Goal: Transaction & Acquisition: Purchase product/service

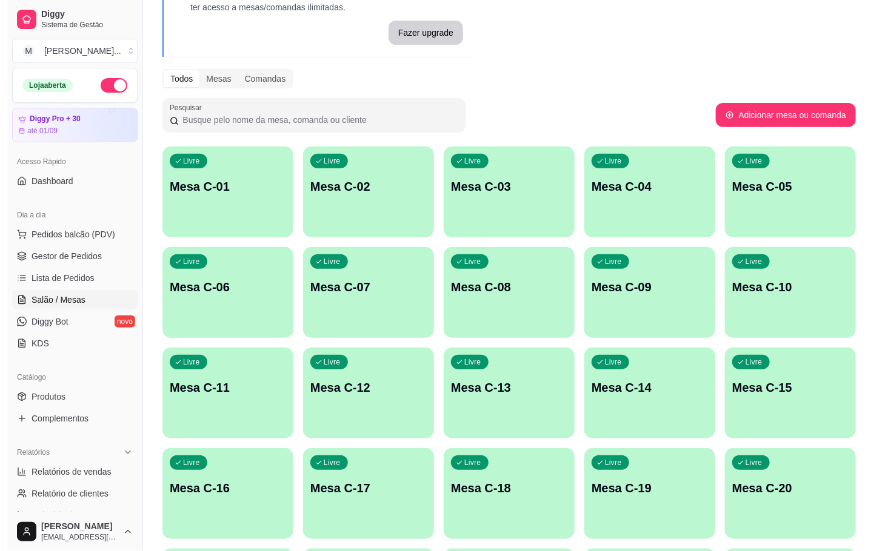
scroll to position [329, 0]
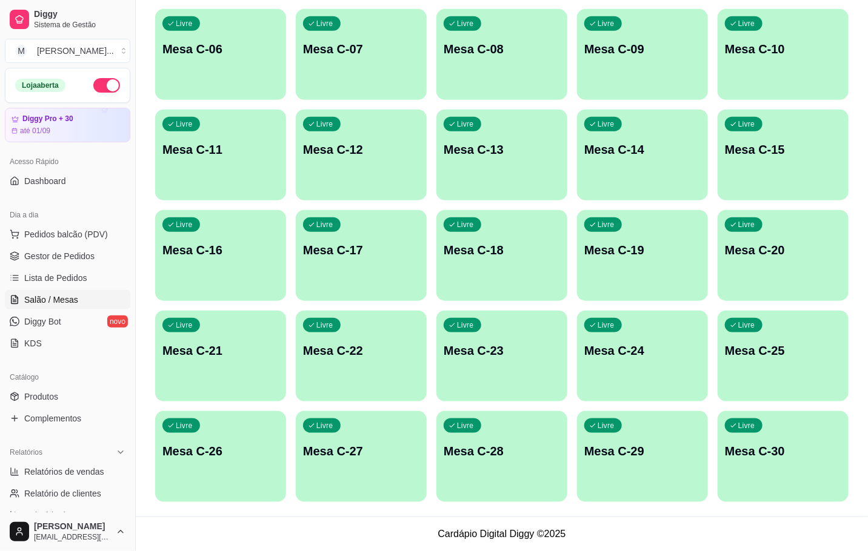
click at [822, 481] on div "Livre Mesa C-30" at bounding box center [783, 450] width 131 height 76
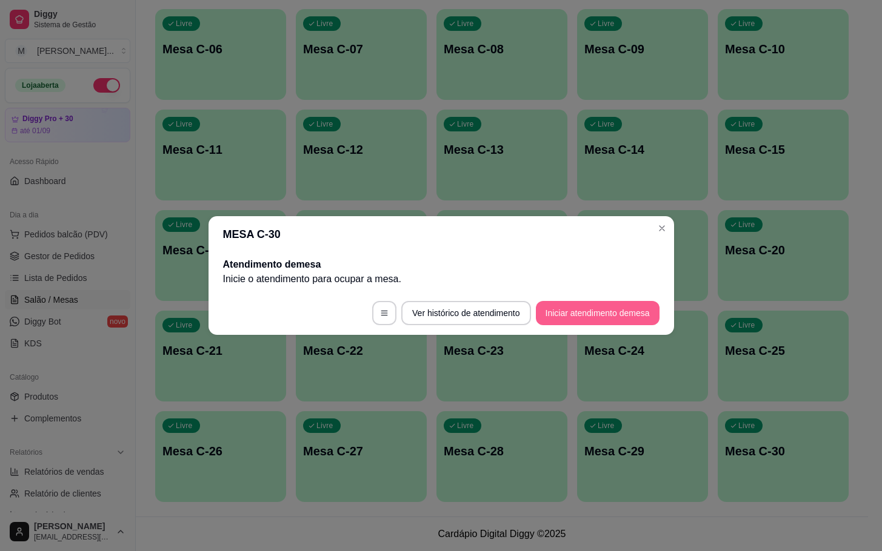
click at [620, 315] on button "Iniciar atendimento de mesa" at bounding box center [598, 313] width 124 height 24
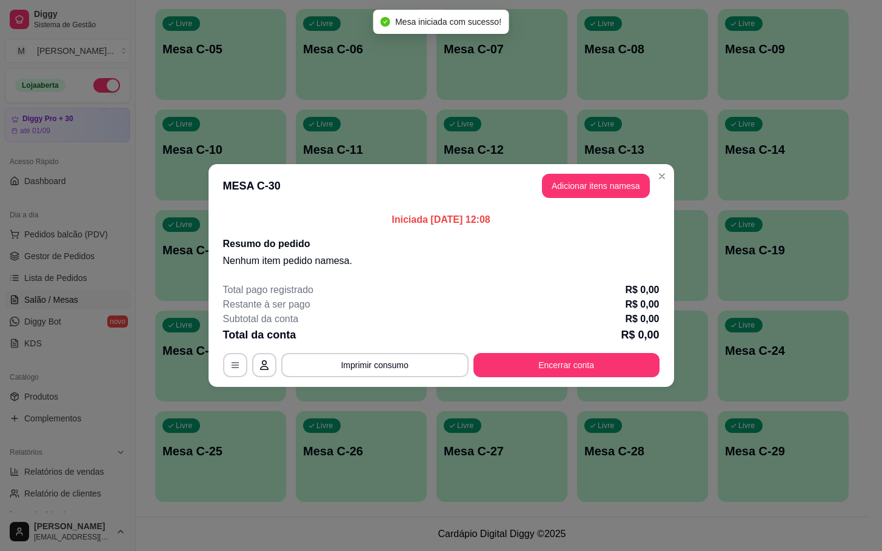
drag, startPoint x: 537, startPoint y: 187, endPoint x: 558, endPoint y: 187, distance: 21.2
click at [539, 187] on header "MESA C-30 Adicionar itens na mesa" at bounding box center [440, 186] width 465 height 44
click at [562, 187] on button "Adicionar itens na mesa" at bounding box center [596, 186] width 108 height 24
click at [153, 233] on div "FRITO R$ 1,00 0 ASSADINHO R$ 1,00 0 ASSADO G R$ 8,00 0 CROISSANT R$ 10,00 0 EMP…" at bounding box center [313, 433] width 573 height 508
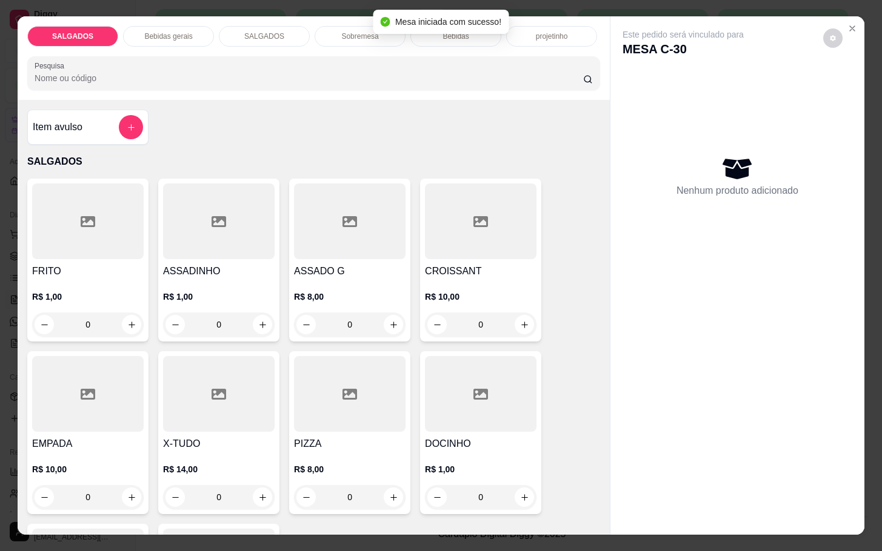
click at [142, 240] on div "FRITO R$ 1,00 0 ASSADINHO R$ 1,00 0 ASSADO G R$ 8,00 0 CROISSANT R$ 10,00 0 EMP…" at bounding box center [313, 433] width 573 height 508
click at [126, 242] on div at bounding box center [88, 222] width 112 height 76
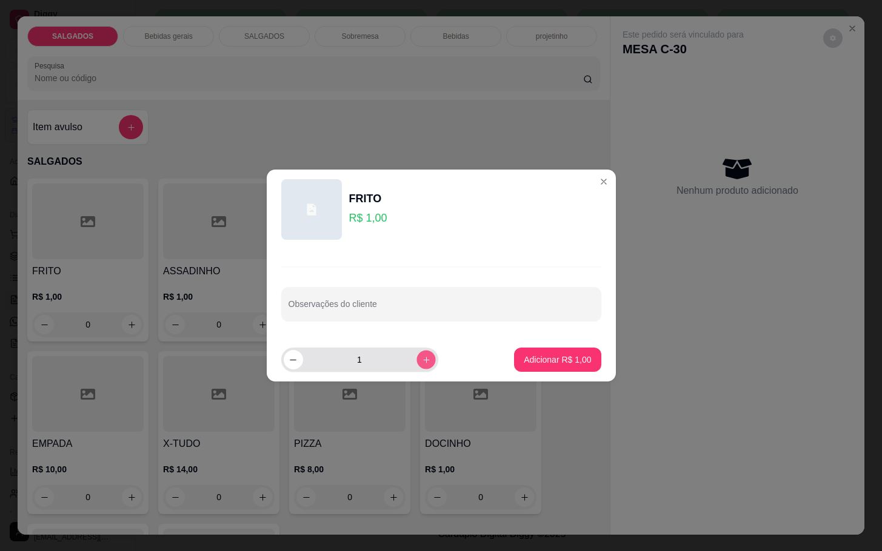
click at [416, 364] on button "increase-product-quantity" at bounding box center [425, 359] width 19 height 19
click at [421, 364] on icon "increase-product-quantity" at bounding box center [425, 360] width 9 height 9
click at [421, 361] on icon "increase-product-quantity" at bounding box center [425, 360] width 9 height 9
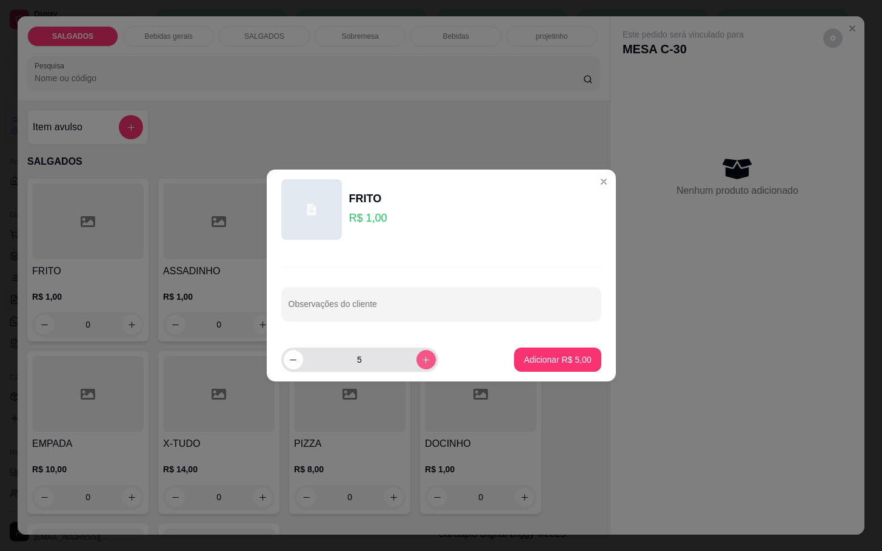
type input "6"
click at [525, 362] on p "Adicionar R$ 6,00" at bounding box center [557, 360] width 65 height 12
type input "6"
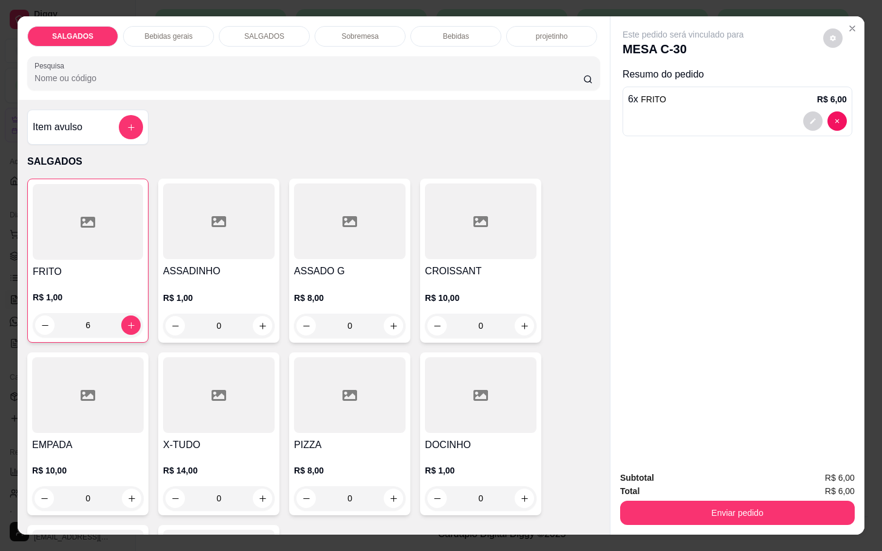
click at [175, 32] on p "Bebidas gerais" at bounding box center [168, 37] width 48 height 10
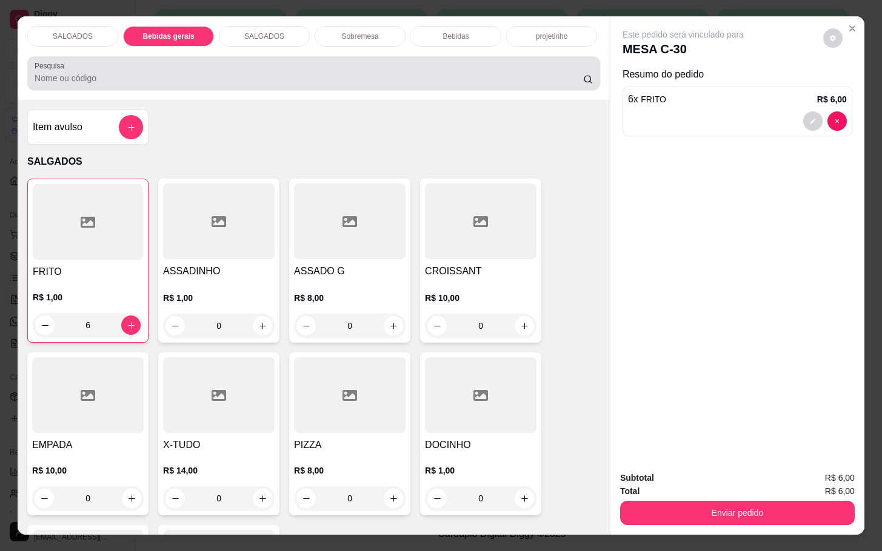
scroll to position [29, 0]
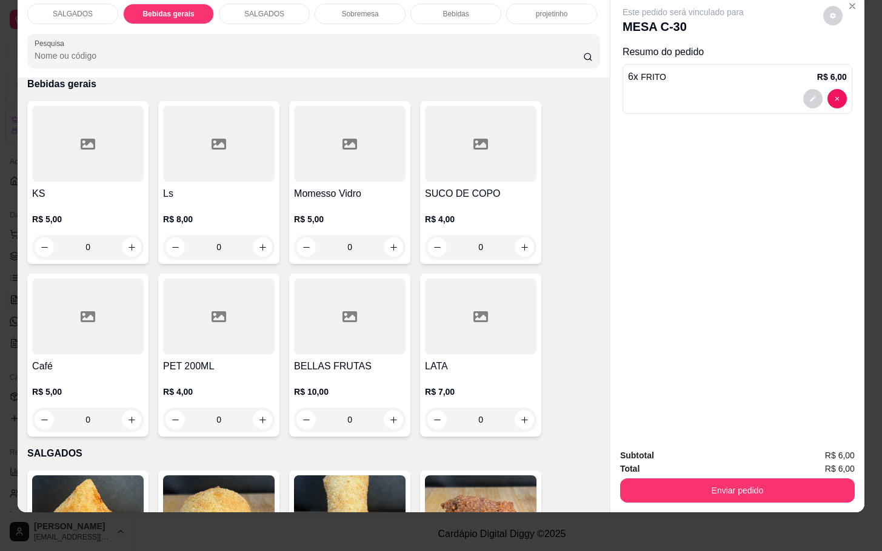
click at [426, 8] on div "Bebidas" at bounding box center [455, 14] width 91 height 21
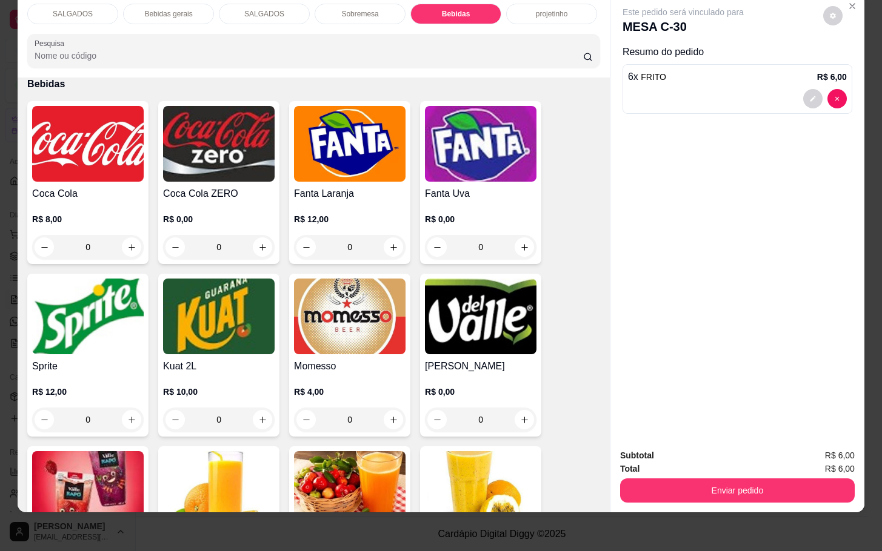
click at [195, 297] on img at bounding box center [219, 317] width 112 height 76
click at [113, 115] on img at bounding box center [88, 144] width 112 height 76
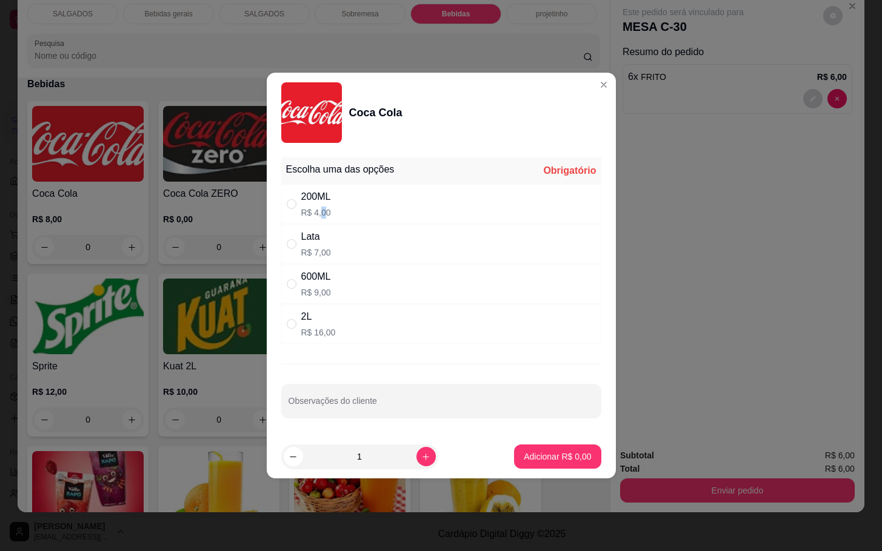
click at [324, 217] on div "200ML R$ 4,00" at bounding box center [441, 204] width 320 height 40
radio input "true"
click at [564, 467] on button "Adicionar R$ 4,00" at bounding box center [557, 457] width 84 height 24
type input "1"
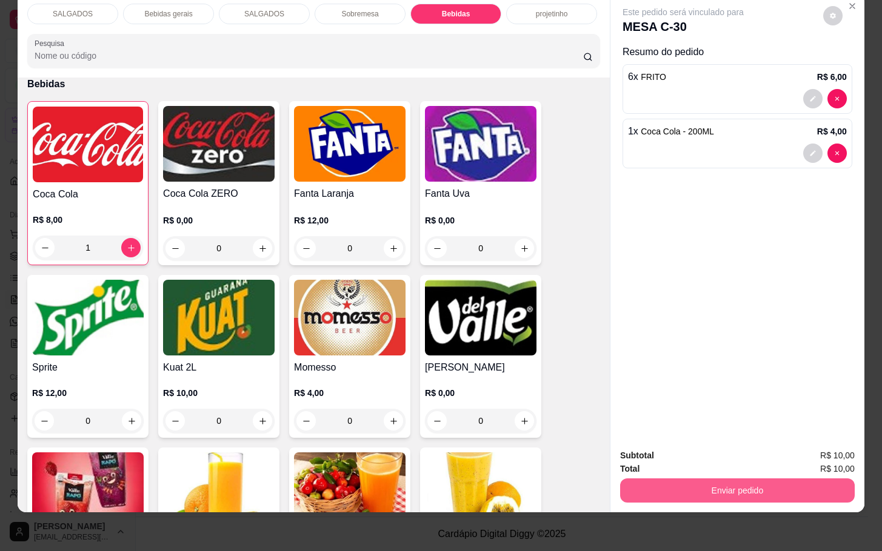
click at [631, 479] on button "Enviar pedido" at bounding box center [737, 491] width 235 height 24
click at [655, 453] on button "Não registrar e enviar pedido" at bounding box center [695, 447] width 126 height 23
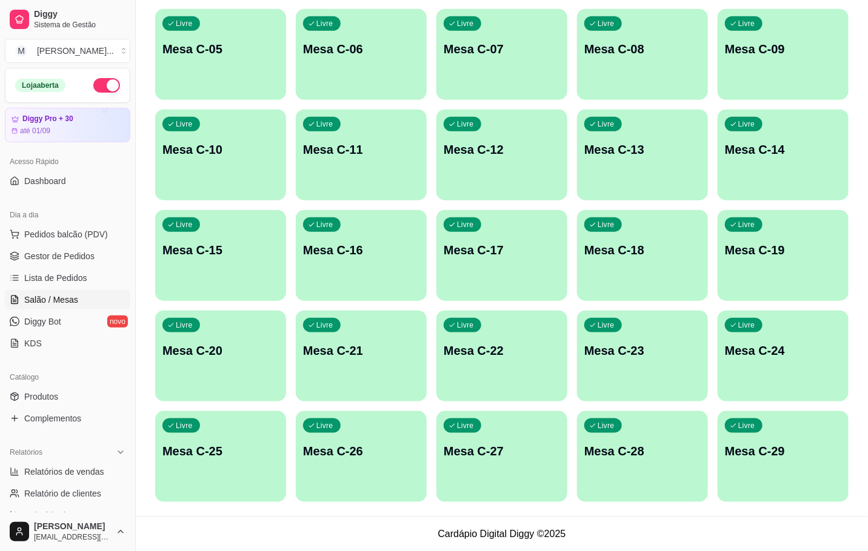
click at [742, 172] on div "Livre Mesa C-14" at bounding box center [783, 148] width 131 height 76
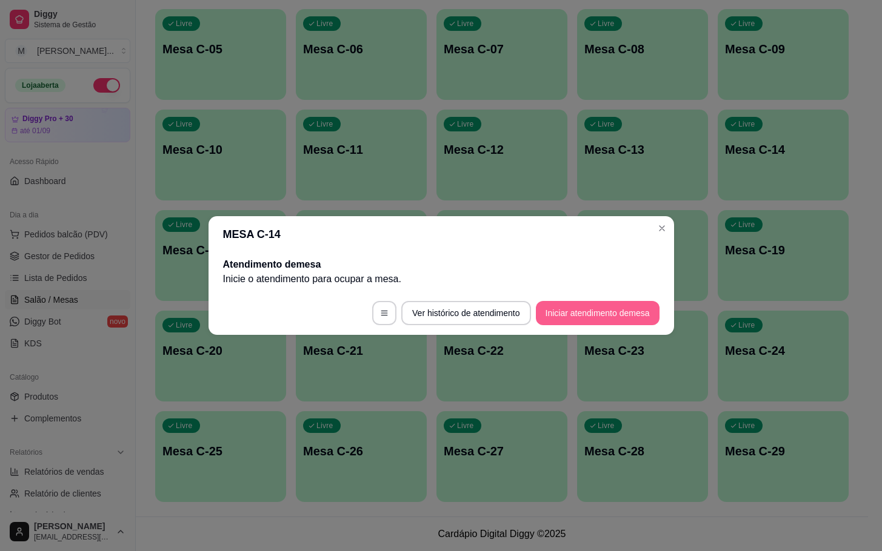
click at [647, 313] on button "Iniciar atendimento de mesa" at bounding box center [598, 313] width 124 height 24
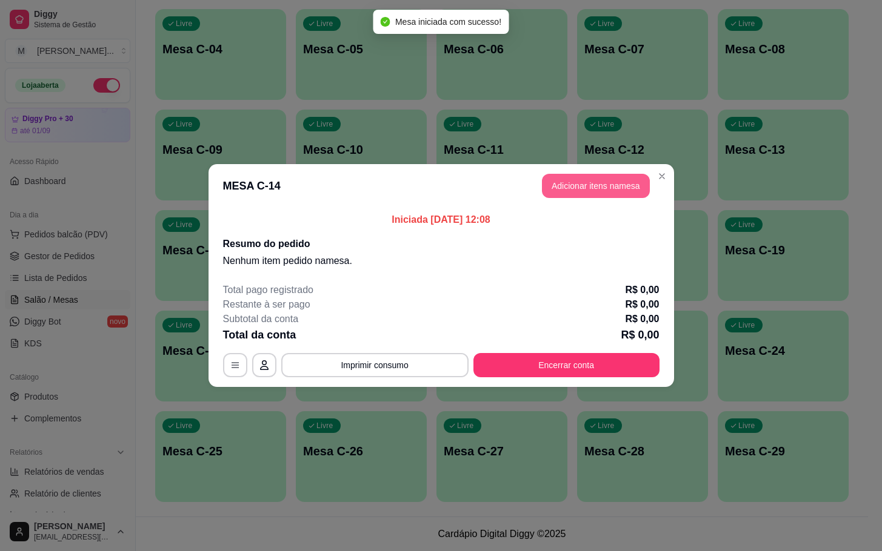
click at [636, 182] on button "Adicionar itens na mesa" at bounding box center [596, 186] width 108 height 24
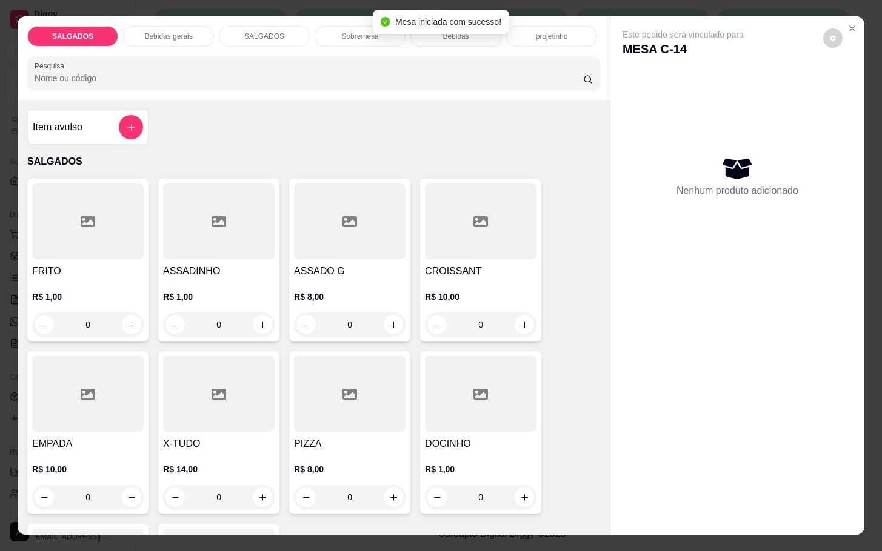
scroll to position [91, 0]
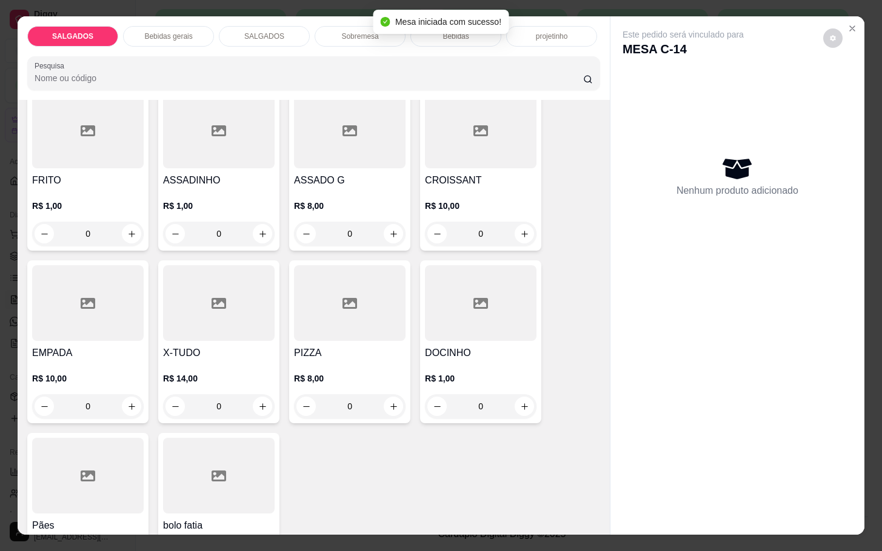
click at [296, 281] on div at bounding box center [350, 303] width 112 height 76
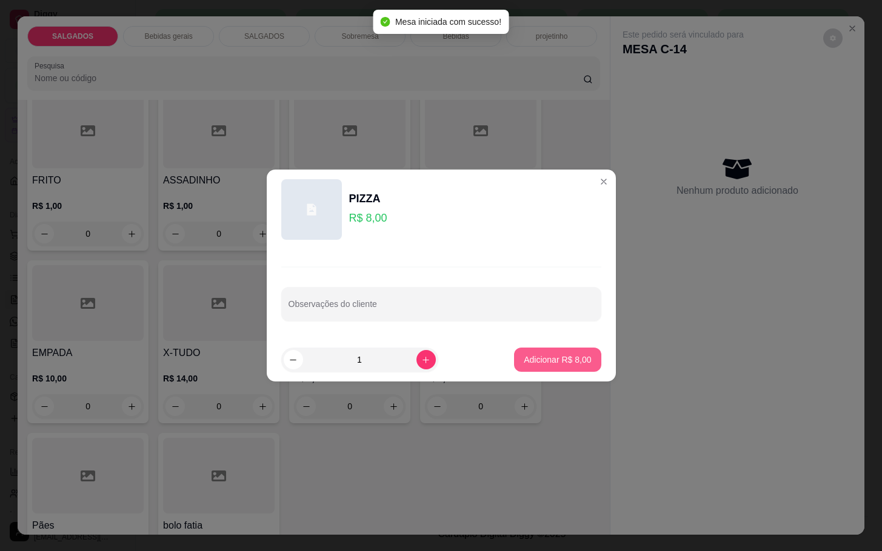
click at [561, 361] on p "Adicionar R$ 8,00" at bounding box center [557, 360] width 67 height 12
type input "1"
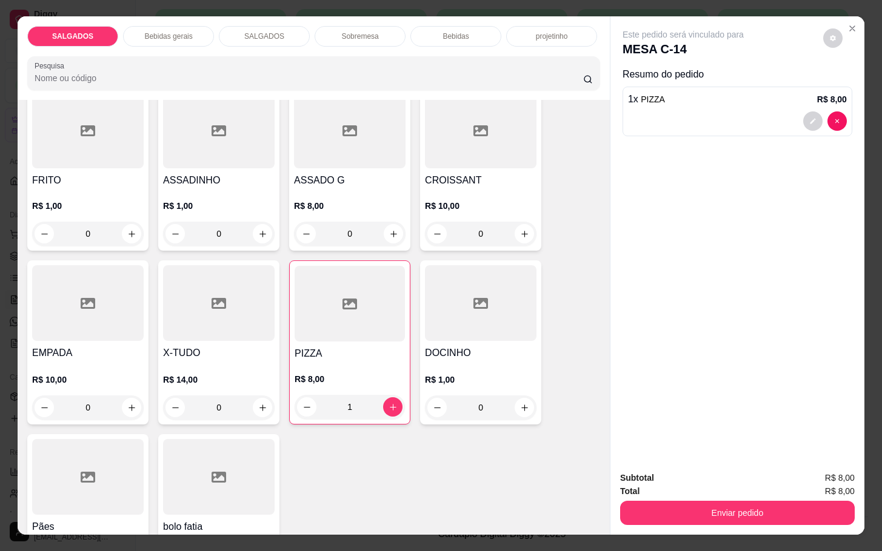
click at [144, 155] on div "FRITO R$ 1,00 0 ASSADINHO R$ 1,00 0 ASSADO G R$ 8,00 0 CROISSANT R$ 10,00 0 EMP…" at bounding box center [313, 343] width 573 height 510
click at [116, 160] on div at bounding box center [88, 131] width 112 height 76
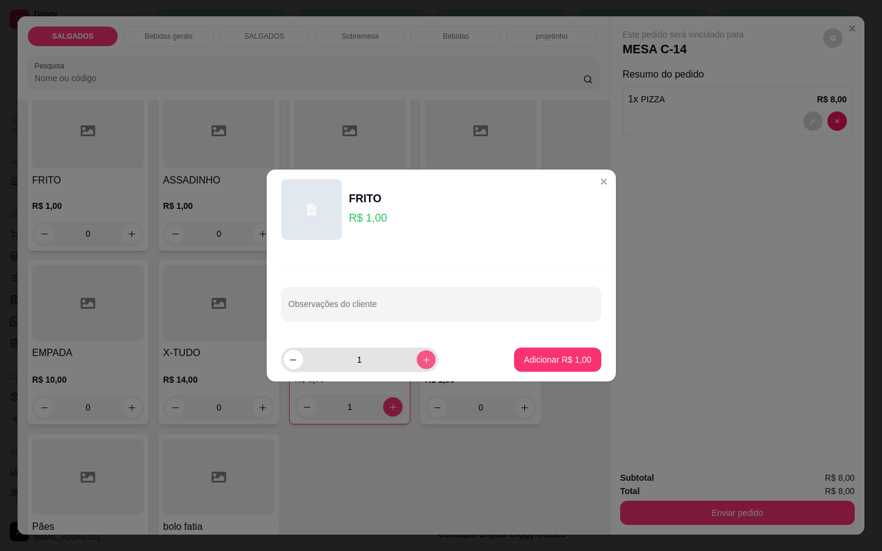
click at [416, 364] on button "increase-product-quantity" at bounding box center [425, 359] width 19 height 19
type input "2"
click at [547, 369] on button "Adicionar R$ 2,00" at bounding box center [557, 360] width 84 height 24
type input "2"
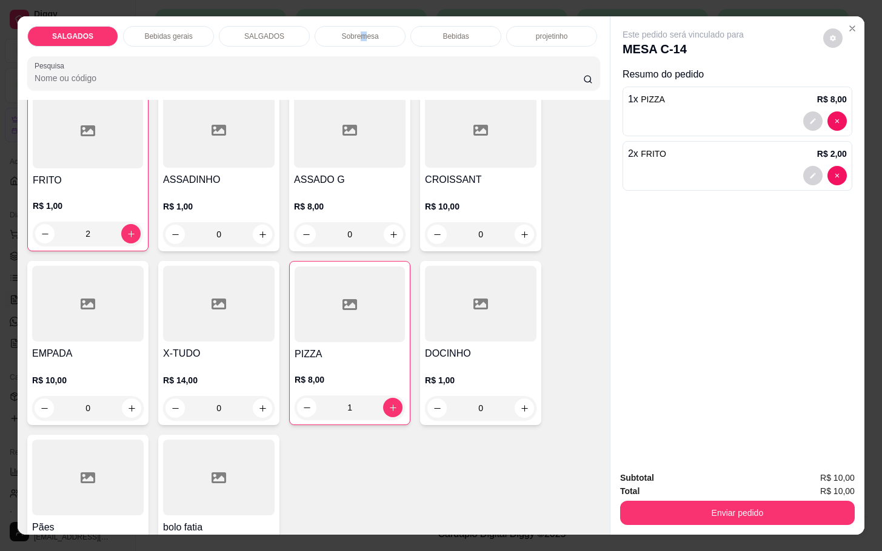
click at [358, 32] on p "Sobremesa" at bounding box center [359, 37] width 37 height 10
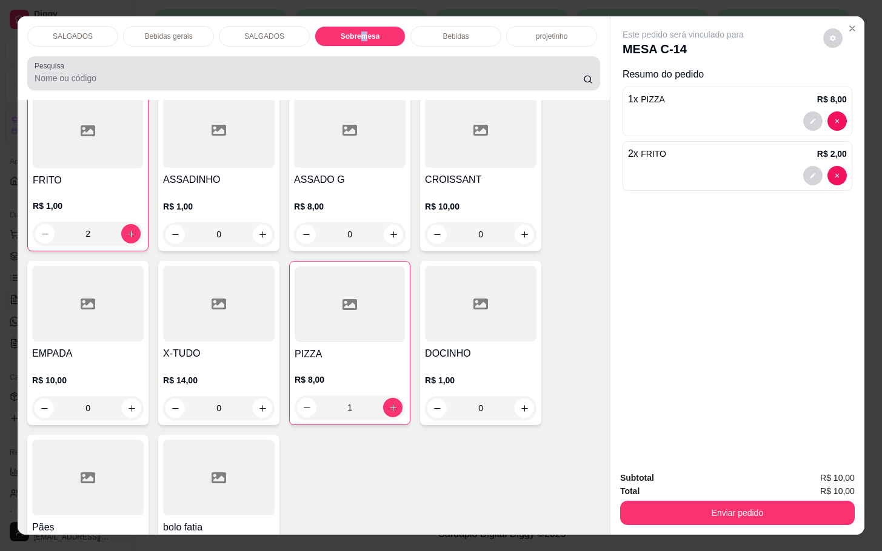
scroll to position [29, 0]
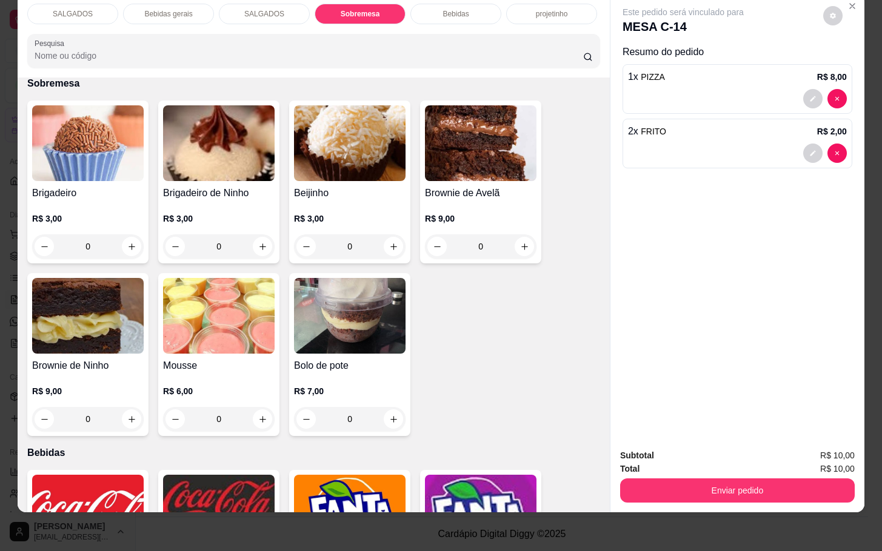
click at [481, 4] on div "Bebidas" at bounding box center [455, 14] width 91 height 21
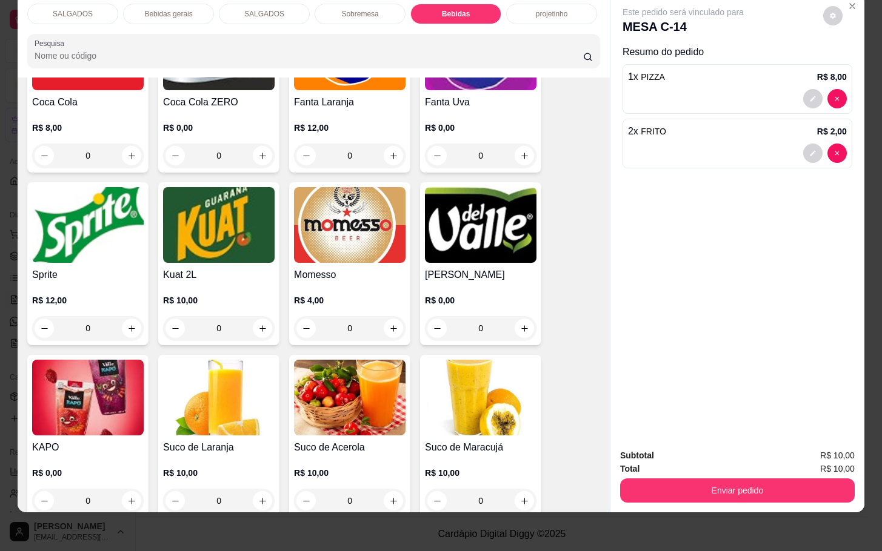
scroll to position [2257, 0]
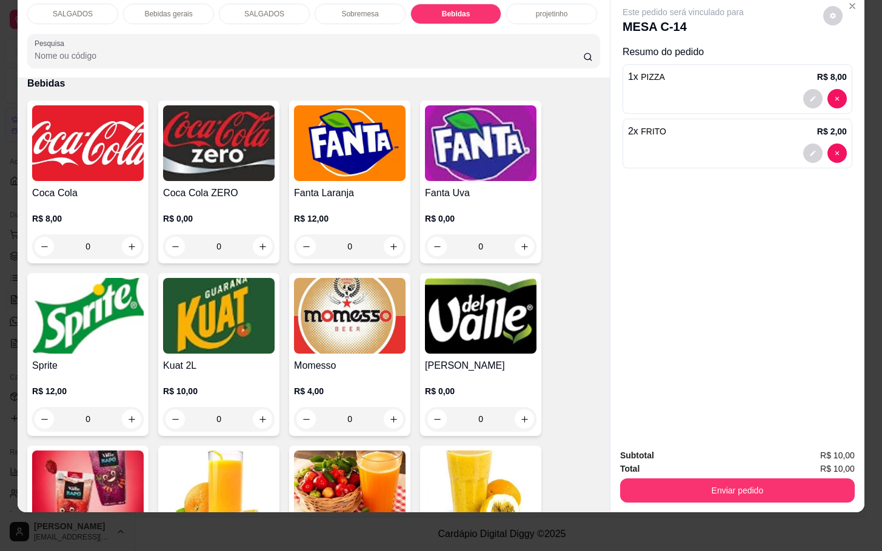
click at [76, 9] on p "SALGADOS" at bounding box center [73, 14] width 40 height 10
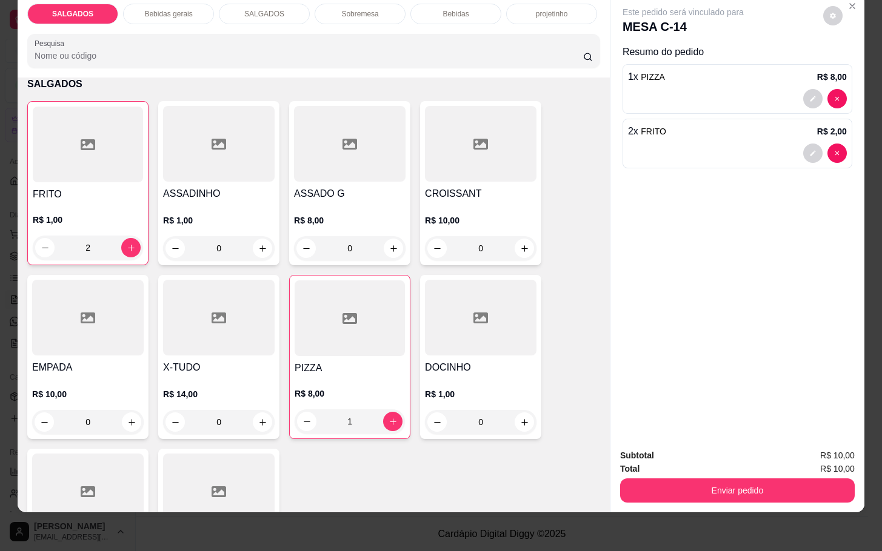
click at [157, 9] on div "Bebidas gerais" at bounding box center [168, 14] width 91 height 21
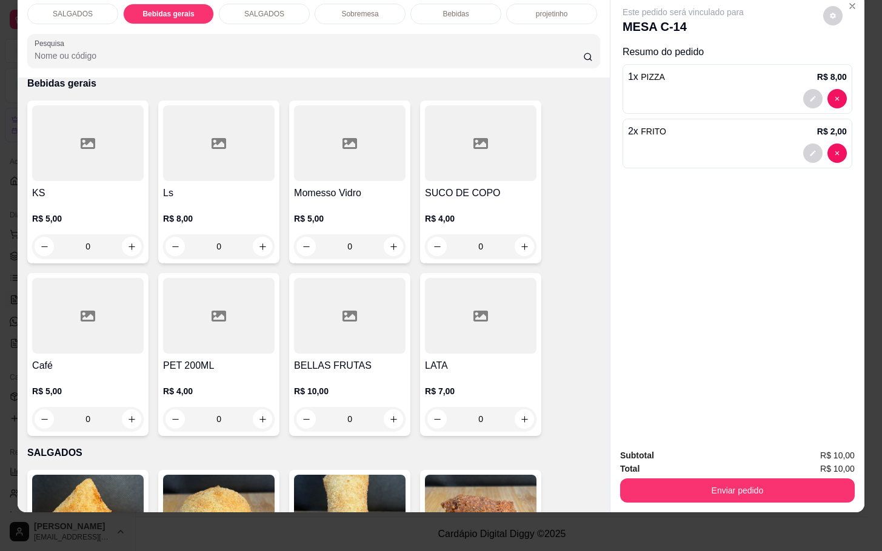
click at [340, 153] on div at bounding box center [350, 143] width 112 height 76
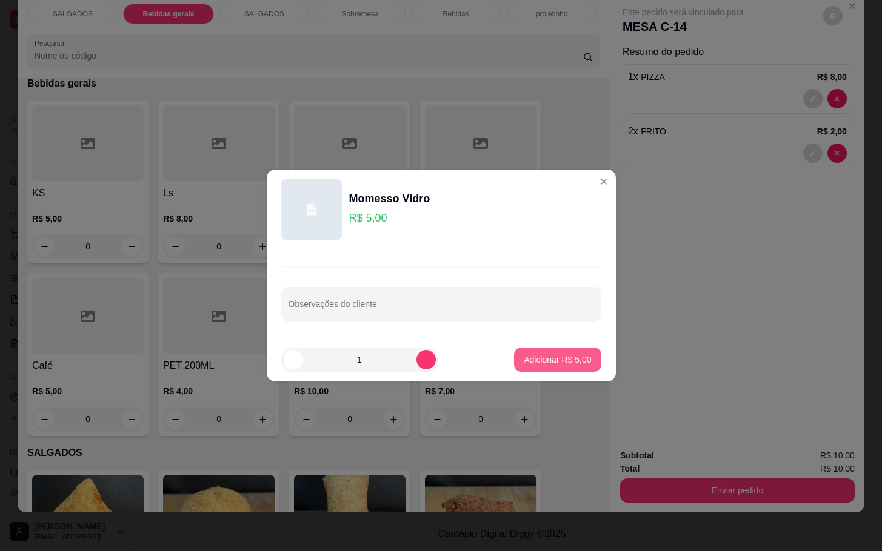
click at [542, 359] on p "Adicionar R$ 5,00" at bounding box center [557, 360] width 67 height 12
type input "1"
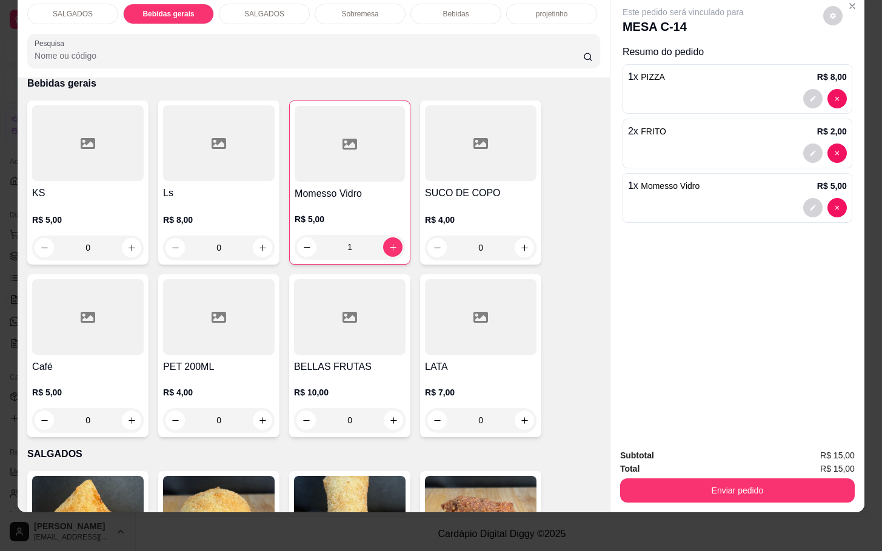
click at [664, 479] on button "Enviar pedido" at bounding box center [737, 491] width 235 height 24
click at [661, 449] on button "Não registrar e enviar pedido" at bounding box center [695, 447] width 122 height 22
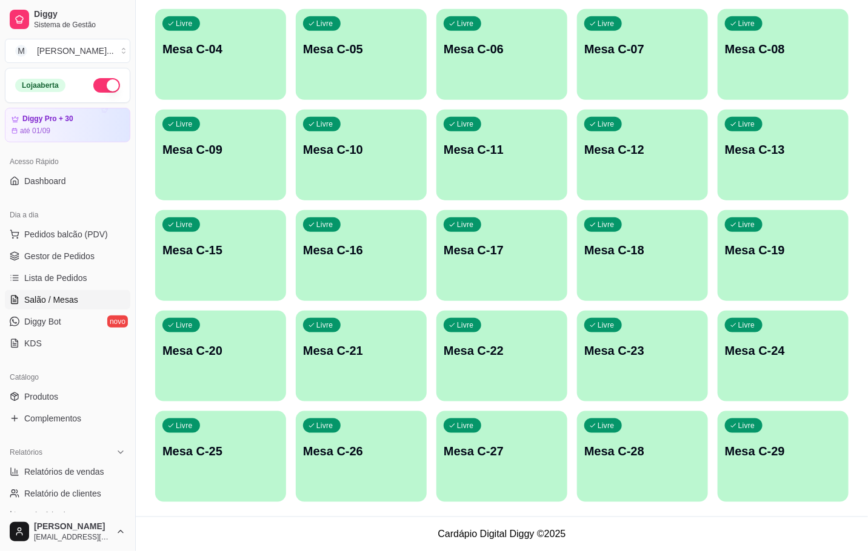
click at [481, 339] on div "Livre Mesa C-22" at bounding box center [501, 349] width 131 height 76
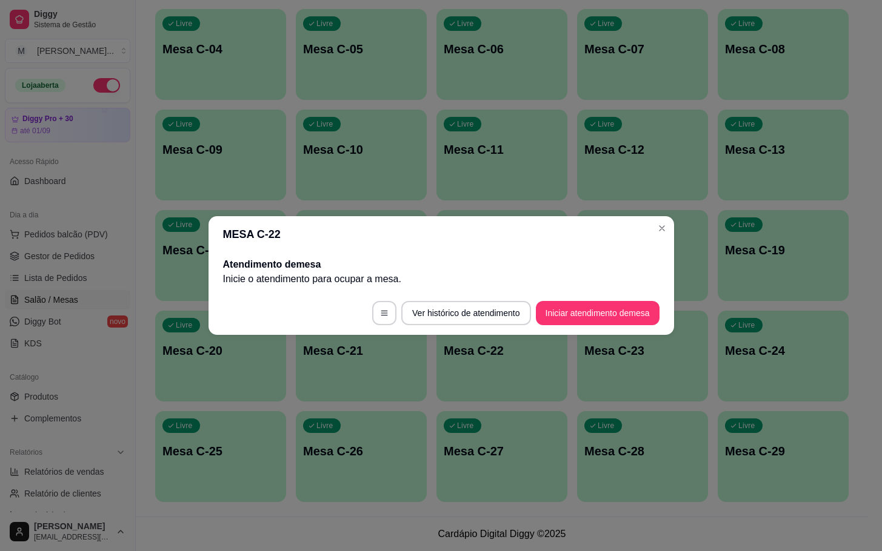
click at [622, 305] on button "Iniciar atendimento de mesa" at bounding box center [598, 313] width 124 height 24
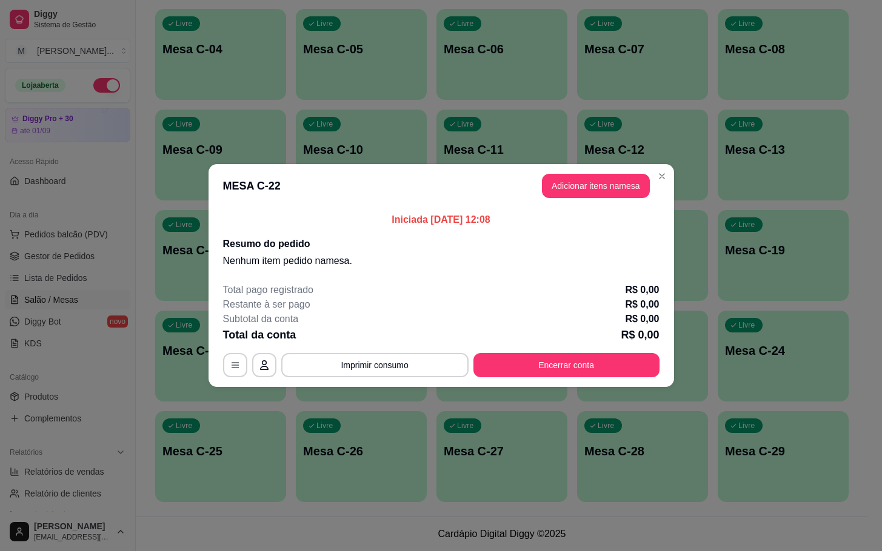
click at [628, 193] on button "Adicionar itens na mesa" at bounding box center [596, 186] width 108 height 24
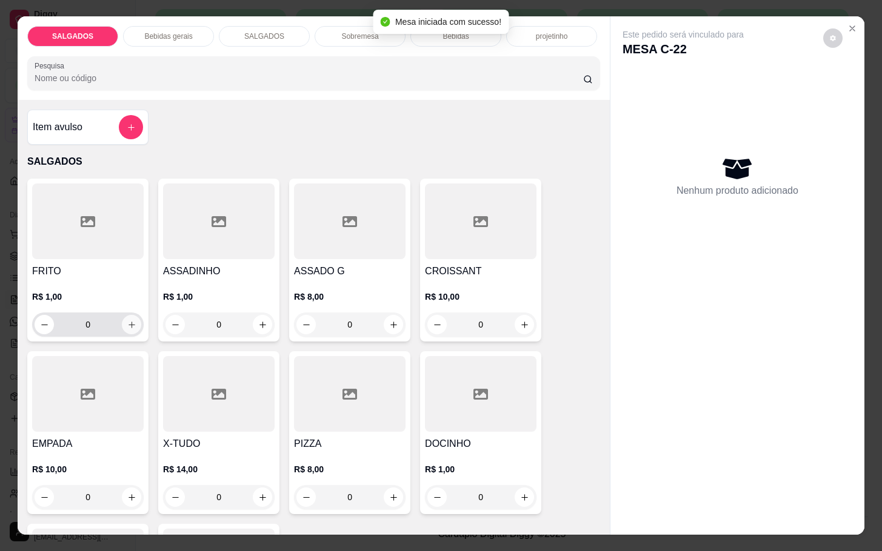
click at [128, 324] on button "increase-product-quantity" at bounding box center [131, 324] width 19 height 19
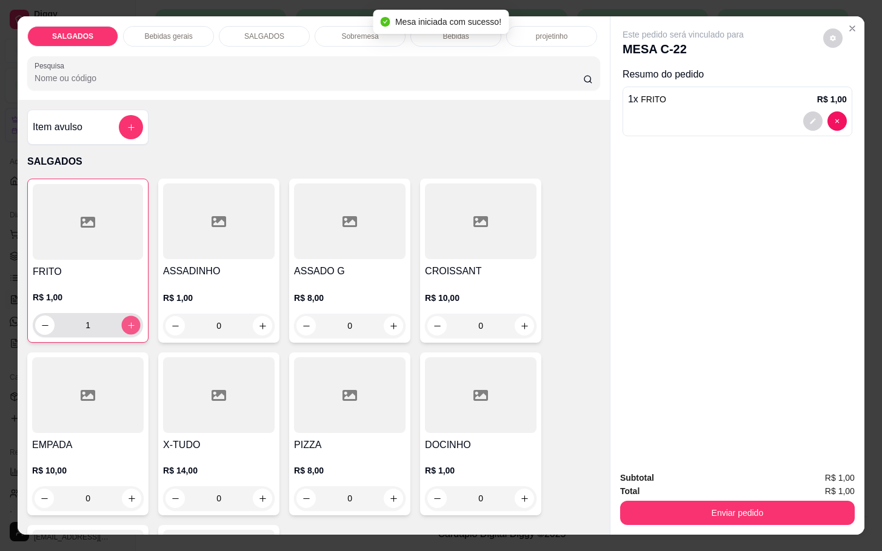
click at [128, 324] on icon "increase-product-quantity" at bounding box center [131, 325] width 9 height 9
click at [129, 324] on button "increase-product-quantity" at bounding box center [131, 325] width 19 height 19
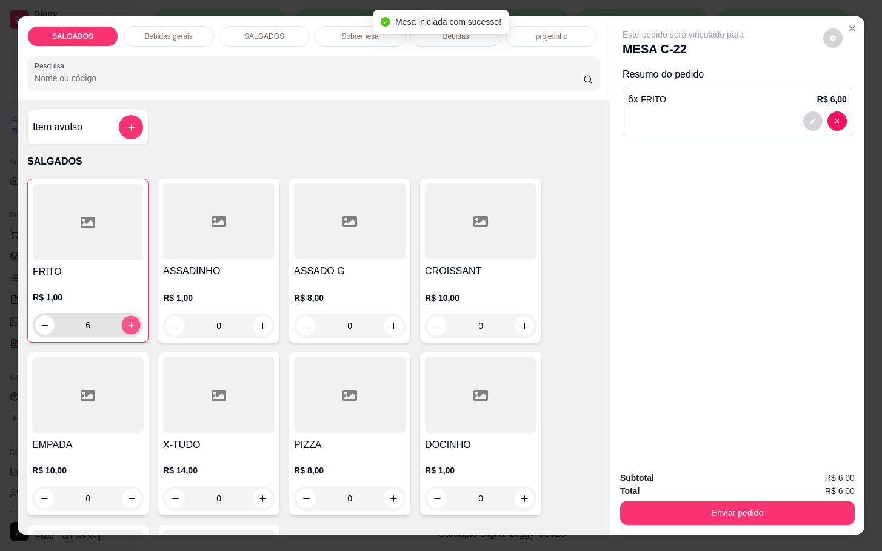
click at [129, 324] on button "increase-product-quantity" at bounding box center [131, 325] width 19 height 19
click at [127, 324] on icon "increase-product-quantity" at bounding box center [131, 325] width 9 height 9
click at [41, 324] on icon "decrease-product-quantity" at bounding box center [45, 325] width 9 height 9
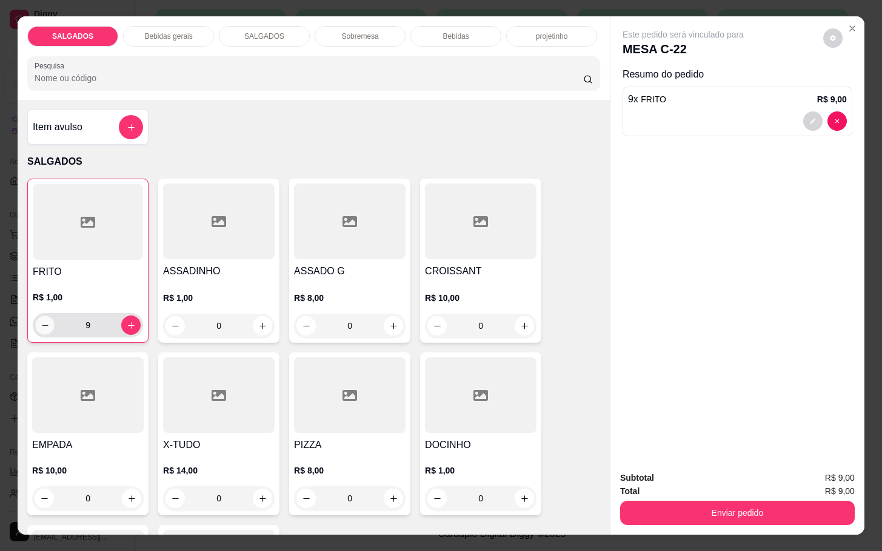
click at [41, 324] on icon "decrease-product-quantity" at bounding box center [45, 325] width 9 height 9
type input "8"
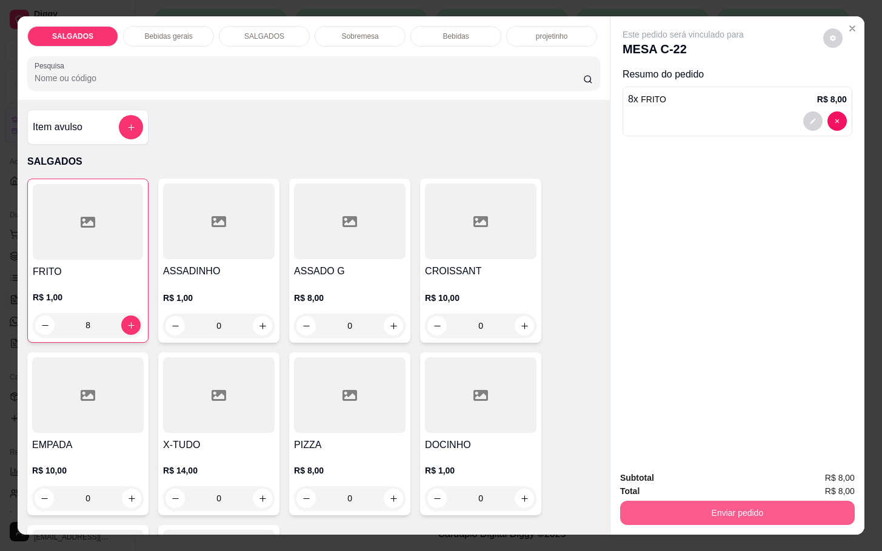
click at [711, 505] on button "Enviar pedido" at bounding box center [737, 513] width 235 height 24
click at [709, 465] on button "Não registrar e enviar pedido" at bounding box center [695, 476] width 126 height 23
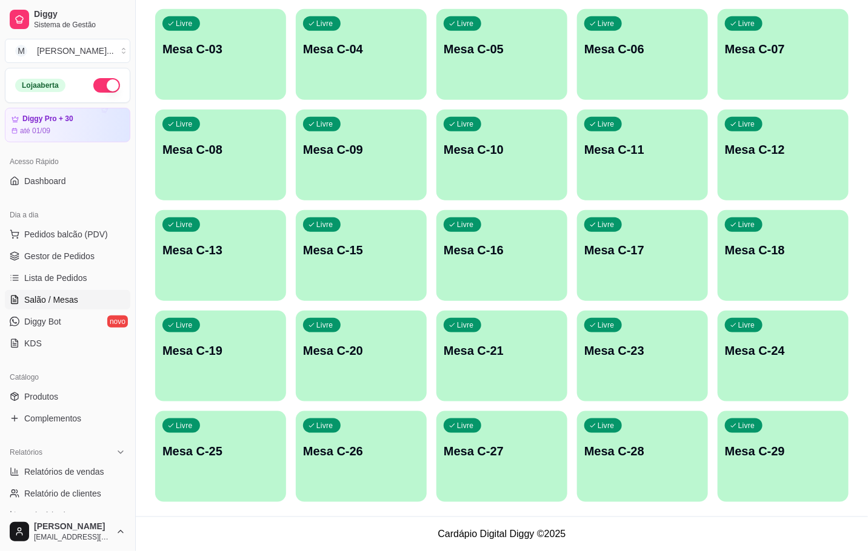
click at [645, 464] on div "Livre Mesa C-28" at bounding box center [642, 450] width 131 height 76
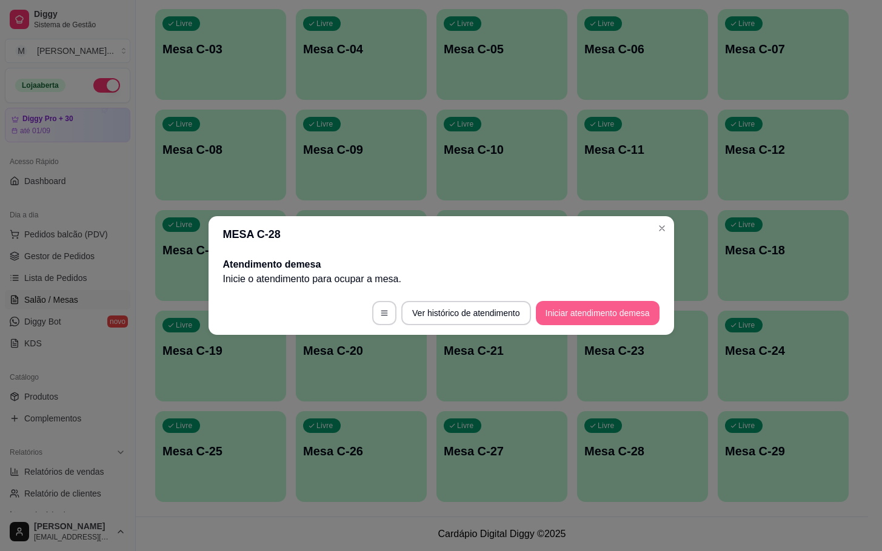
click at [607, 313] on button "Iniciar atendimento de mesa" at bounding box center [598, 313] width 124 height 24
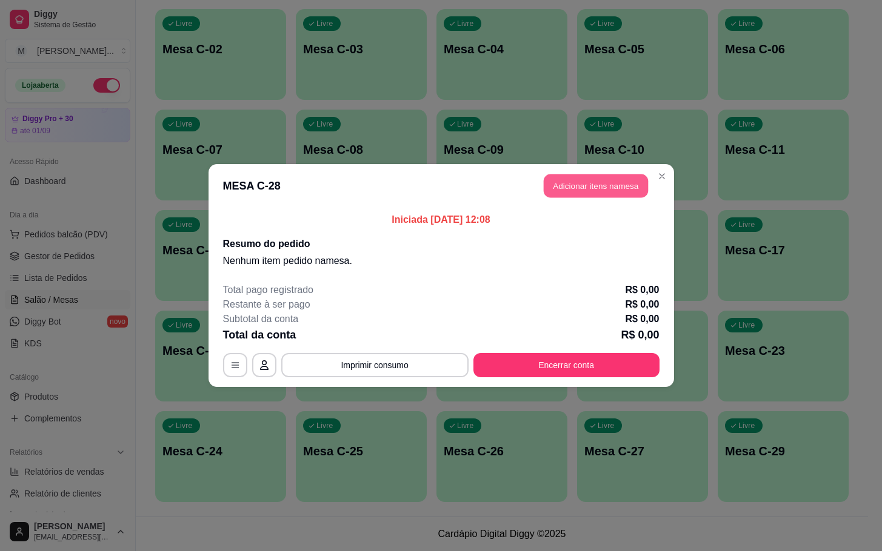
click at [590, 202] on header "MESA C-28 Adicionar itens na mesa" at bounding box center [440, 186] width 465 height 44
click at [600, 175] on button "Adicionar itens na mesa" at bounding box center [596, 187] width 104 height 24
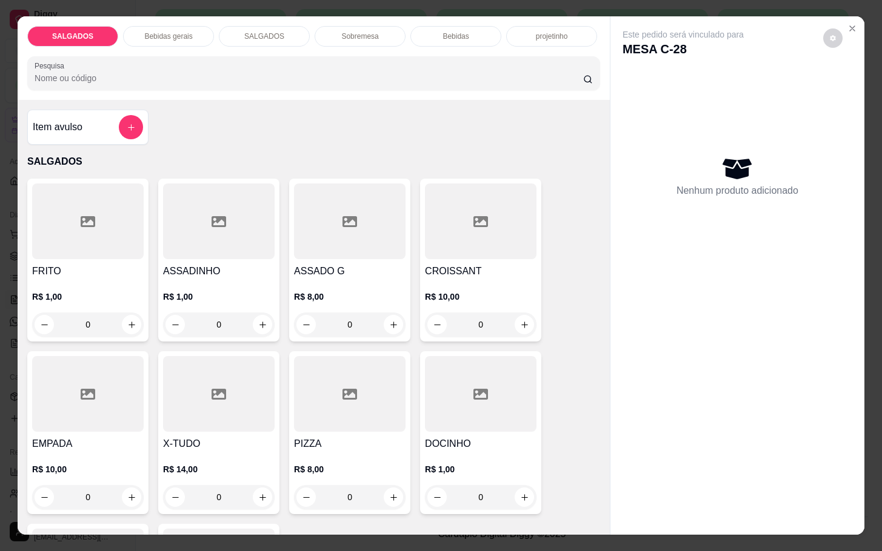
click at [345, 418] on div at bounding box center [350, 394] width 112 height 76
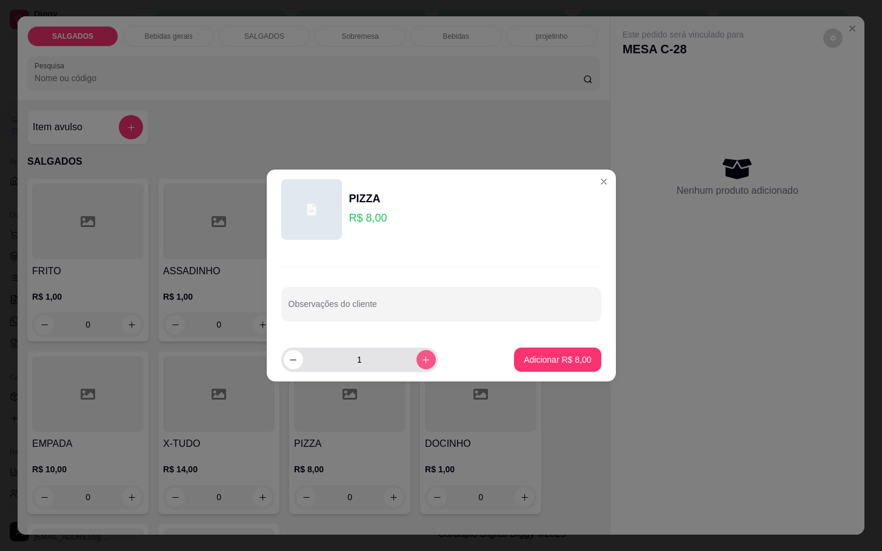
click at [421, 361] on icon "increase-product-quantity" at bounding box center [425, 360] width 9 height 9
type input "2"
click at [533, 359] on p "Adicionar R$ 16,00" at bounding box center [555, 360] width 72 height 12
type input "2"
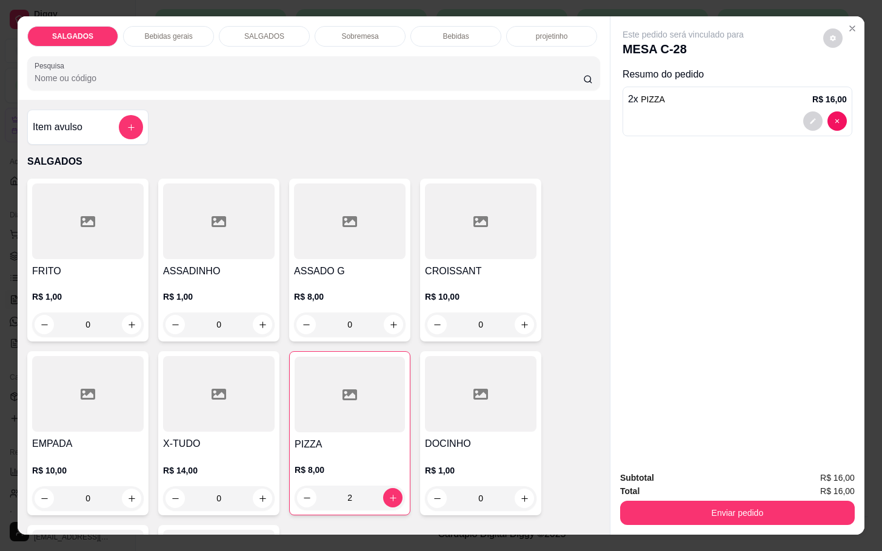
click at [172, 32] on p "Bebidas gerais" at bounding box center [168, 37] width 48 height 10
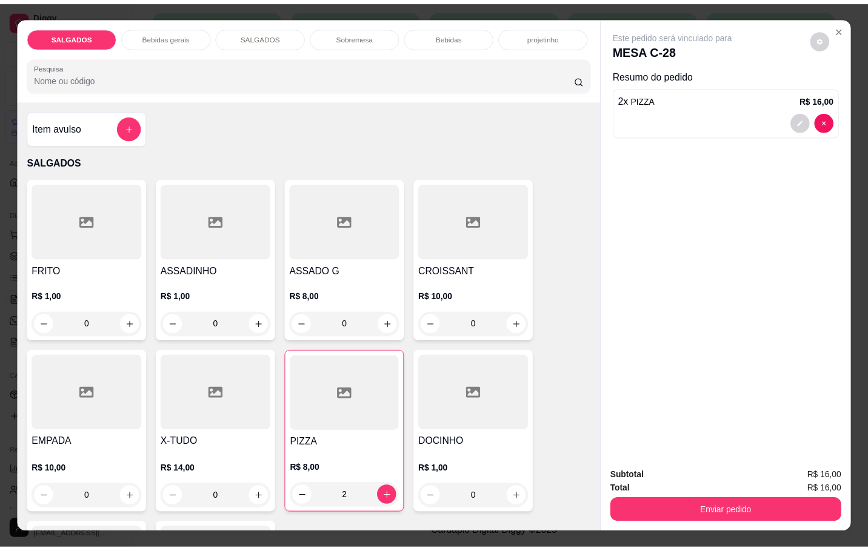
scroll to position [29, 0]
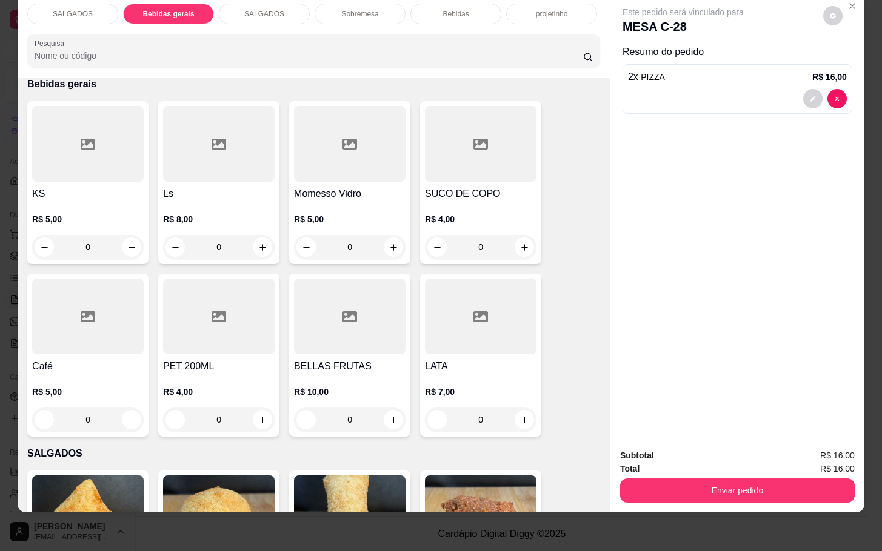
click at [364, 144] on div at bounding box center [350, 144] width 112 height 76
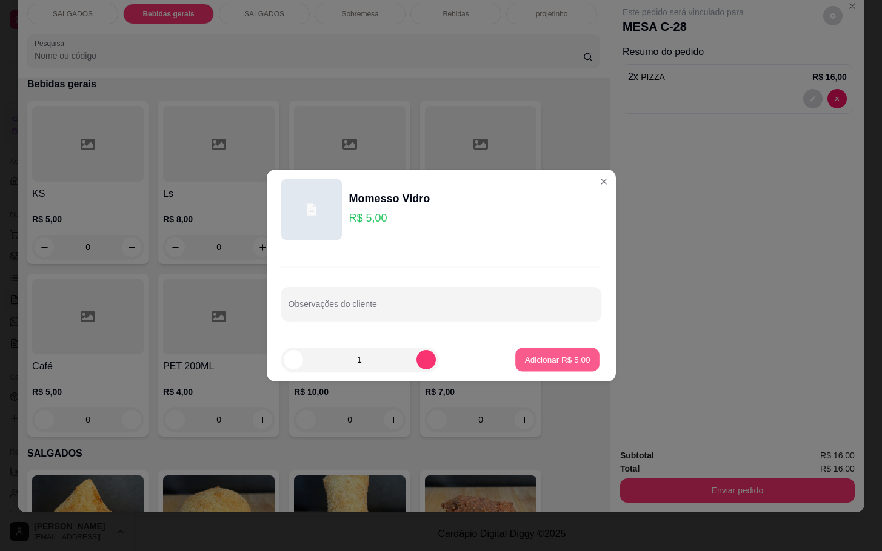
click at [546, 357] on p "Adicionar R$ 5,00" at bounding box center [557, 360] width 65 height 12
type input "1"
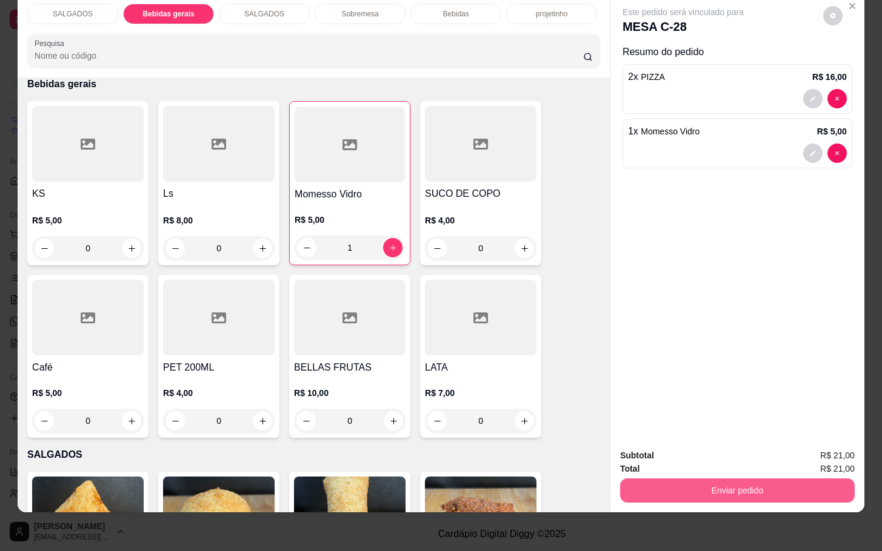
click at [673, 479] on button "Enviar pedido" at bounding box center [737, 491] width 235 height 24
click at [664, 453] on button "Não registrar e enviar pedido" at bounding box center [695, 447] width 126 height 23
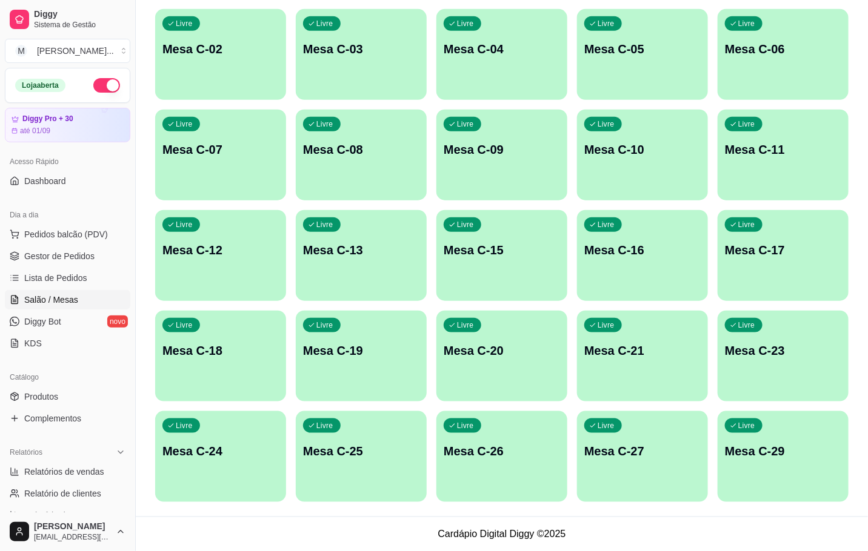
scroll to position [56, 0]
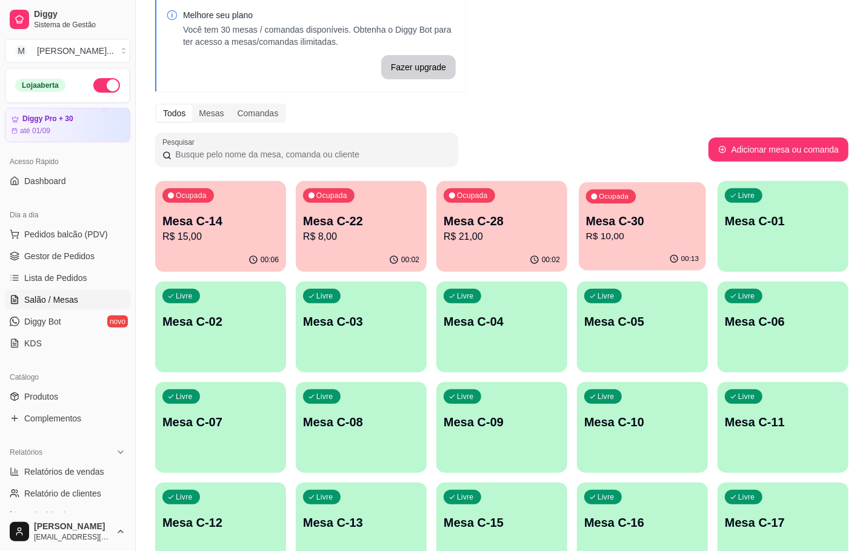
click at [593, 197] on icon "button" at bounding box center [594, 197] width 6 height 6
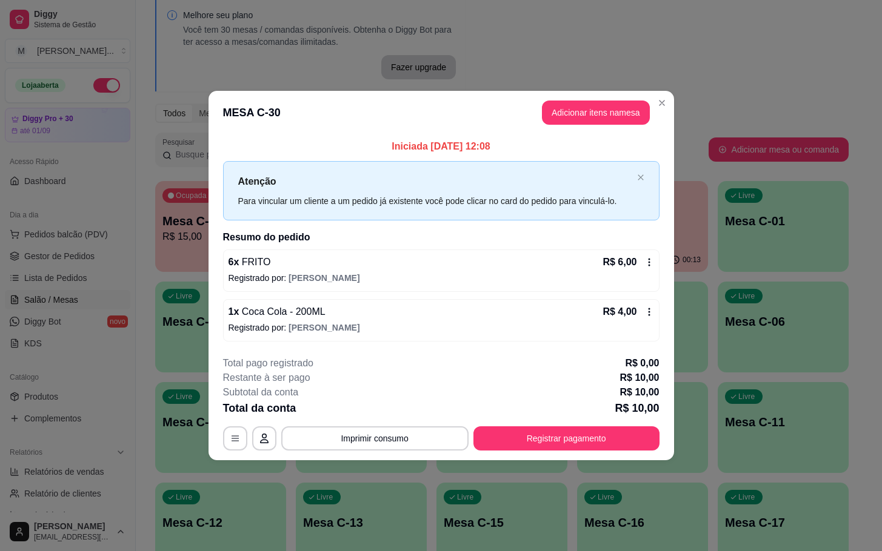
click at [626, 131] on header "MESA C-30 Adicionar itens na mesa" at bounding box center [440, 113] width 465 height 44
click at [622, 122] on button "Adicionar itens na mesa" at bounding box center [596, 113] width 108 height 24
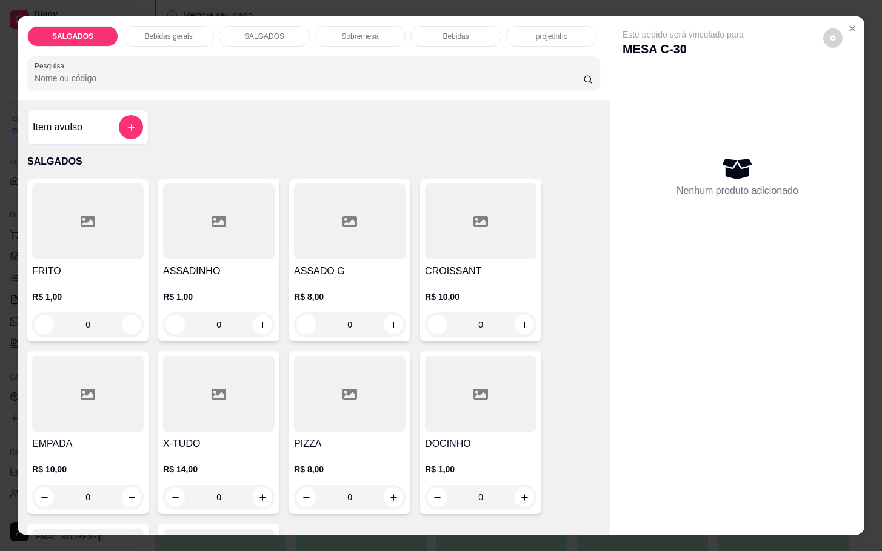
click at [498, 466] on p "R$ 1,00" at bounding box center [481, 470] width 112 height 12
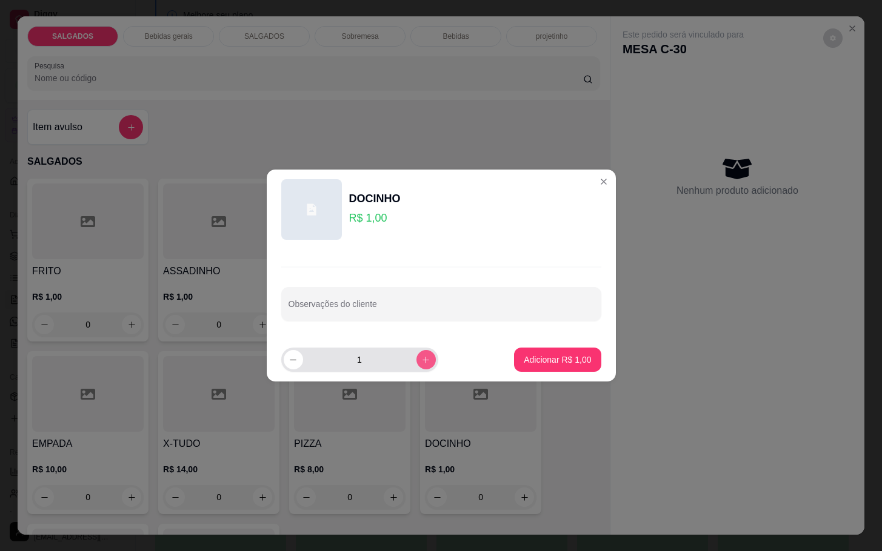
click at [421, 364] on icon "increase-product-quantity" at bounding box center [425, 360] width 9 height 9
type input "3"
click at [498, 356] on footer "3 Adicionar R$ 3,00" at bounding box center [441, 360] width 349 height 44
click at [517, 366] on button "Adicionar R$ 3,00" at bounding box center [557, 360] width 87 height 24
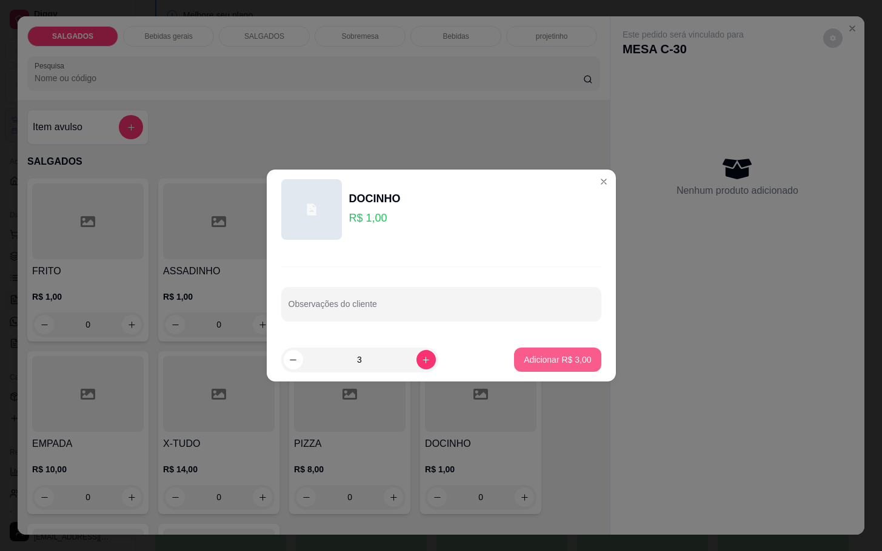
type input "3"
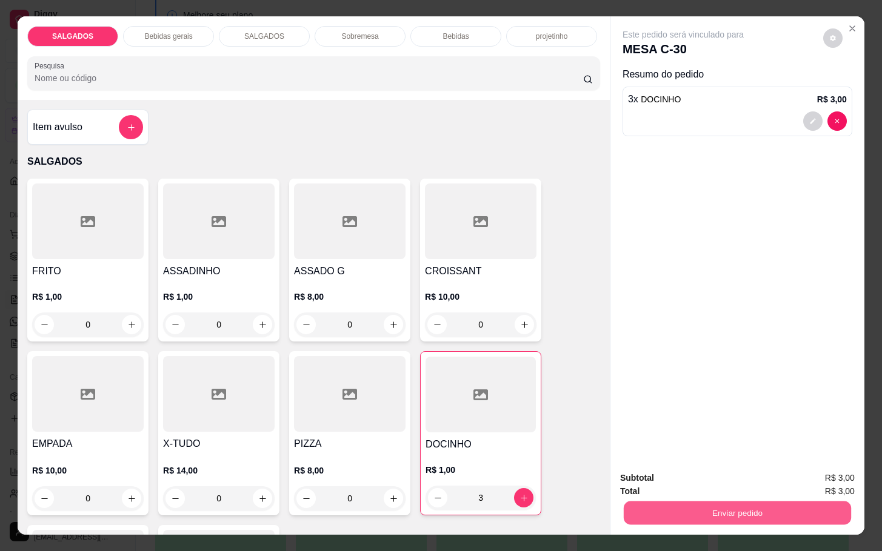
click at [744, 515] on button "Enviar pedido" at bounding box center [737, 513] width 227 height 24
click at [716, 471] on button "Não registrar e enviar pedido" at bounding box center [695, 476] width 126 height 23
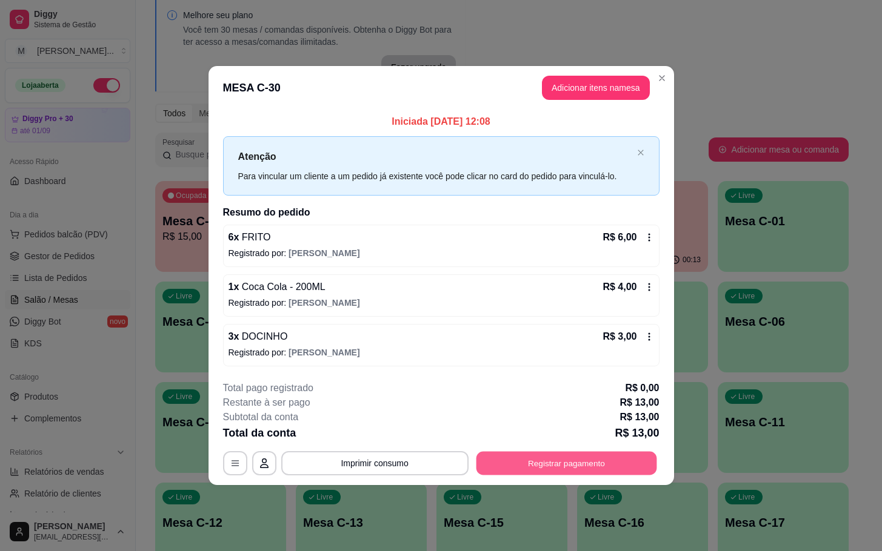
click at [595, 471] on button "Registrar pagamento" at bounding box center [566, 463] width 181 height 24
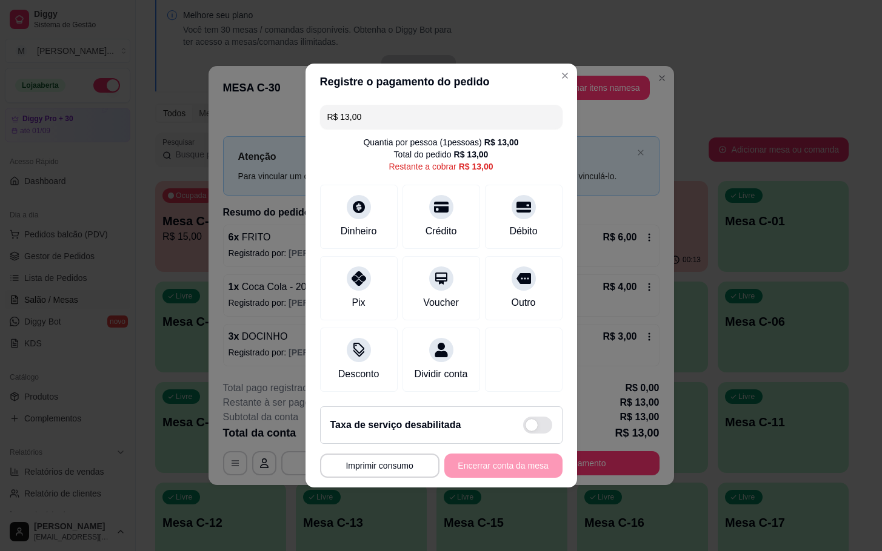
click at [395, 301] on div "Pix Voucher Outro" at bounding box center [441, 288] width 242 height 64
click at [393, 301] on div "Pix Voucher Outro" at bounding box center [441, 288] width 242 height 64
click at [389, 299] on div "Pix" at bounding box center [358, 286] width 85 height 71
type input "R$ 0,00"
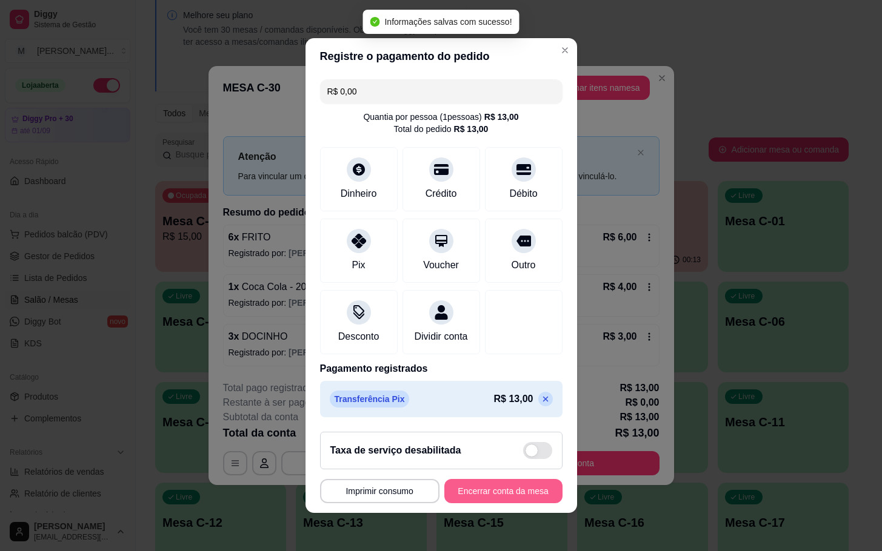
click at [511, 497] on button "Encerrar conta da mesa" at bounding box center [503, 491] width 118 height 24
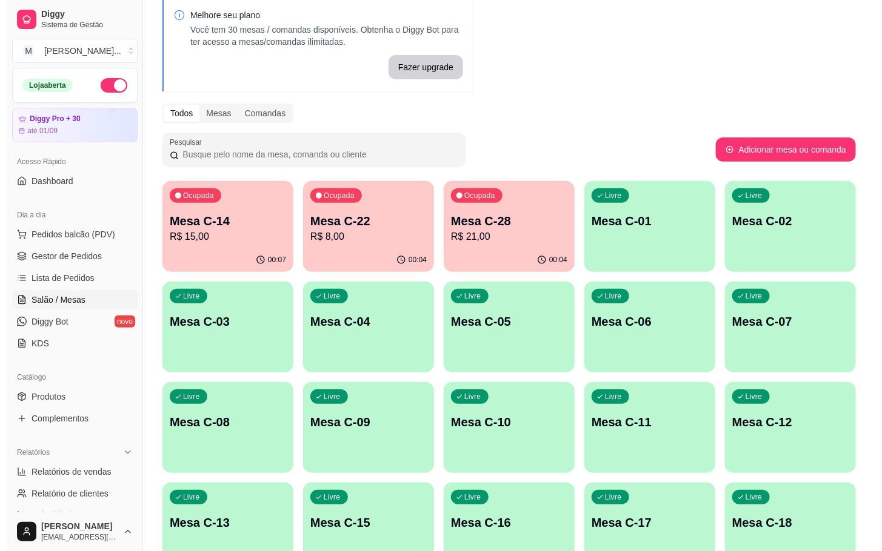
scroll to position [329, 0]
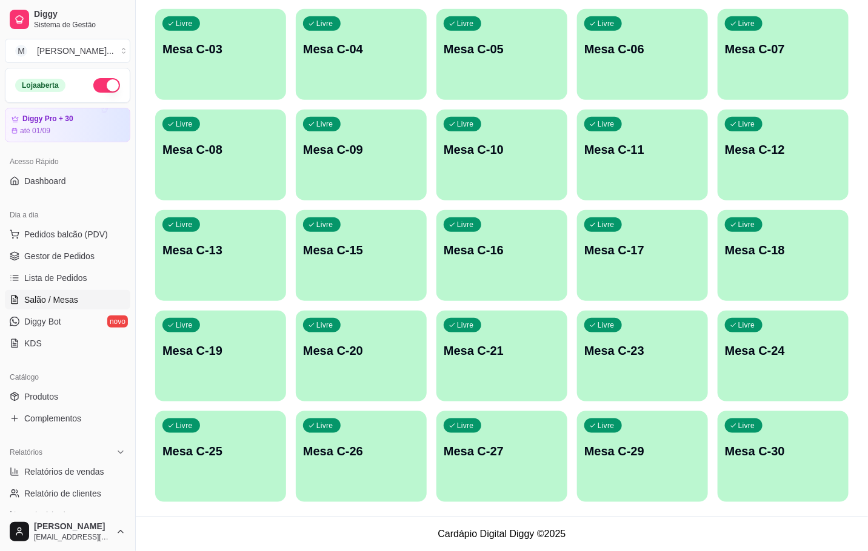
click at [835, 468] on div "Livre Mesa C-30" at bounding box center [783, 450] width 131 height 76
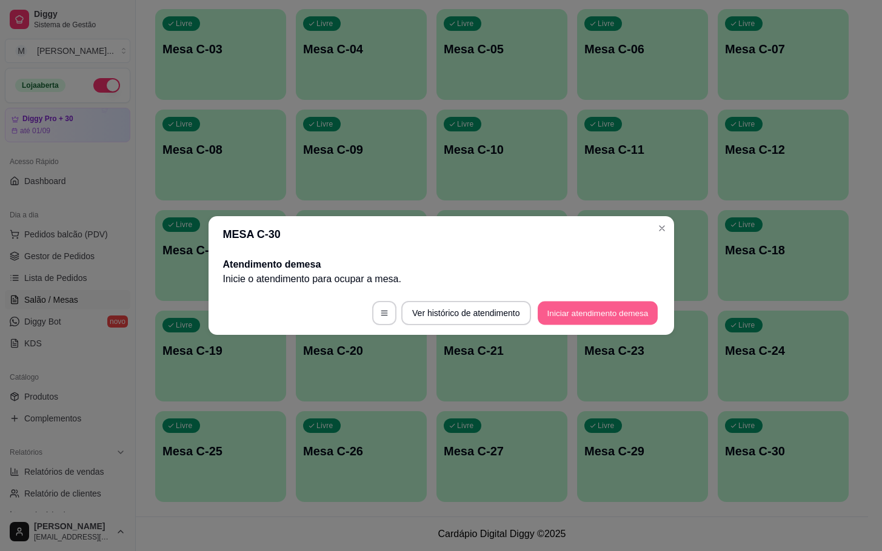
click at [568, 304] on button "Iniciar atendimento de mesa" at bounding box center [598, 314] width 120 height 24
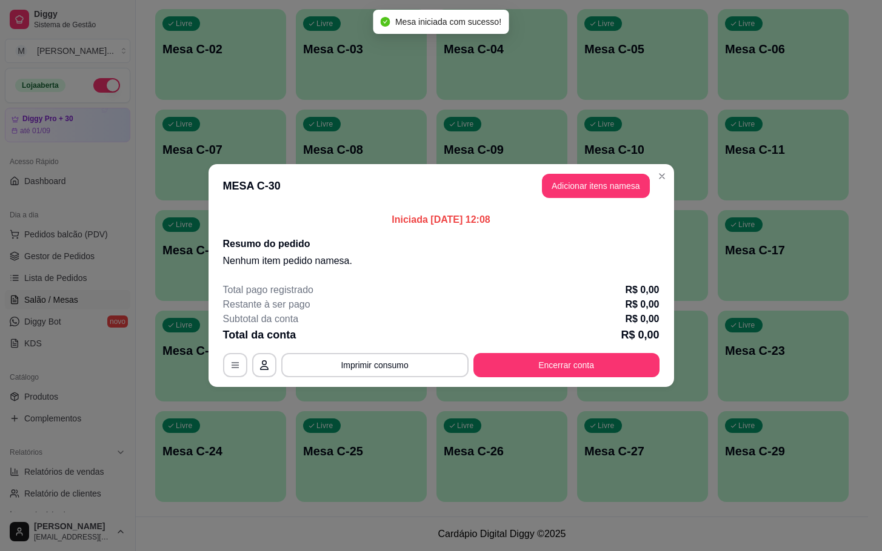
click at [580, 184] on button "Adicionar itens na mesa" at bounding box center [596, 186] width 108 height 24
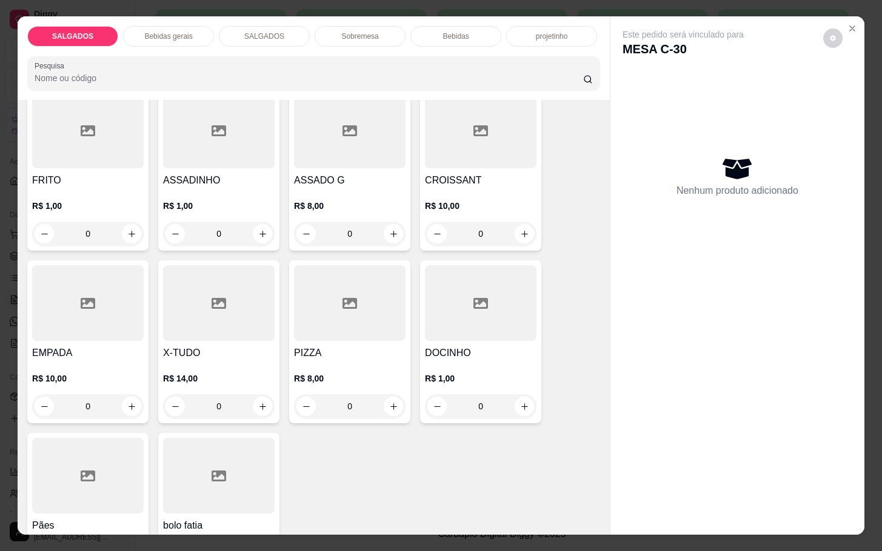
scroll to position [0, 0]
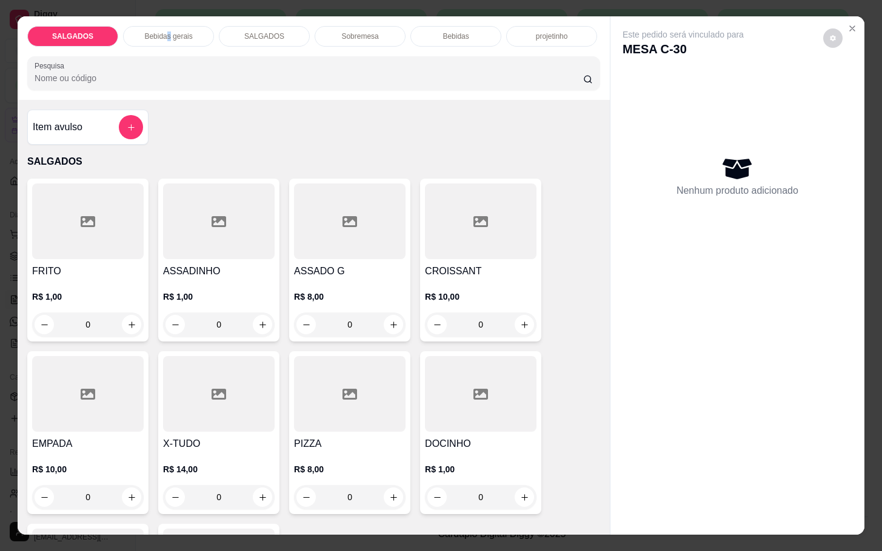
drag, startPoint x: 159, startPoint y: 24, endPoint x: 165, endPoint y: 46, distance: 22.8
click at [164, 32] on p "Bebidas gerais" at bounding box center [168, 37] width 48 height 10
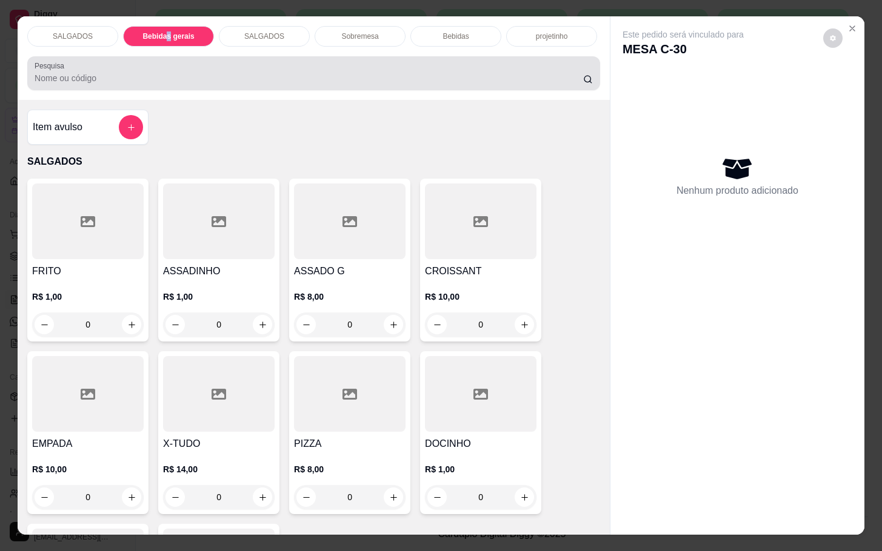
scroll to position [29, 0]
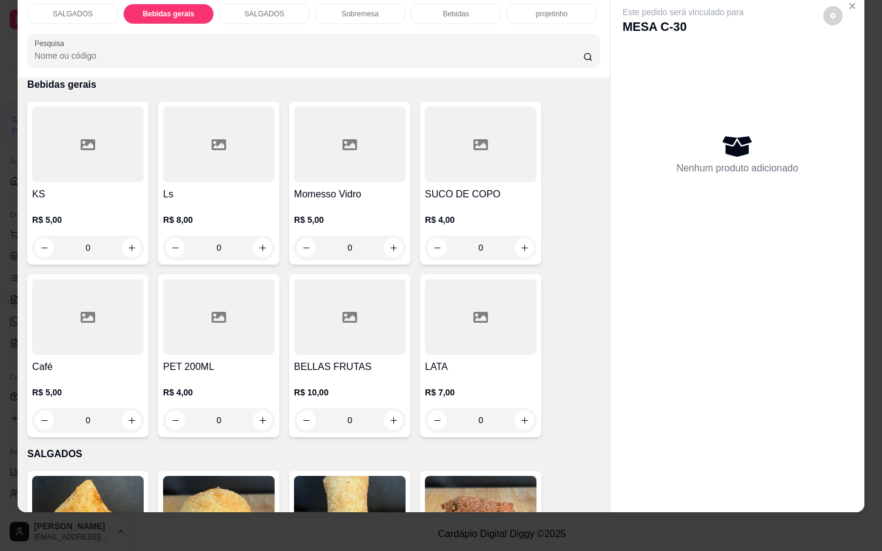
click at [424, 172] on div "SUCO DE COPO R$ 4,00 0" at bounding box center [480, 183] width 121 height 163
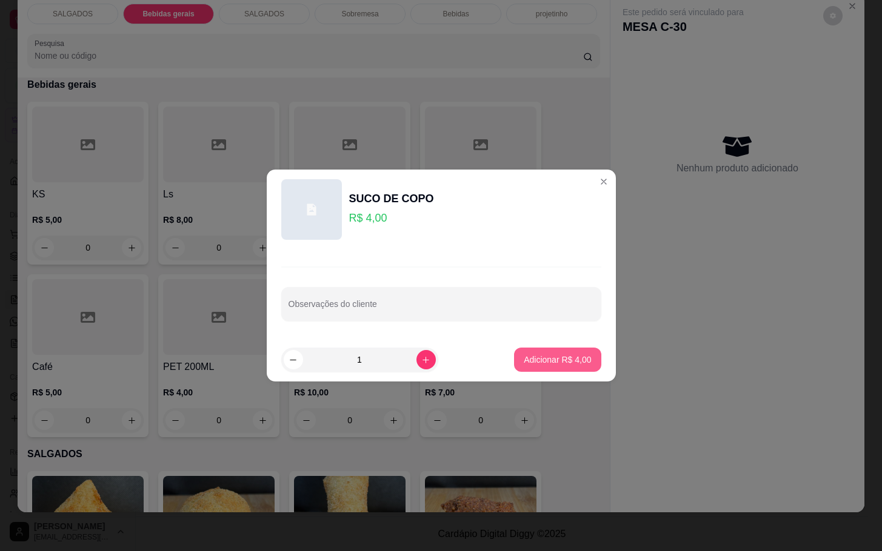
click at [527, 370] on button "Adicionar R$ 4,00" at bounding box center [557, 360] width 87 height 24
type input "1"
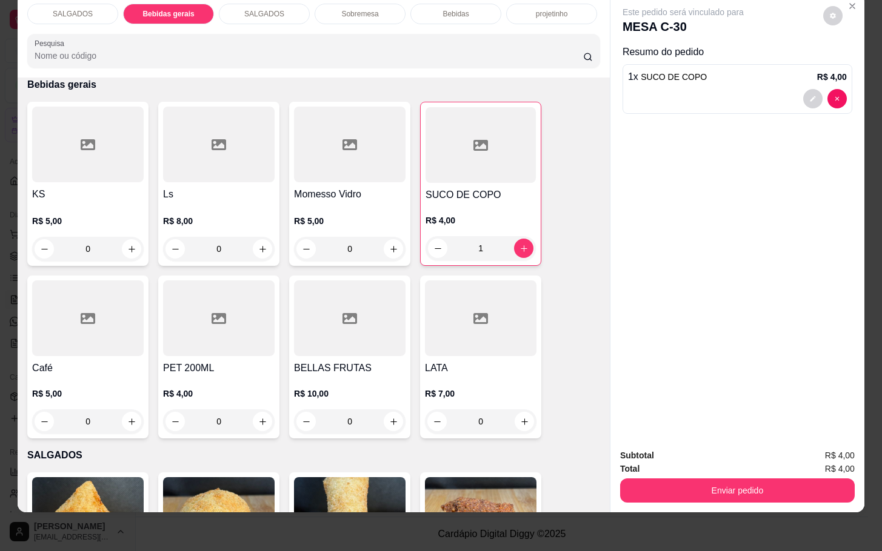
click at [84, 4] on div "SALGADOS" at bounding box center [72, 14] width 91 height 21
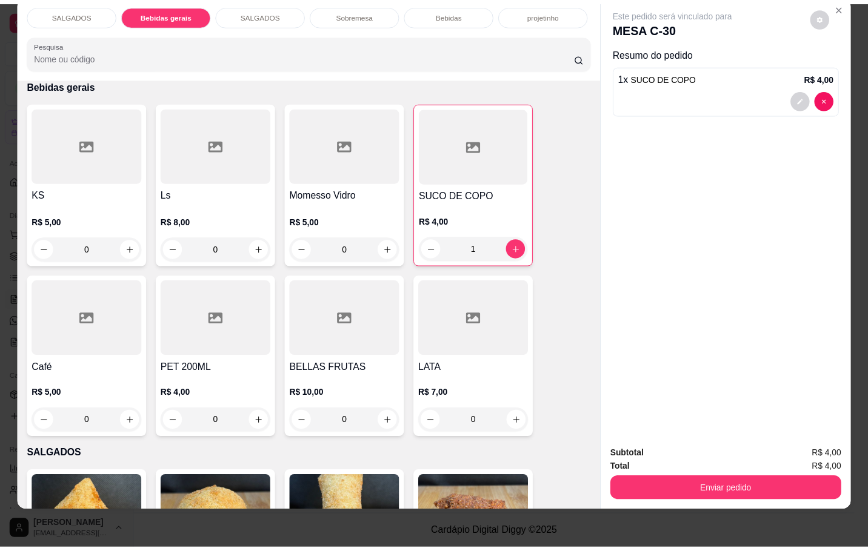
scroll to position [55, 0]
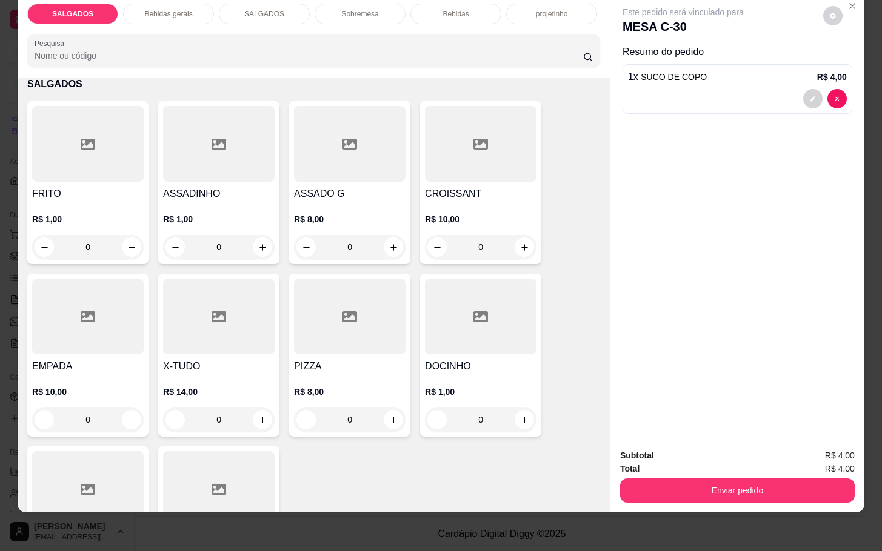
click at [425, 359] on h4 "DOCINHO" at bounding box center [481, 366] width 112 height 15
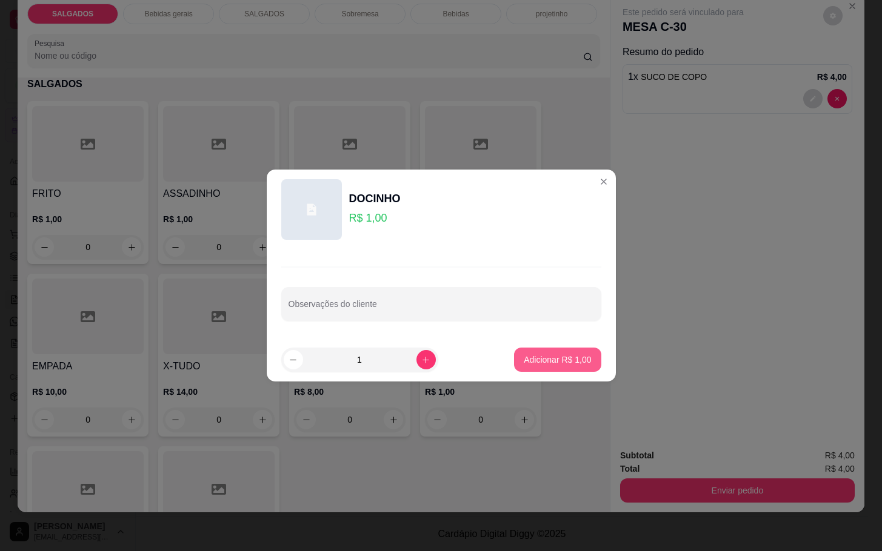
click at [514, 361] on button "Adicionar R$ 1,00" at bounding box center [557, 360] width 87 height 24
type input "1"
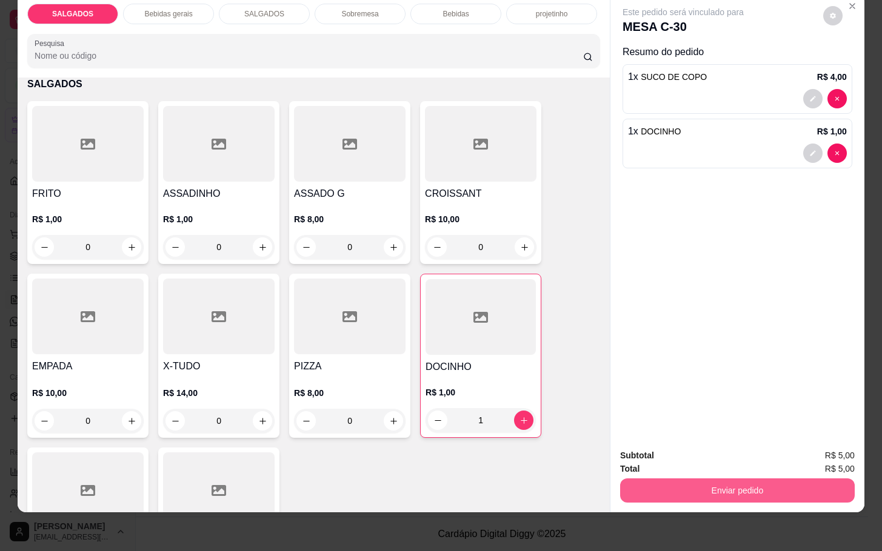
click at [689, 479] on button "Enviar pedido" at bounding box center [737, 491] width 235 height 24
click at [676, 453] on button "Não registrar e enviar pedido" at bounding box center [695, 447] width 126 height 23
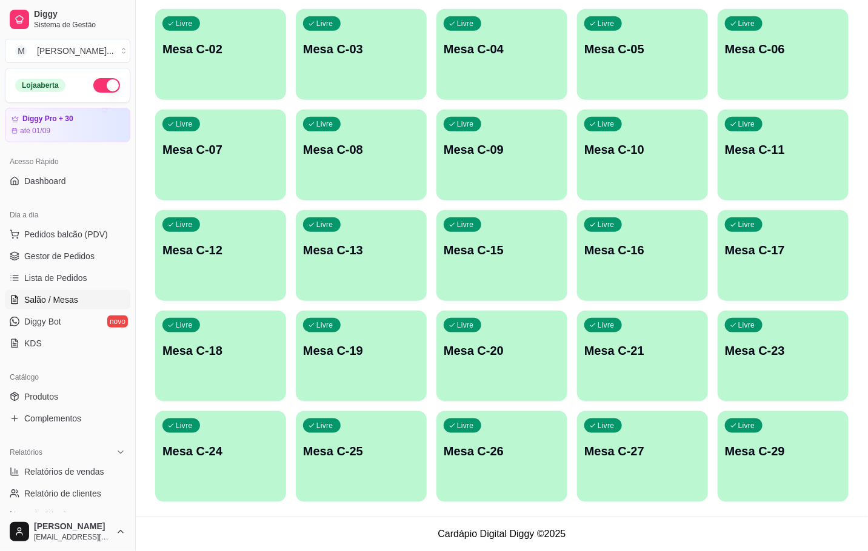
scroll to position [0, 0]
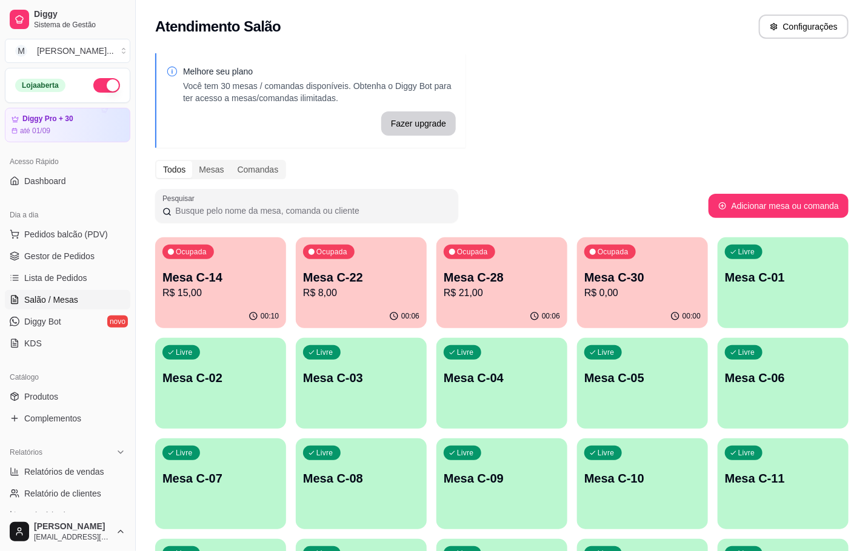
click at [344, 273] on div "Ocupada Mesa C-22 R$ 8,00" at bounding box center [361, 271] width 131 height 67
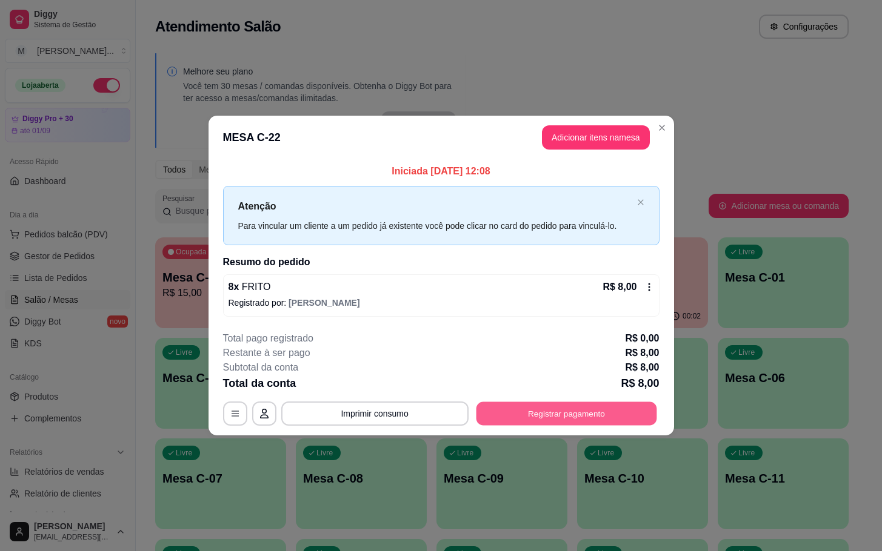
click at [595, 413] on button "Registrar pagamento" at bounding box center [566, 414] width 181 height 24
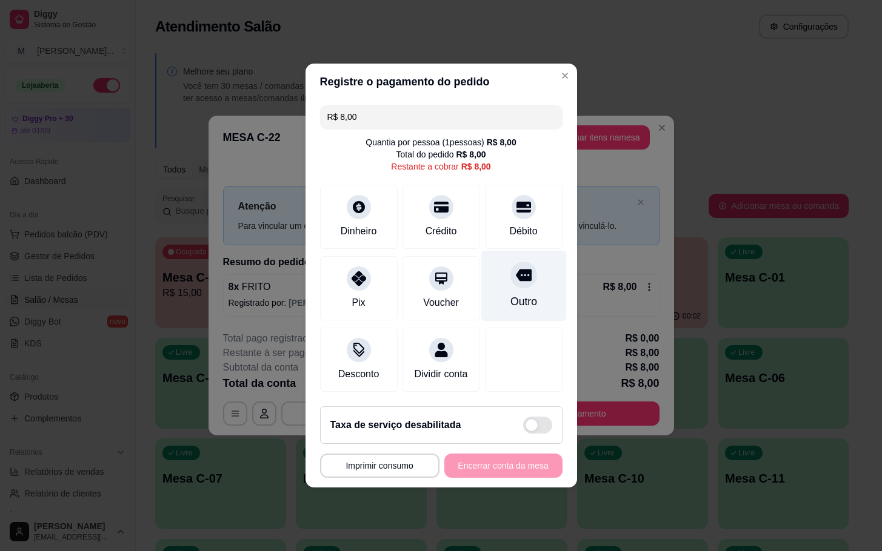
click at [518, 285] on div "Outro" at bounding box center [523, 286] width 85 height 71
type input "R$ 0,00"
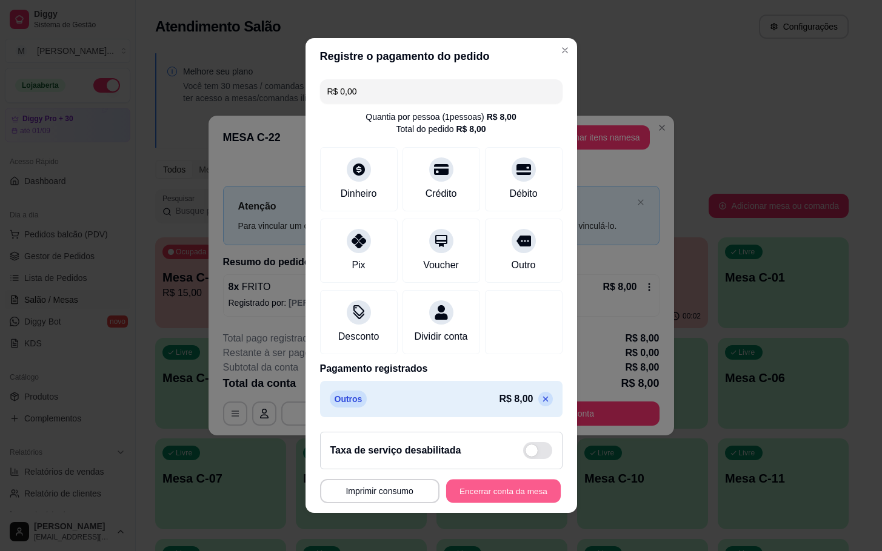
click at [461, 504] on button "Encerrar conta da mesa" at bounding box center [503, 492] width 115 height 24
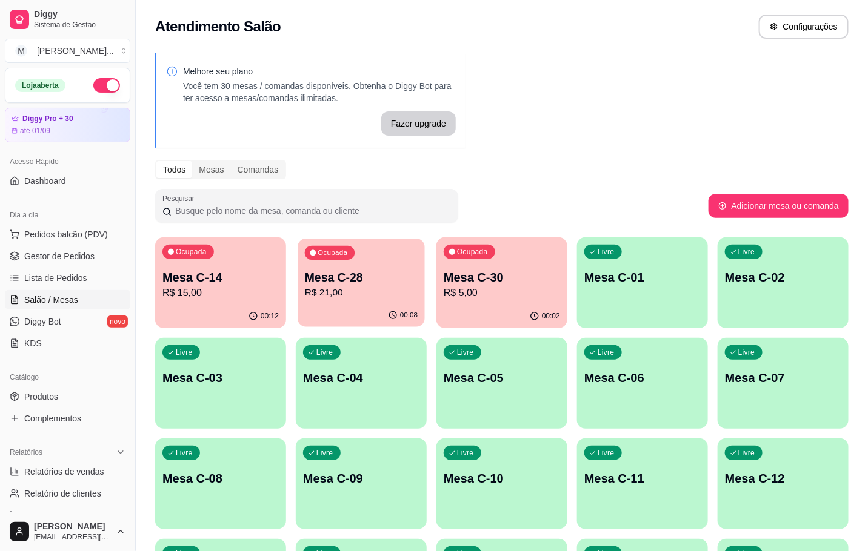
click at [366, 302] on div "Ocupada Mesa C-28 R$ 21,00" at bounding box center [361, 271] width 127 height 65
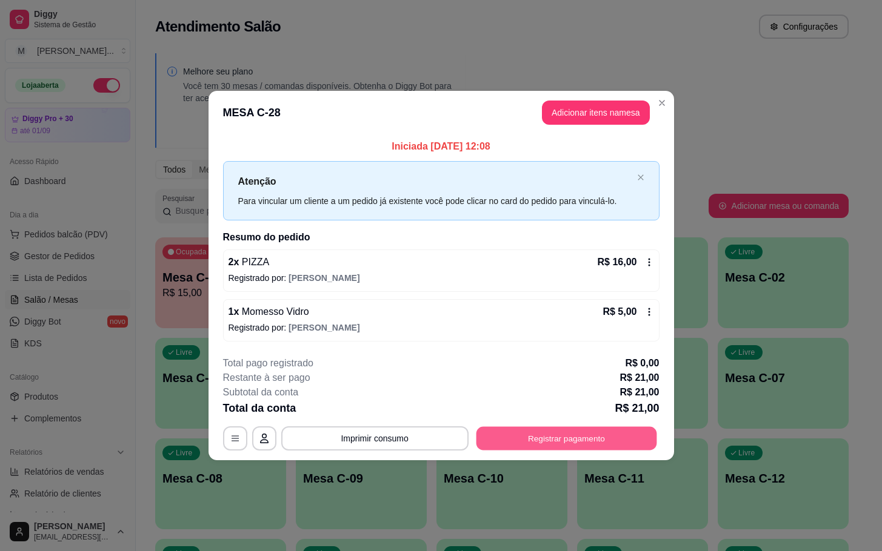
click at [548, 440] on button "Registrar pagamento" at bounding box center [566, 439] width 181 height 24
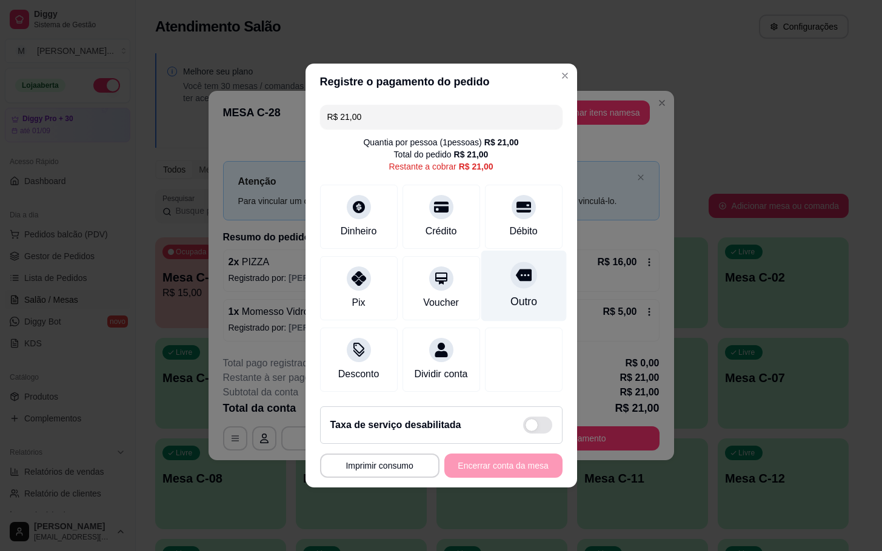
click at [524, 309] on div "Outro" at bounding box center [523, 286] width 85 height 71
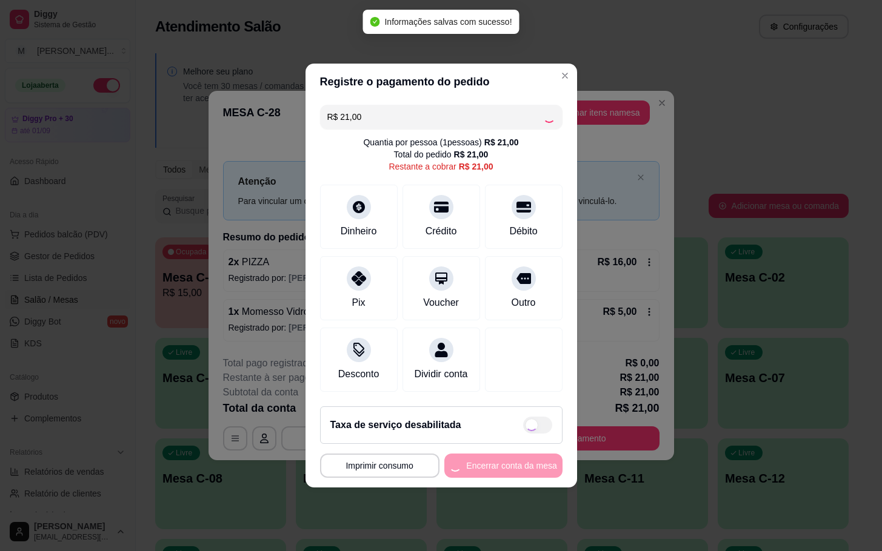
type input "R$ 0,00"
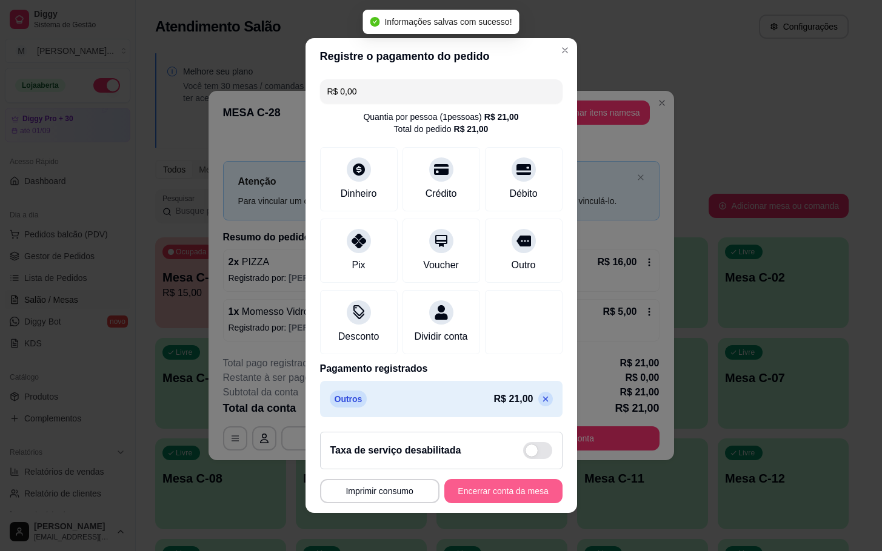
click at [482, 499] on button "Encerrar conta da mesa" at bounding box center [503, 491] width 118 height 24
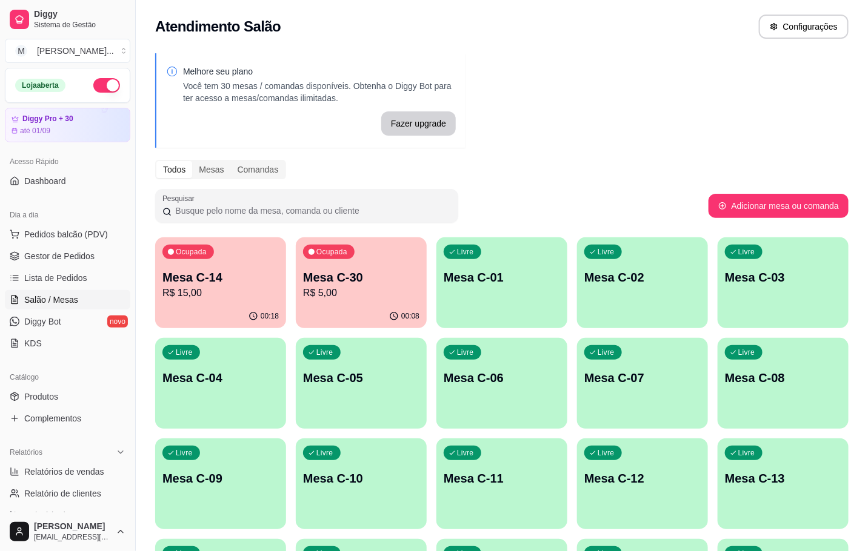
click at [206, 296] on p "R$ 15,00" at bounding box center [220, 293] width 116 height 15
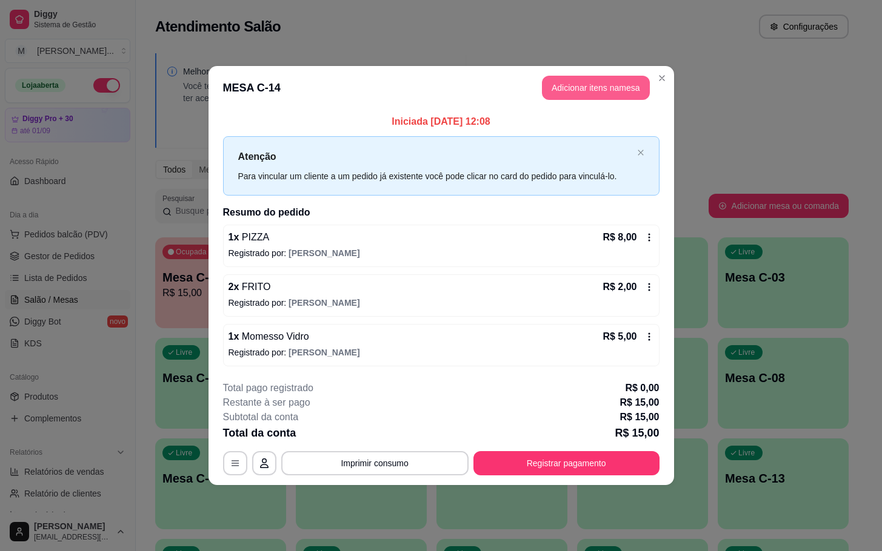
click at [591, 82] on button "Adicionar itens na mesa" at bounding box center [596, 88] width 108 height 24
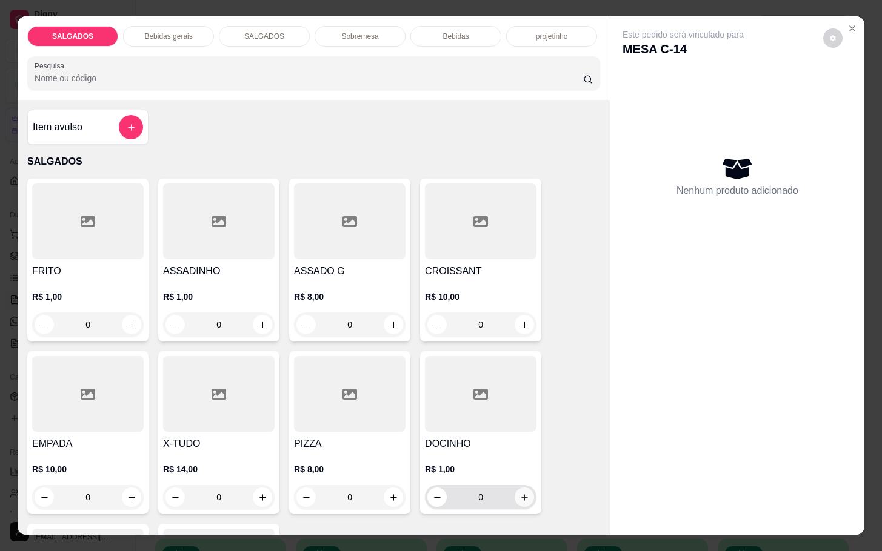
click at [520, 496] on icon "increase-product-quantity" at bounding box center [524, 497] width 9 height 9
type input "1"
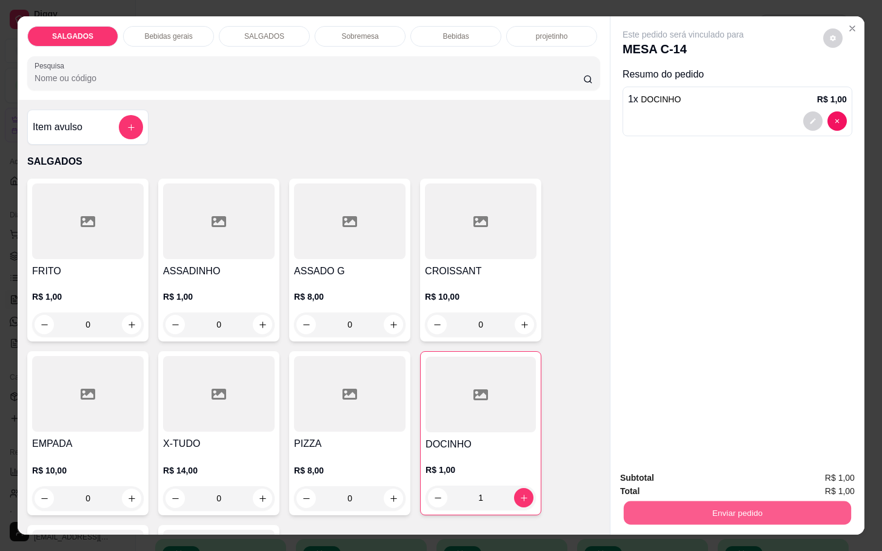
click at [684, 511] on button "Enviar pedido" at bounding box center [737, 513] width 227 height 24
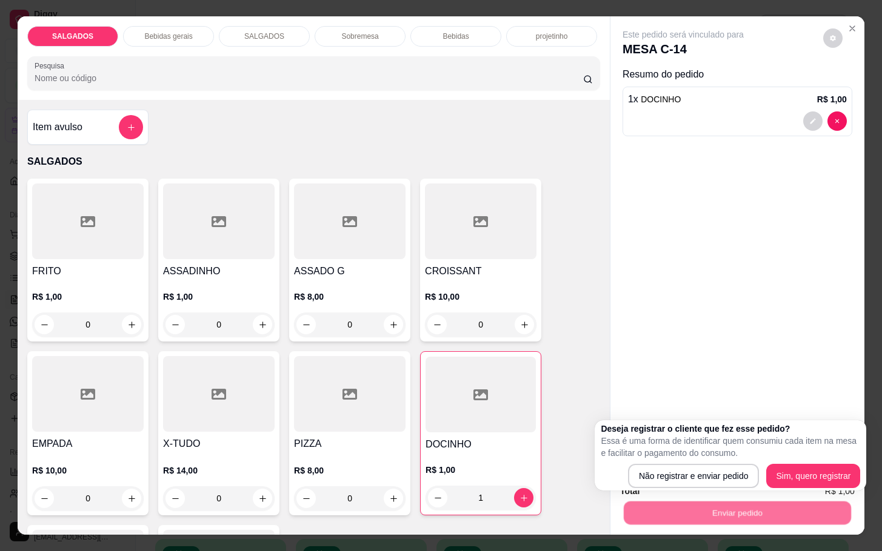
click at [671, 462] on div "Deseja registrar o cliente que fez esse pedido? Essa é uma forma de identificar…" at bounding box center [730, 455] width 259 height 65
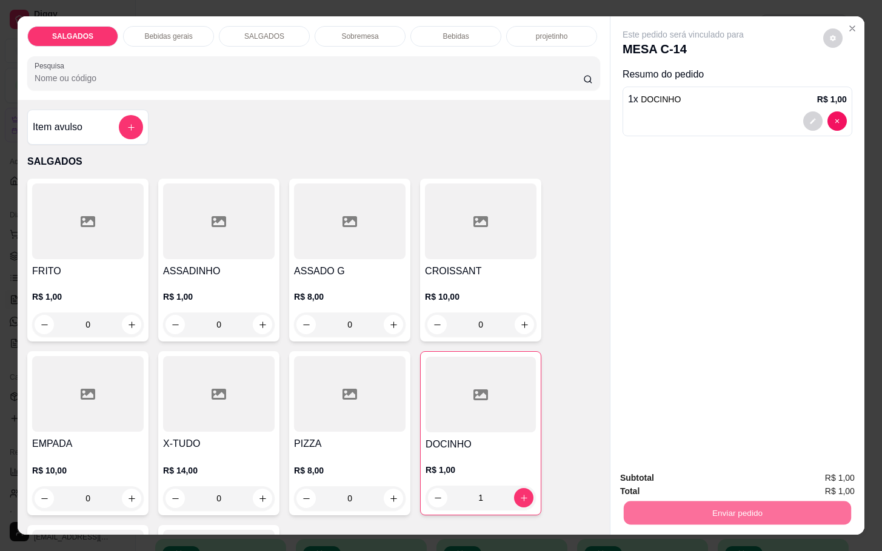
click at [676, 475] on button "Não registrar e enviar pedido" at bounding box center [695, 476] width 122 height 22
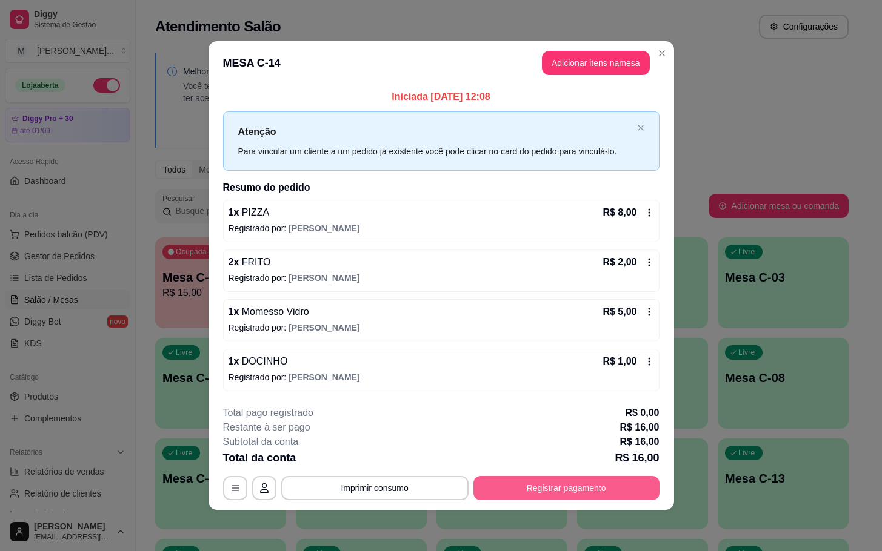
click at [602, 480] on button "Registrar pagamento" at bounding box center [566, 488] width 186 height 24
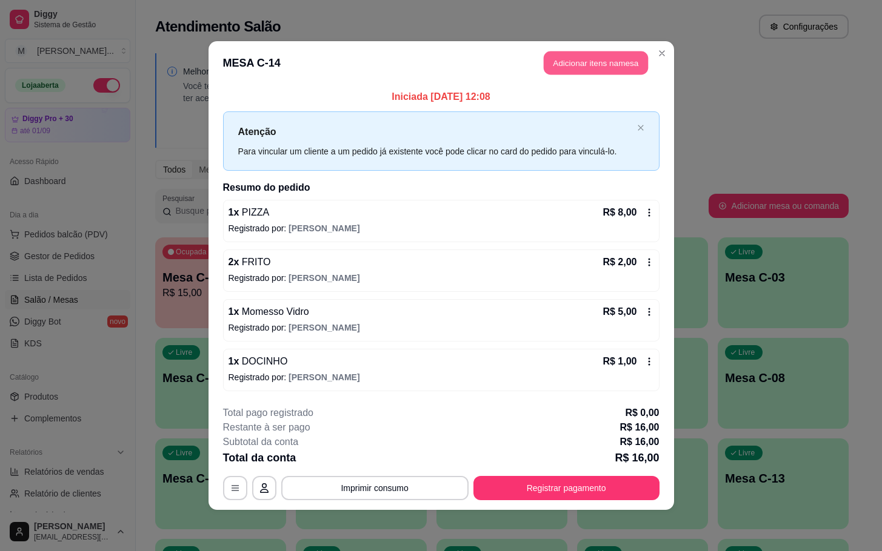
click at [618, 62] on button "Adicionar itens na mesa" at bounding box center [596, 64] width 104 height 24
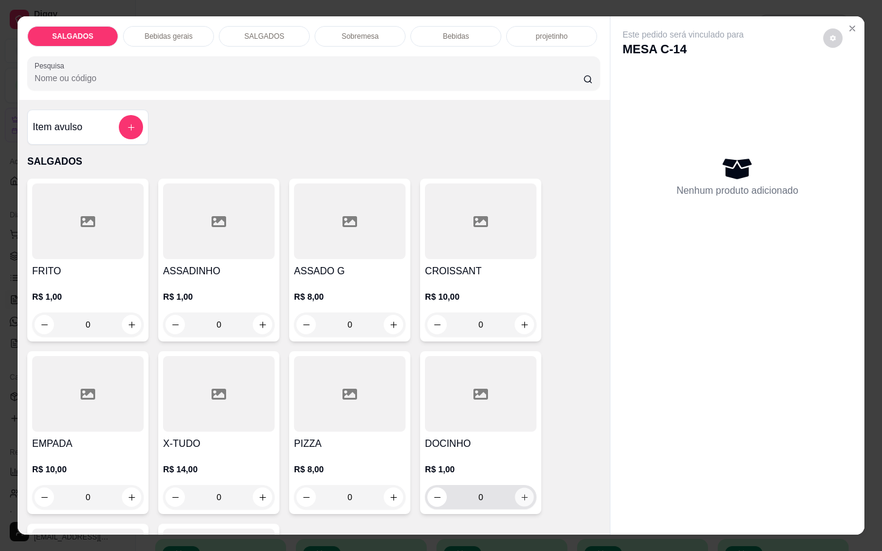
click at [520, 495] on icon "increase-product-quantity" at bounding box center [524, 497] width 9 height 9
type input "1"
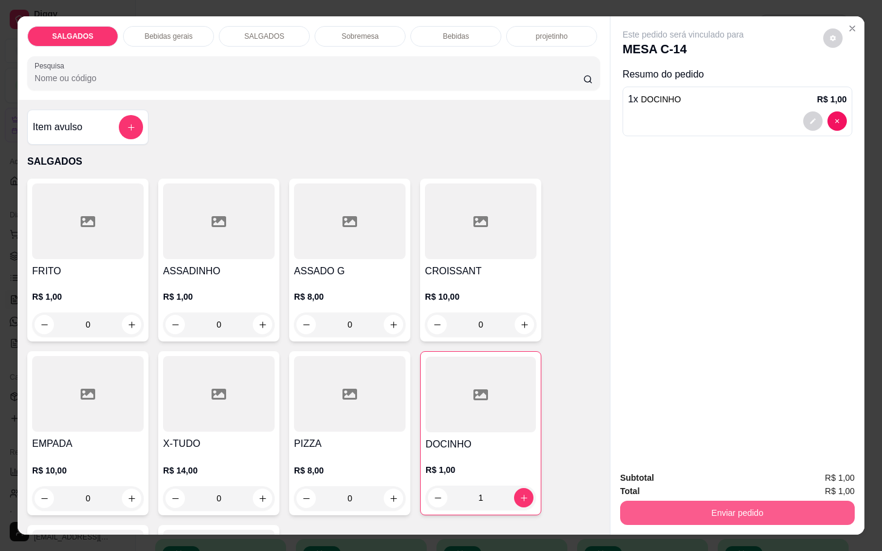
click at [696, 501] on button "Enviar pedido" at bounding box center [737, 513] width 235 height 24
click at [701, 471] on button "Não registrar e enviar pedido" at bounding box center [695, 476] width 126 height 23
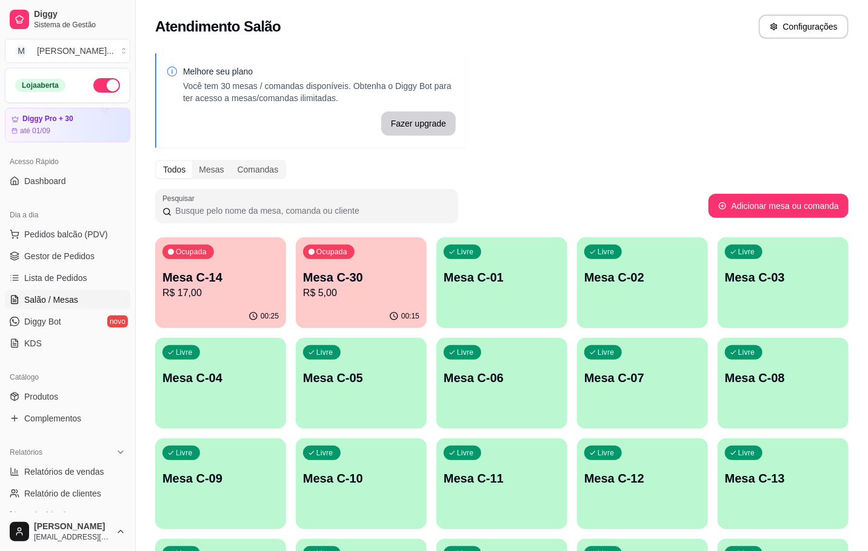
click at [275, 313] on p "00:25" at bounding box center [270, 317] width 18 height 10
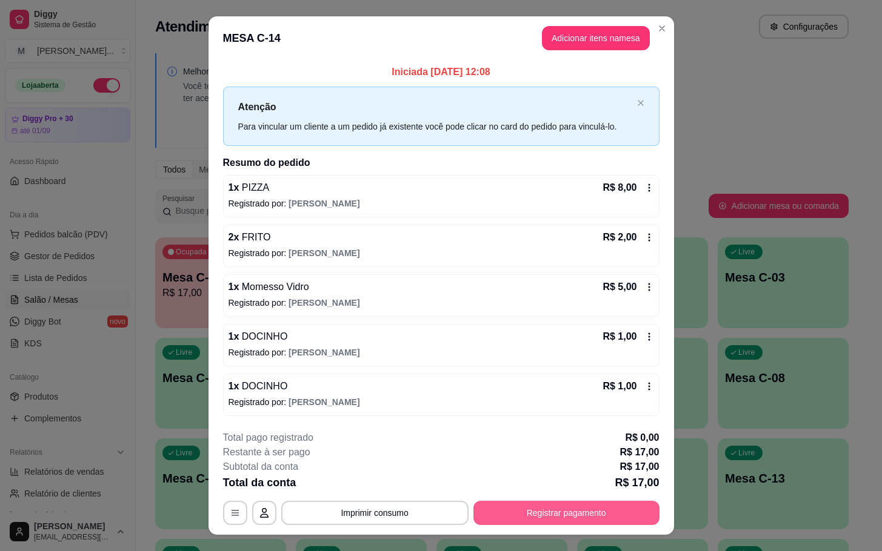
click at [551, 524] on button "Registrar pagamento" at bounding box center [566, 513] width 186 height 24
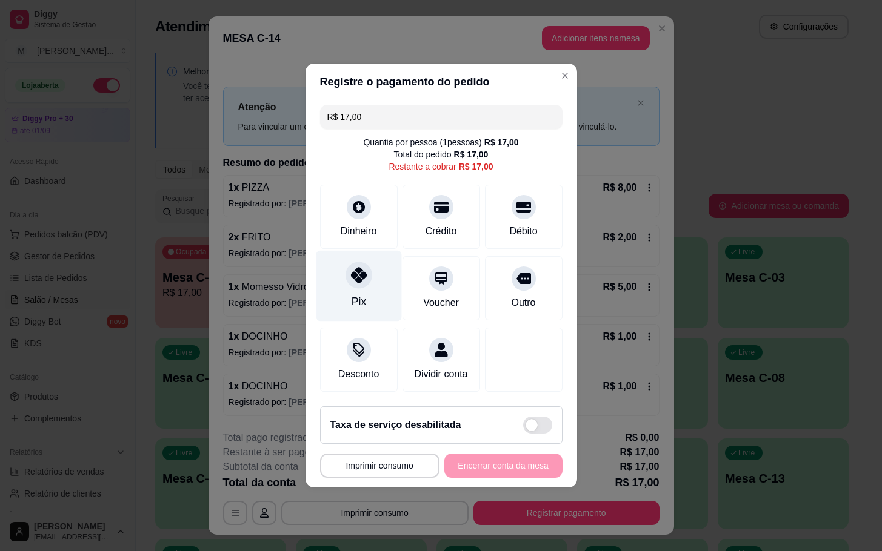
click at [359, 267] on icon at bounding box center [358, 275] width 16 height 16
type input "R$ 0,00"
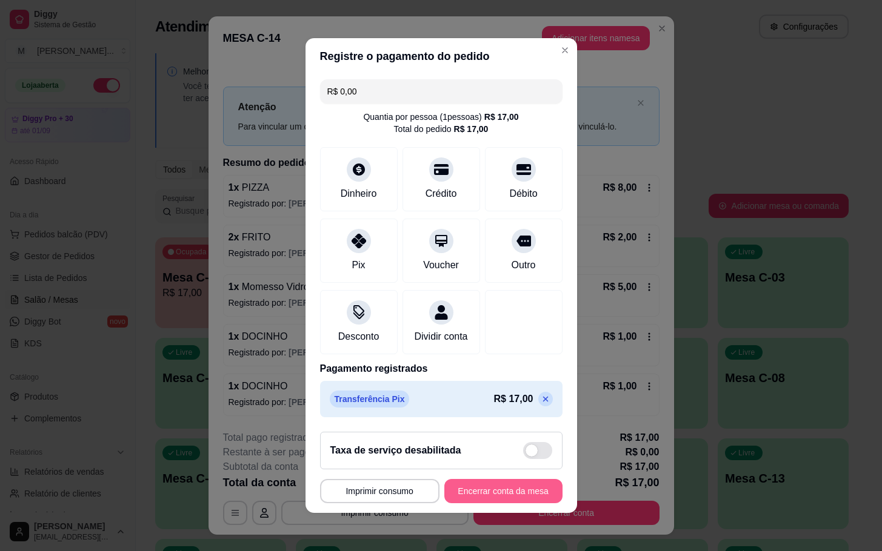
click at [513, 502] on button "Encerrar conta da mesa" at bounding box center [503, 491] width 118 height 24
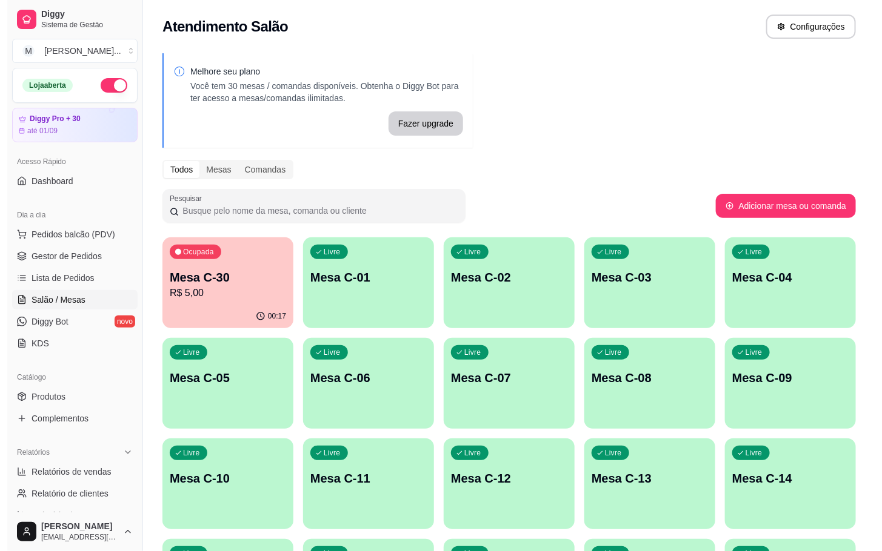
scroll to position [182, 0]
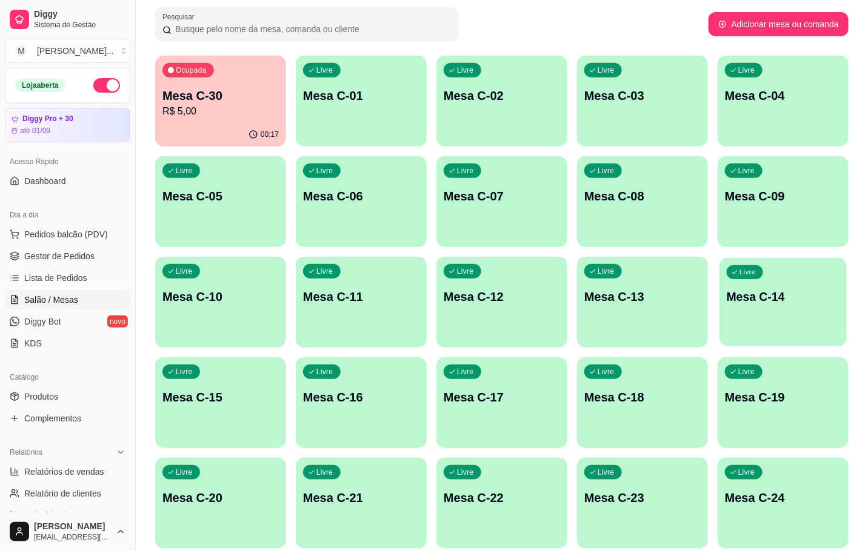
click at [775, 336] on div "button" at bounding box center [782, 339] width 127 height 14
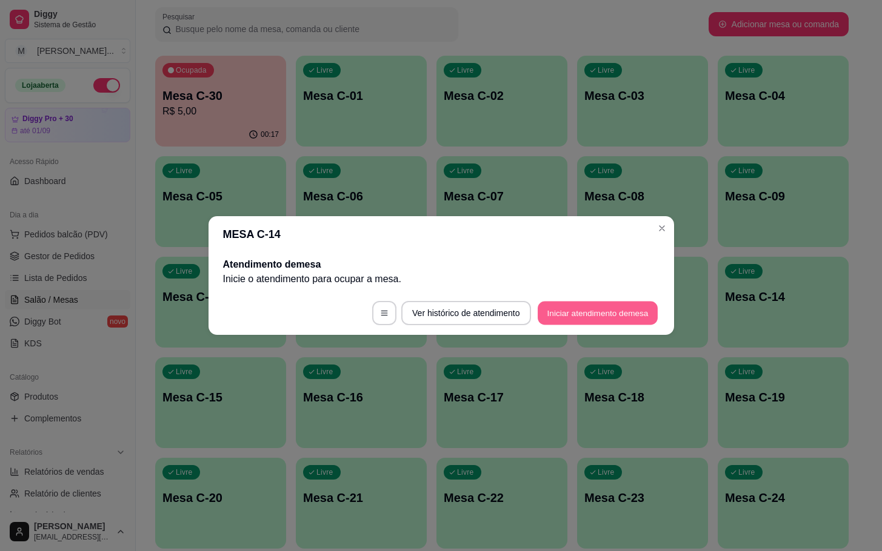
click at [602, 316] on button "Iniciar atendimento de mesa" at bounding box center [598, 314] width 120 height 24
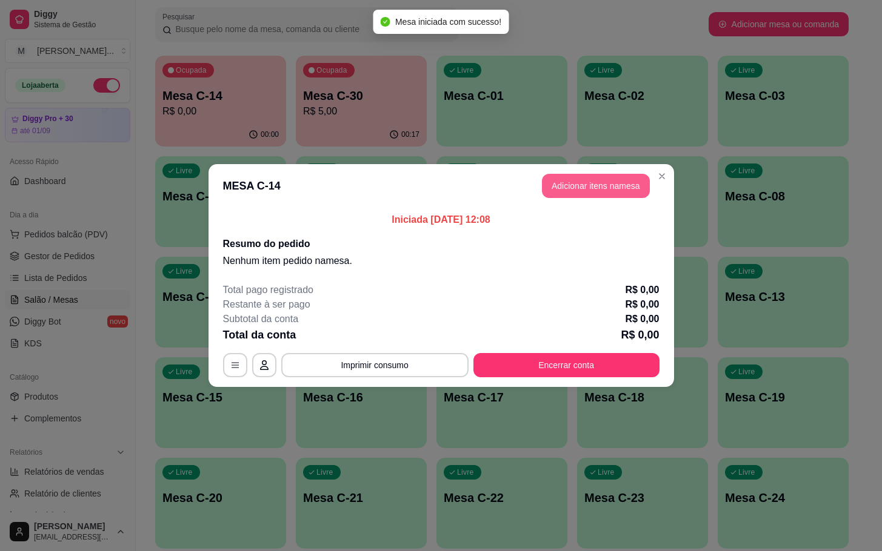
click at [599, 189] on button "Adicionar itens na mesa" at bounding box center [596, 186] width 108 height 24
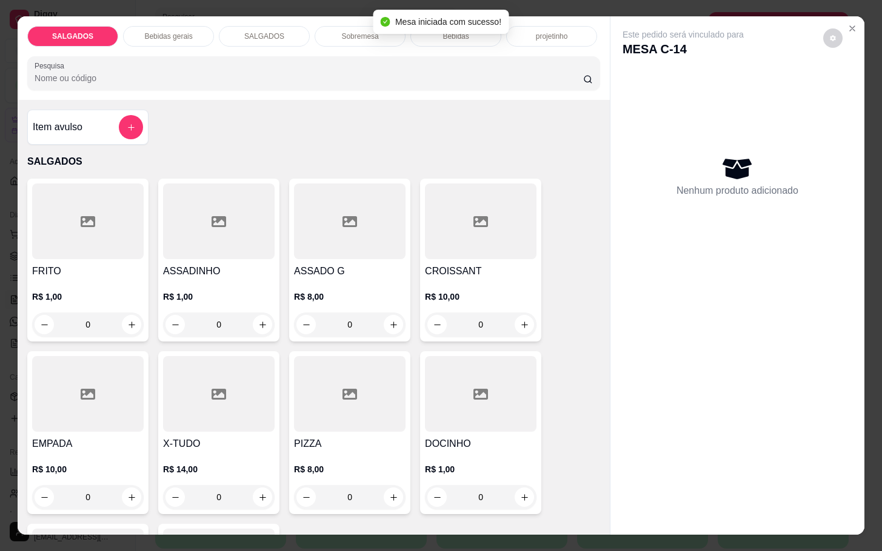
click at [131, 265] on h4 "FRITO" at bounding box center [88, 271] width 112 height 15
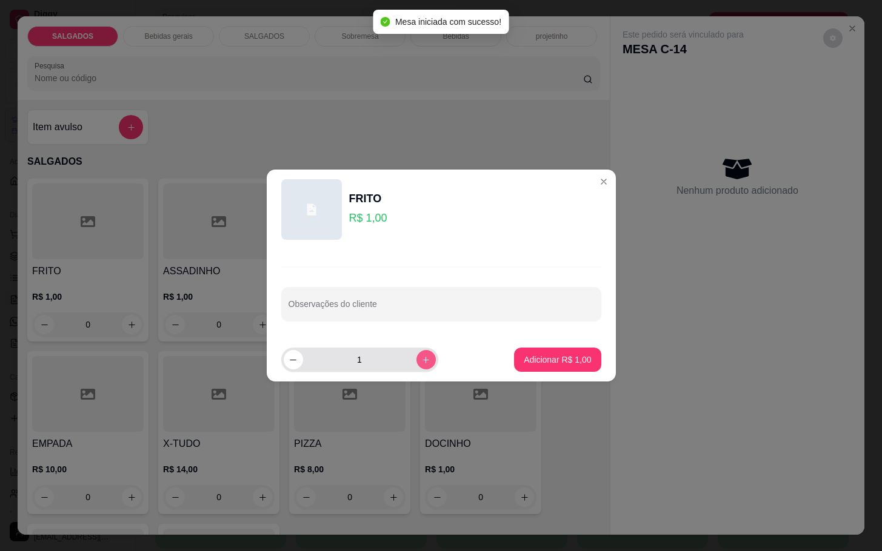
click at [416, 360] on button "increase-product-quantity" at bounding box center [425, 359] width 19 height 19
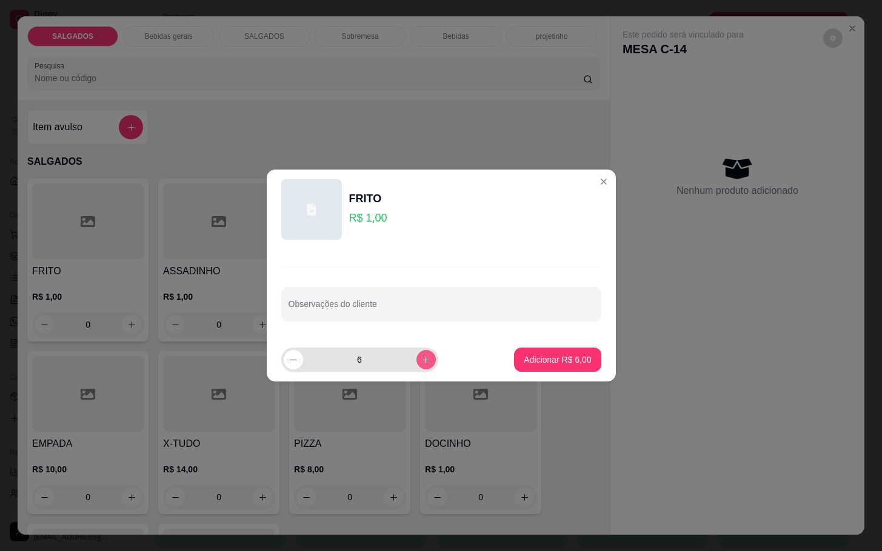
click at [416, 360] on button "increase-product-quantity" at bounding box center [425, 359] width 19 height 19
click at [391, 360] on input "7" at bounding box center [359, 360] width 113 height 24
click at [402, 360] on input "7" at bounding box center [359, 360] width 113 height 24
click at [416, 360] on button "increase-product-quantity" at bounding box center [425, 359] width 19 height 19
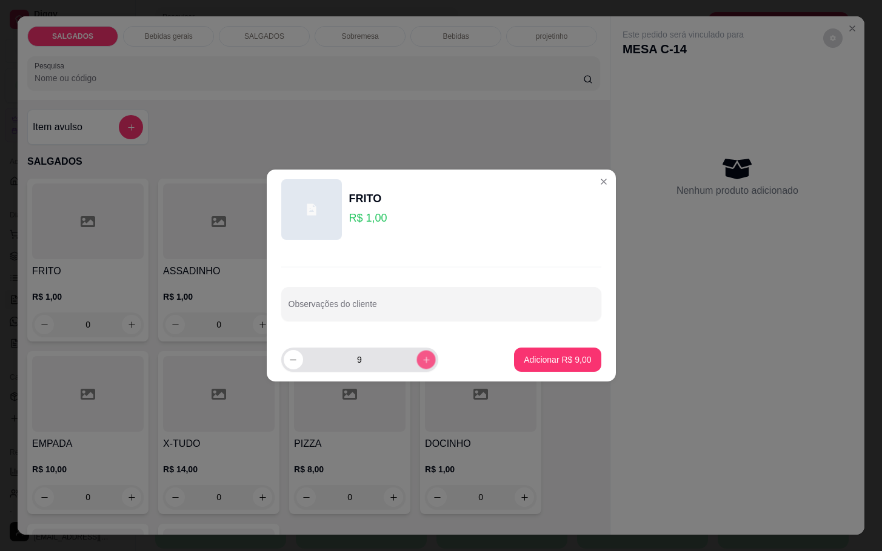
click at [421, 359] on icon "increase-product-quantity" at bounding box center [425, 360] width 9 height 9
type input "10"
click at [549, 346] on footer "10 Adicionar R$ 10,00" at bounding box center [441, 360] width 349 height 44
click at [509, 365] on button "Adicionar R$ 10,00" at bounding box center [555, 360] width 92 height 24
type input "10"
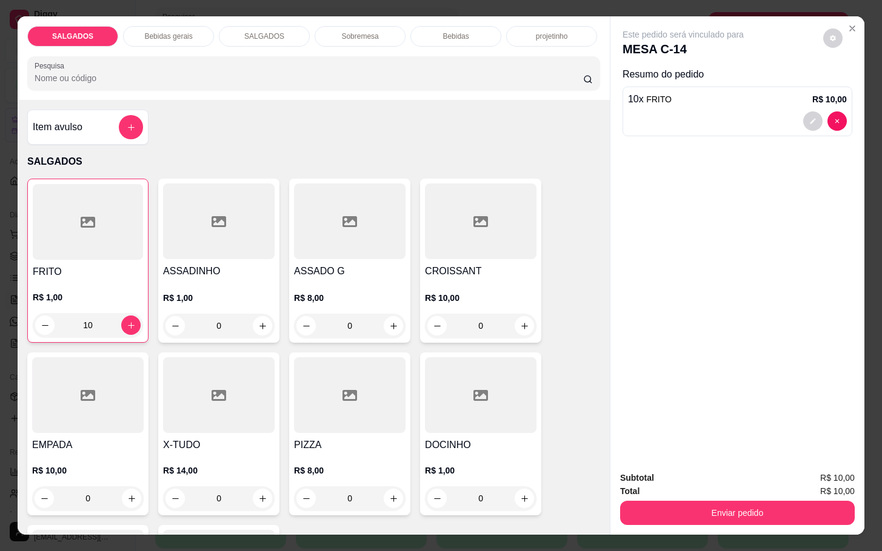
click at [155, 39] on div "SALGADOS Bebidas gerais SALGADOS Sobremesa Bebidas projetinho Pesquisa" at bounding box center [314, 58] width 592 height 84
click at [175, 33] on p "Bebidas gerais" at bounding box center [168, 37] width 48 height 10
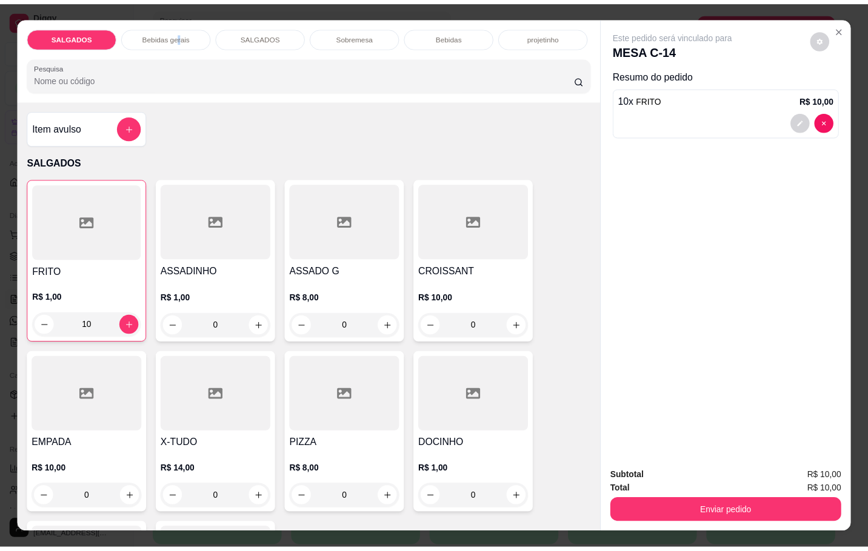
scroll to position [29, 0]
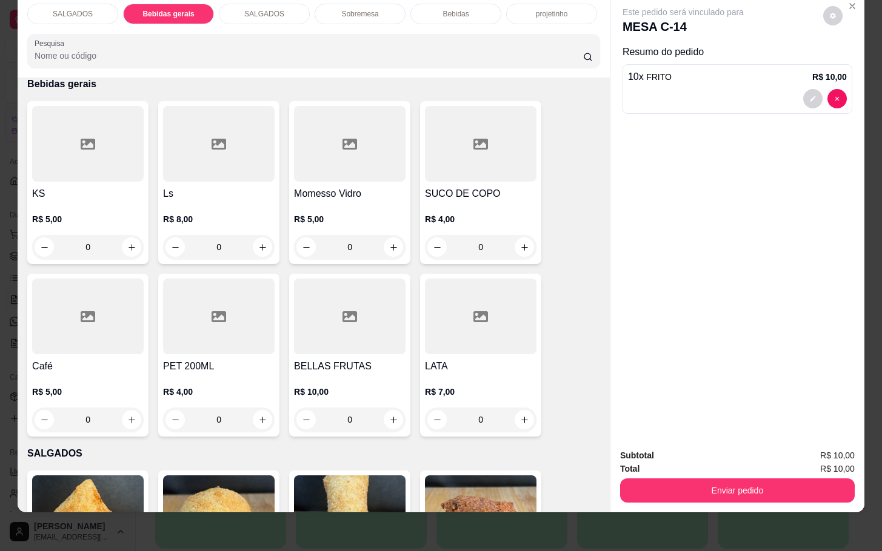
click at [195, 173] on div "Ls R$ 8,00 0" at bounding box center [218, 182] width 121 height 163
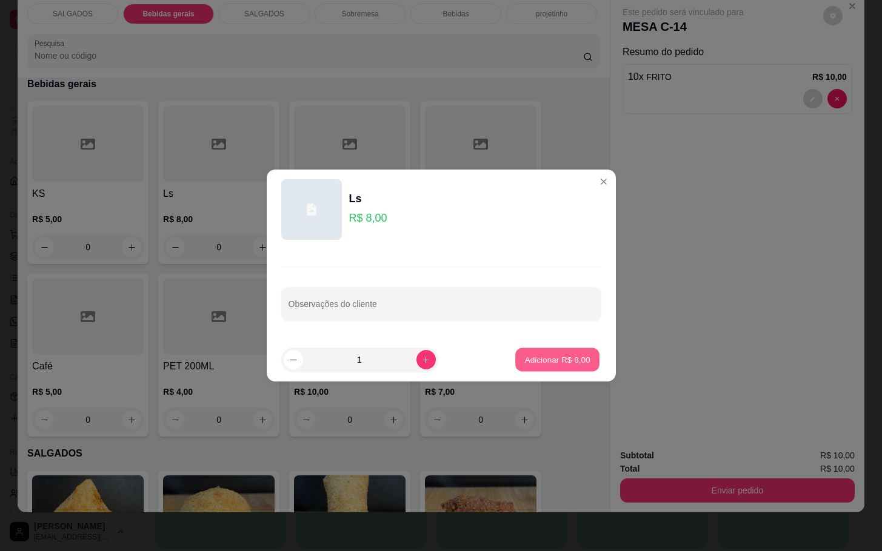
click at [533, 357] on p "Adicionar R$ 8,00" at bounding box center [557, 360] width 65 height 12
type input "1"
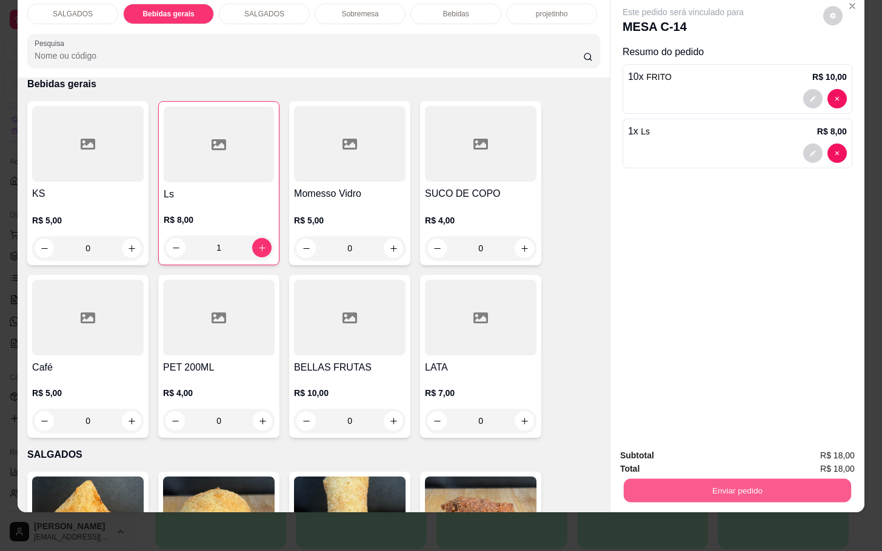
click at [753, 479] on button "Enviar pedido" at bounding box center [737, 491] width 227 height 24
click at [691, 457] on button "Não registrar e enviar pedido" at bounding box center [695, 447] width 122 height 22
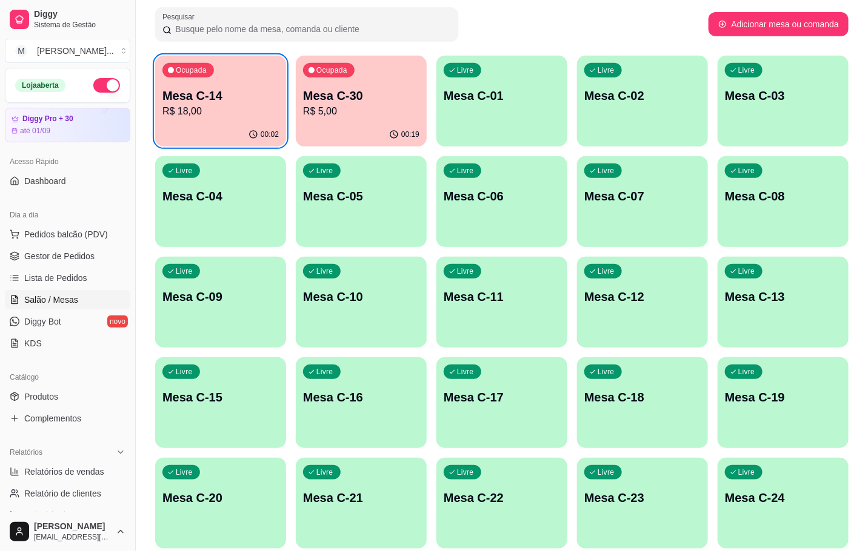
click at [381, 86] on div "Ocupada Mesa C-30 R$ 5,00" at bounding box center [361, 89] width 131 height 67
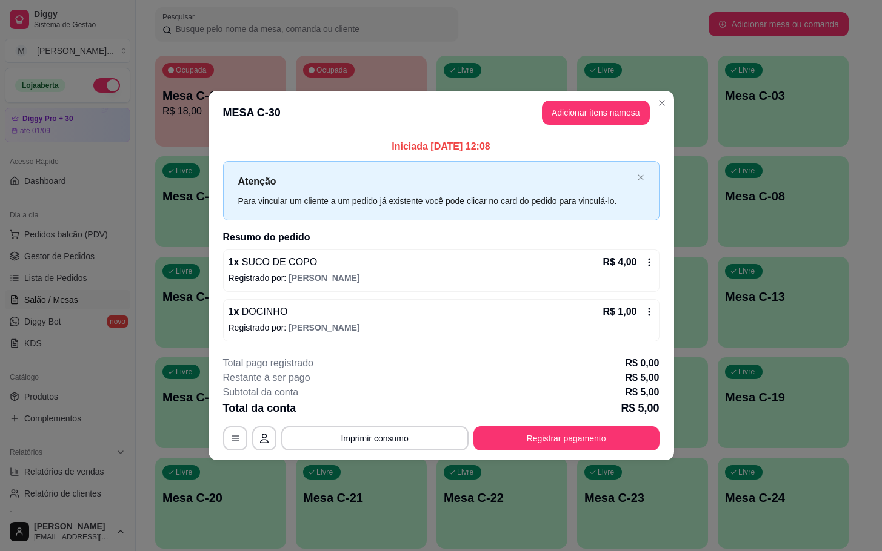
click at [600, 124] on header "MESA C-30 Adicionar itens na mesa" at bounding box center [440, 113] width 465 height 44
click at [597, 115] on button "Adicionar itens na mesa" at bounding box center [596, 113] width 108 height 24
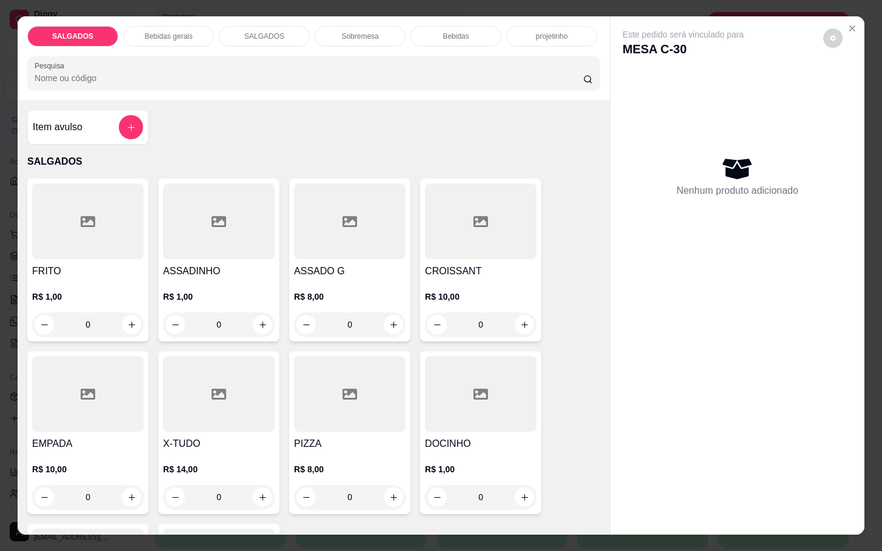
click at [117, 100] on div "Item avulso SALGADOS FRITO R$ 1,00 0 ASSADINHO R$ 1,00 0 ASSADO G R$ 8,00 0 CRO…" at bounding box center [314, 317] width 592 height 435
click at [140, 110] on div "Item avulso" at bounding box center [87, 127] width 121 height 35
click at [141, 130] on div "Item avulso" at bounding box center [87, 127] width 121 height 35
click at [102, 124] on div "Item avulso" at bounding box center [88, 127] width 110 height 24
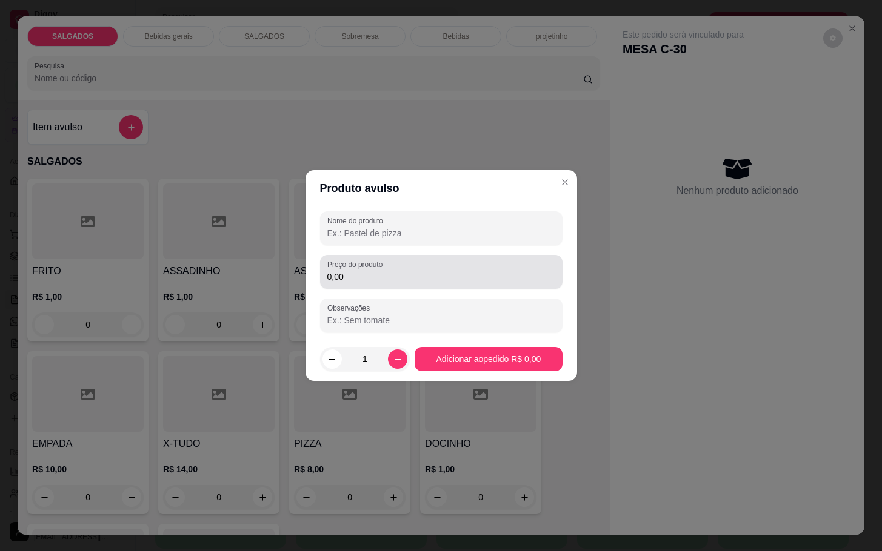
click at [376, 277] on input "0,00" at bounding box center [441, 277] width 228 height 12
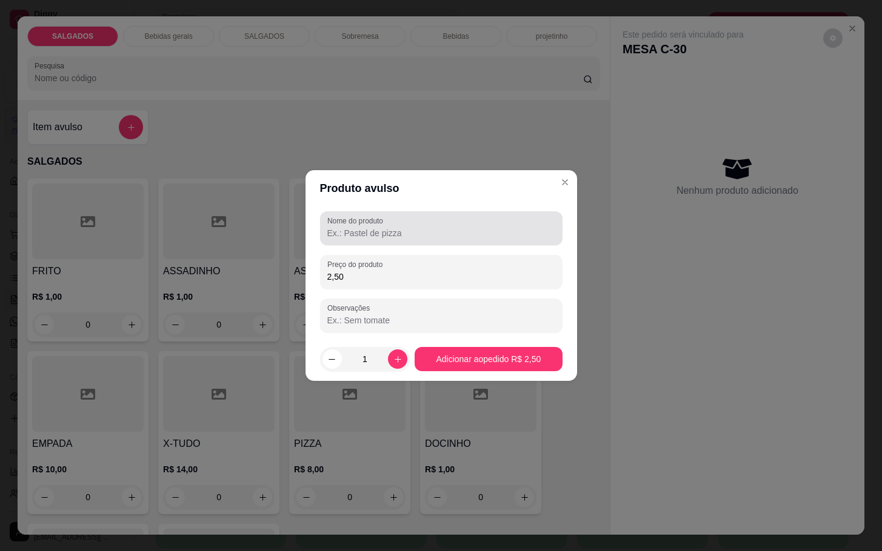
type input "2,50"
click at [375, 235] on input "Nome do produto" at bounding box center [441, 233] width 228 height 12
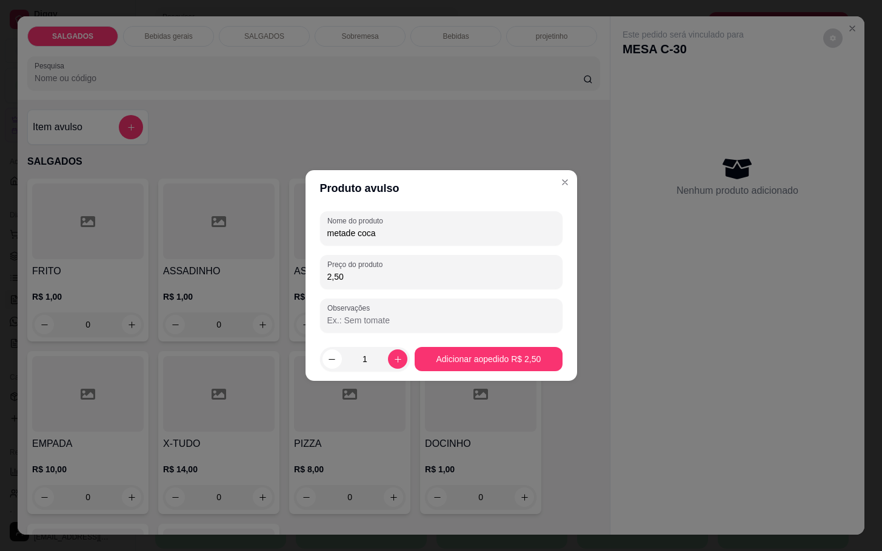
type input "metade coca"
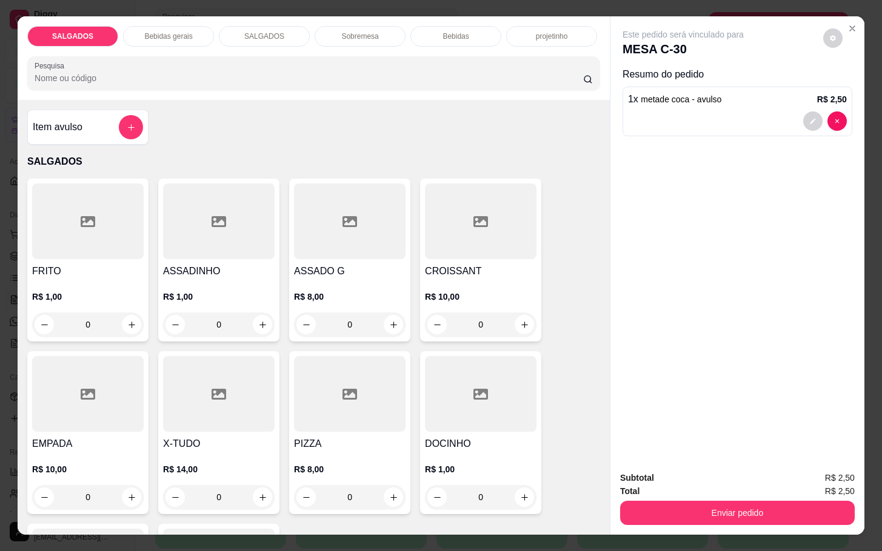
drag, startPoint x: 424, startPoint y: 405, endPoint x: 435, endPoint y: 405, distance: 10.3
click at [435, 405] on div at bounding box center [481, 394] width 112 height 76
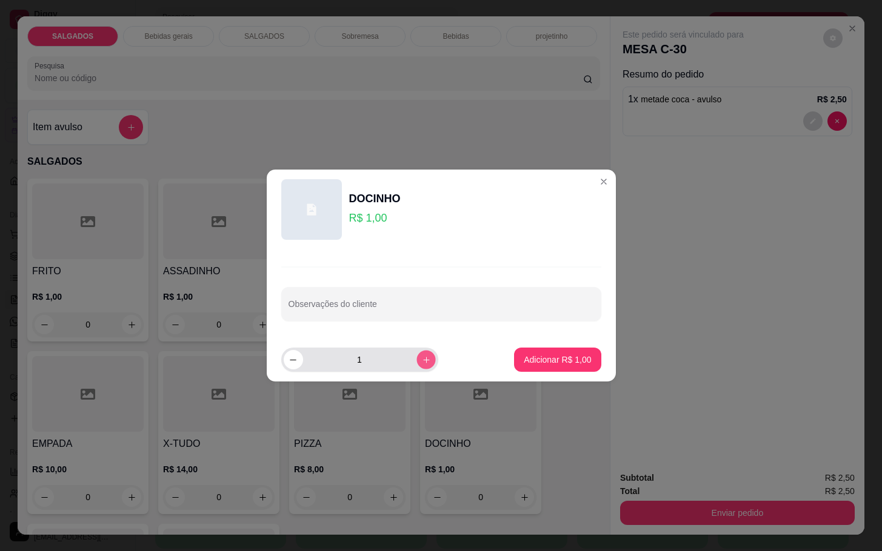
click at [421, 362] on icon "increase-product-quantity" at bounding box center [425, 360] width 9 height 9
type input "2"
click at [549, 358] on p "Adicionar R$ 2,00" at bounding box center [557, 360] width 67 height 12
type input "2"
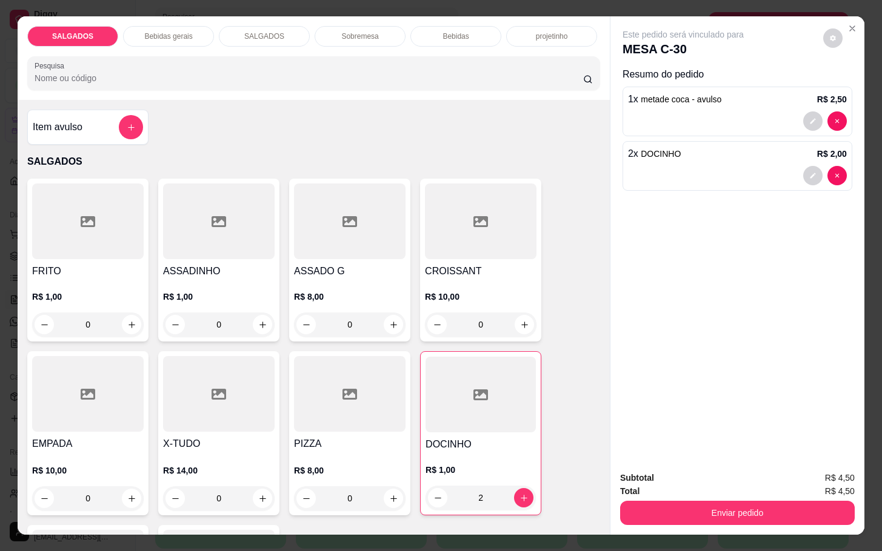
click at [713, 509] on button "Enviar pedido" at bounding box center [737, 513] width 235 height 24
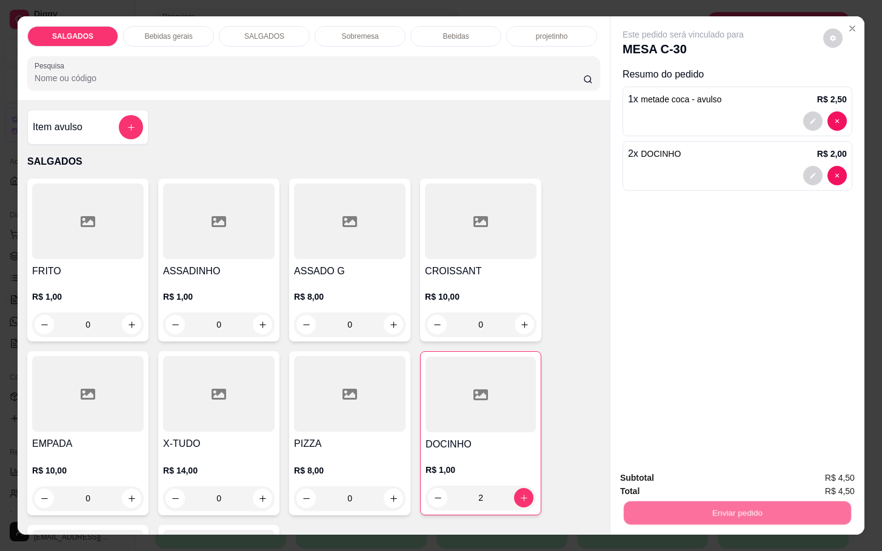
click at [684, 484] on button "Não registrar e enviar pedido" at bounding box center [695, 476] width 126 height 23
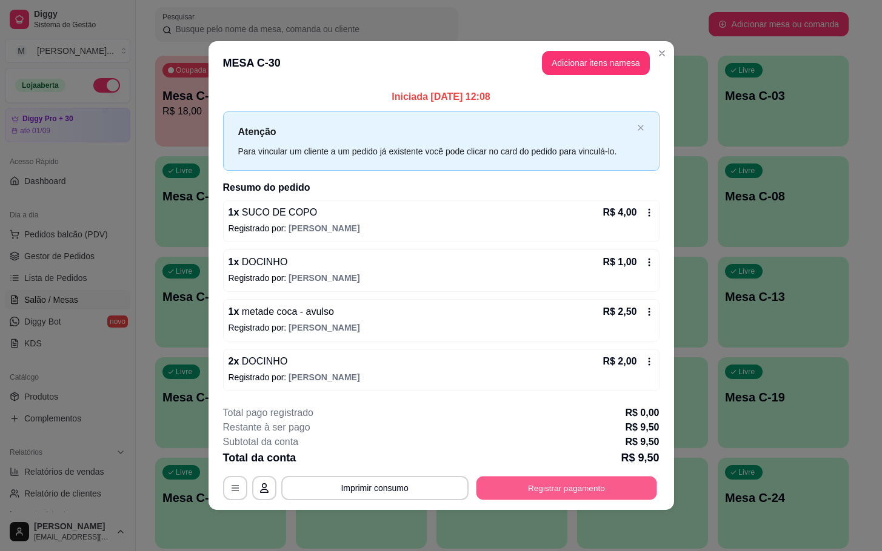
click at [547, 486] on button "Registrar pagamento" at bounding box center [566, 488] width 181 height 24
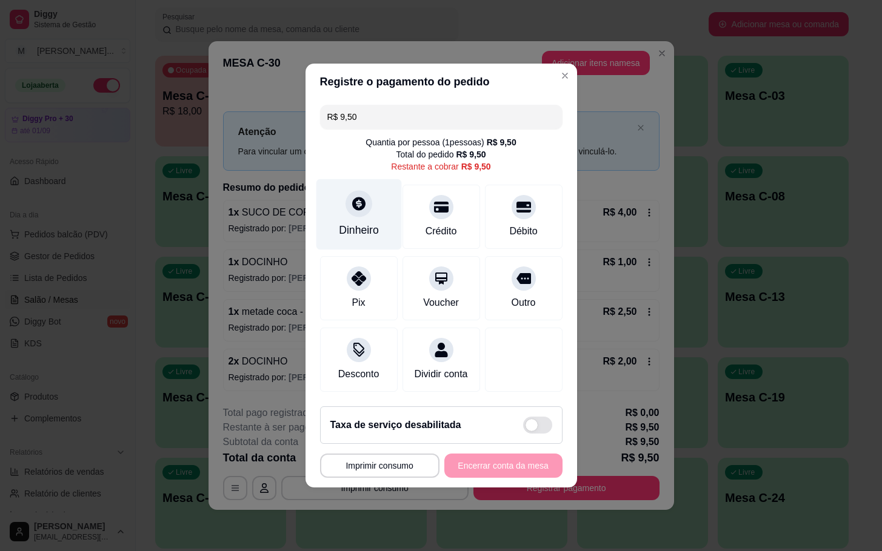
click at [361, 222] on div "Dinheiro" at bounding box center [359, 230] width 40 height 16
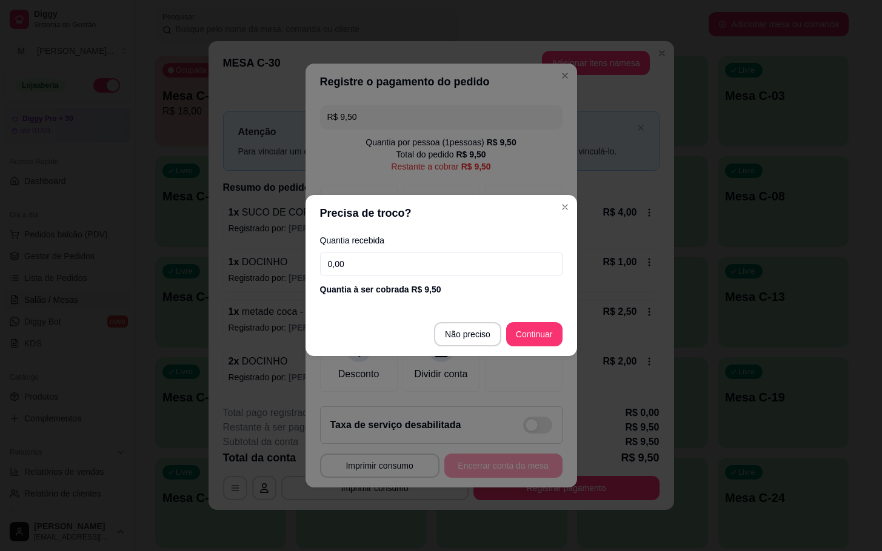
click at [421, 261] on input "0,00" at bounding box center [441, 264] width 242 height 24
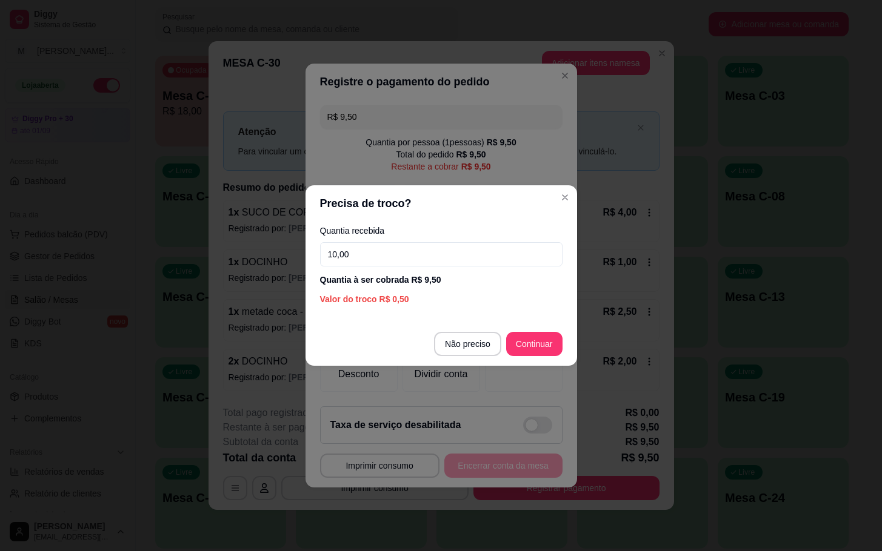
type input "10,00"
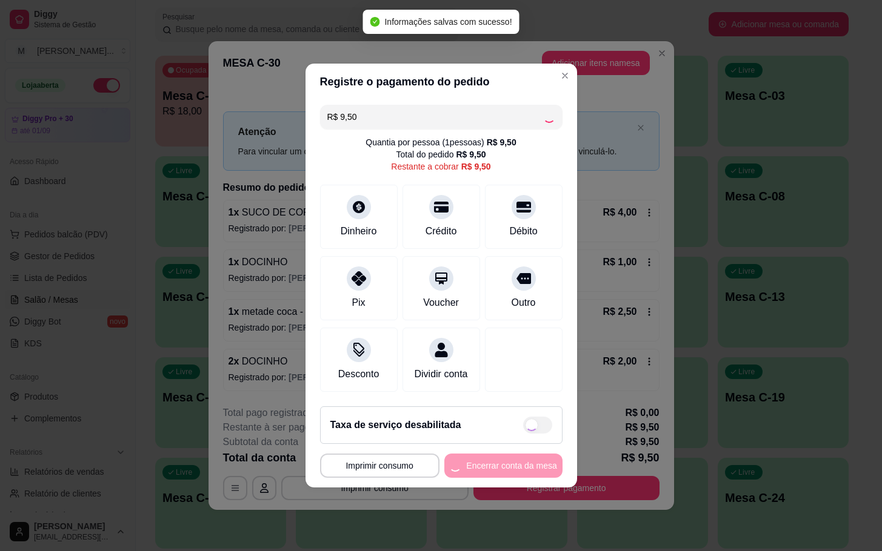
type input "R$ 0,00"
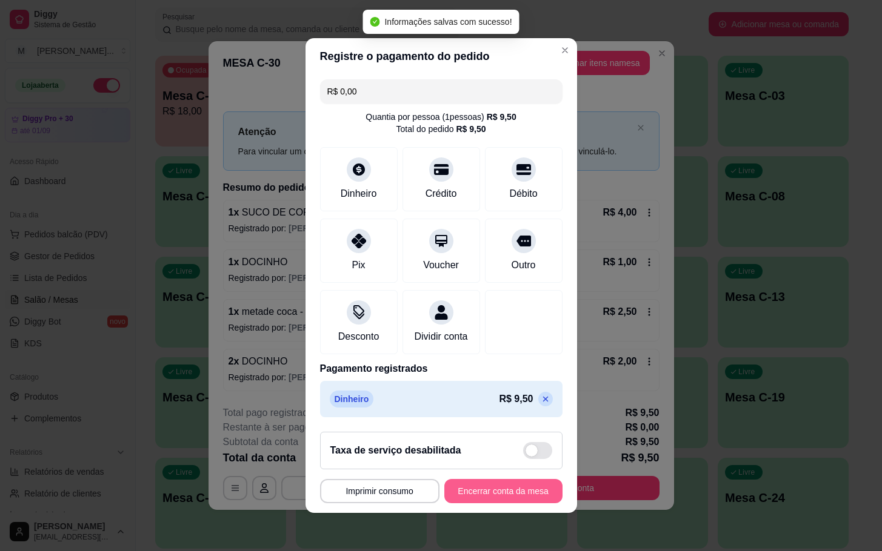
click at [499, 491] on button "Encerrar conta da mesa" at bounding box center [503, 491] width 118 height 24
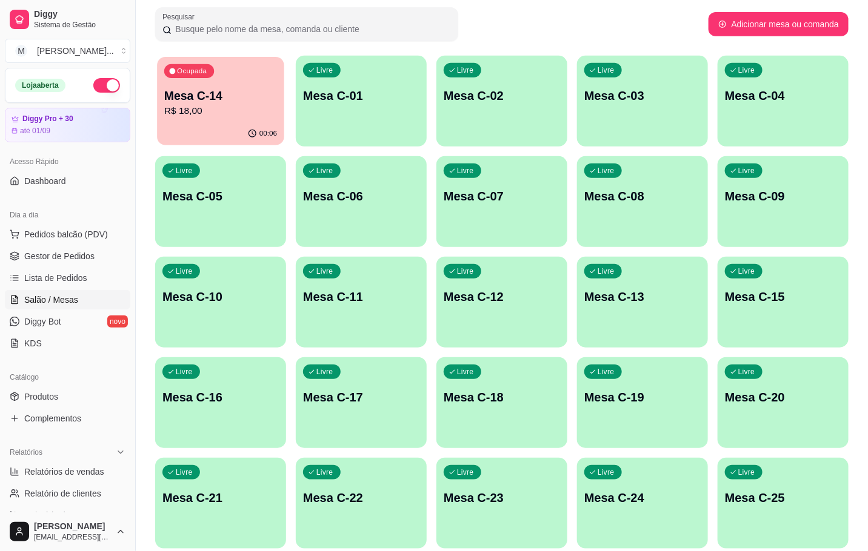
click at [197, 97] on p "Mesa C-14" at bounding box center [220, 96] width 113 height 16
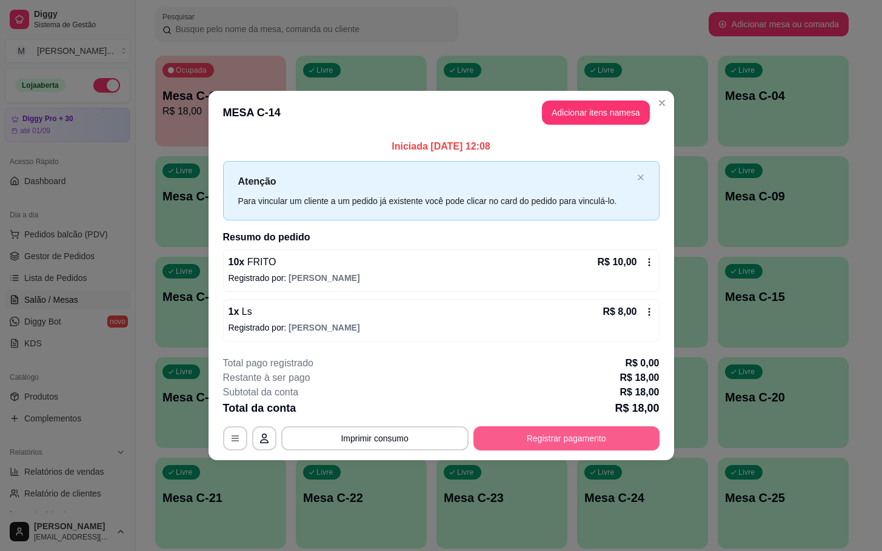
click at [578, 449] on button "Registrar pagamento" at bounding box center [566, 439] width 186 height 24
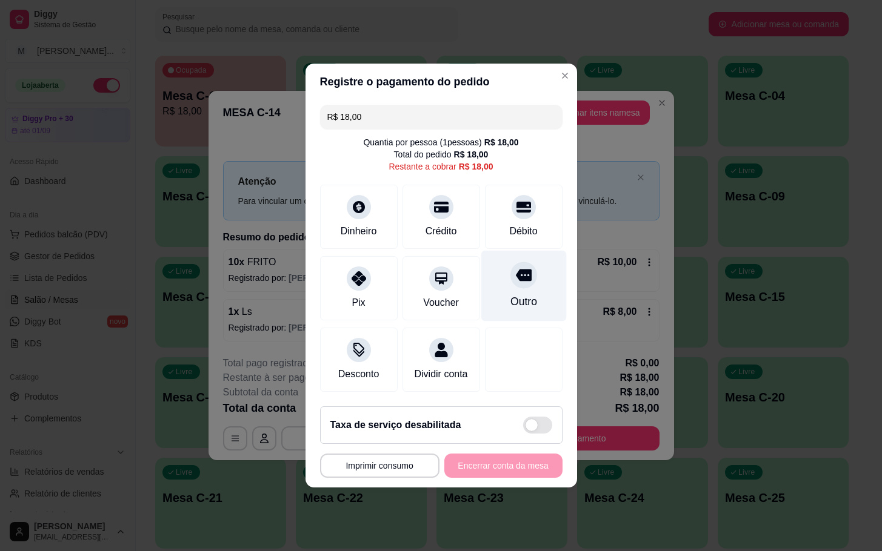
click at [515, 275] on icon at bounding box center [523, 275] width 16 height 16
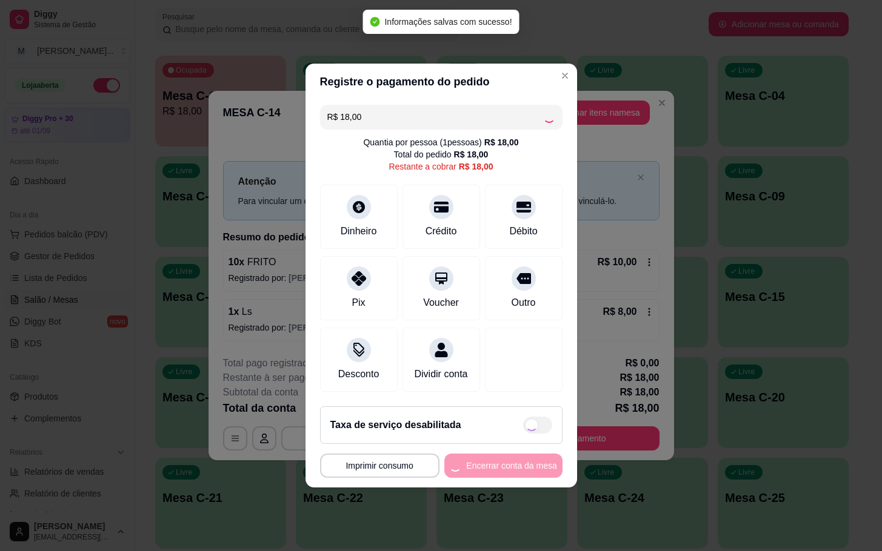
type input "R$ 0,00"
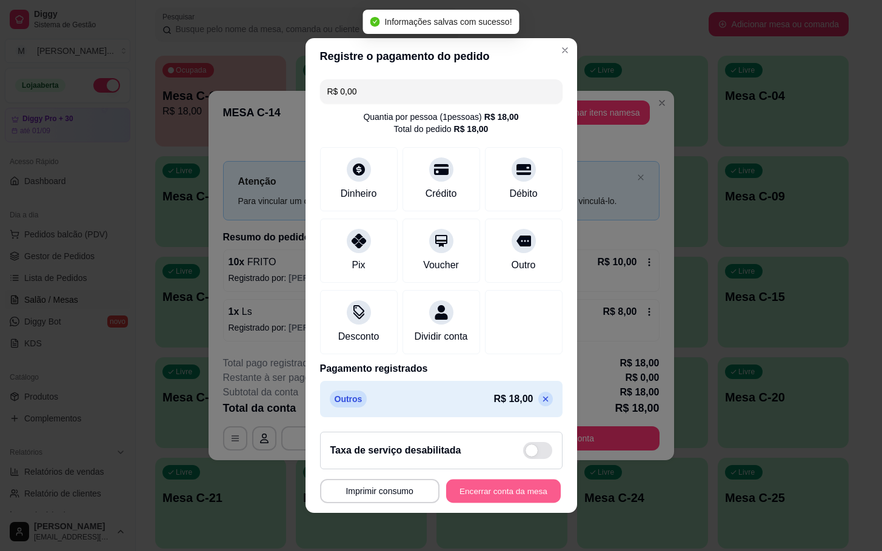
click at [473, 504] on button "Encerrar conta da mesa" at bounding box center [503, 492] width 115 height 24
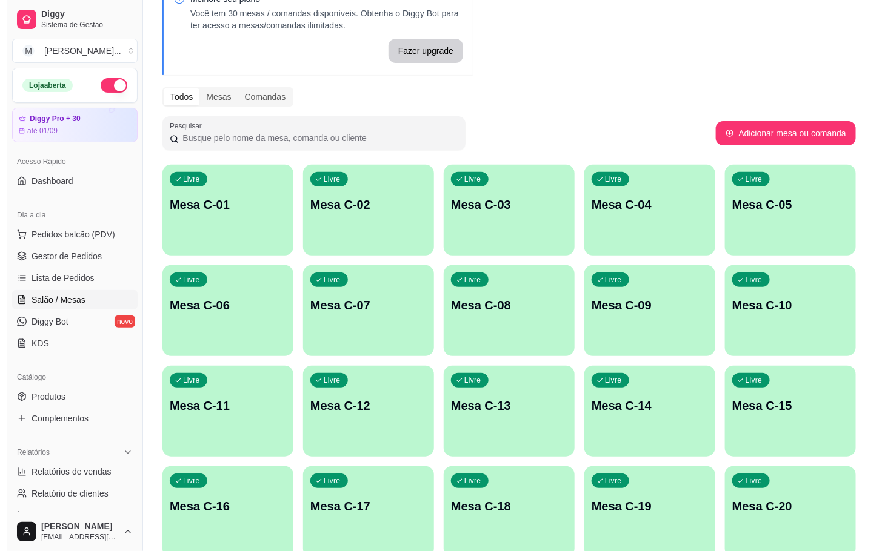
scroll to position [255, 0]
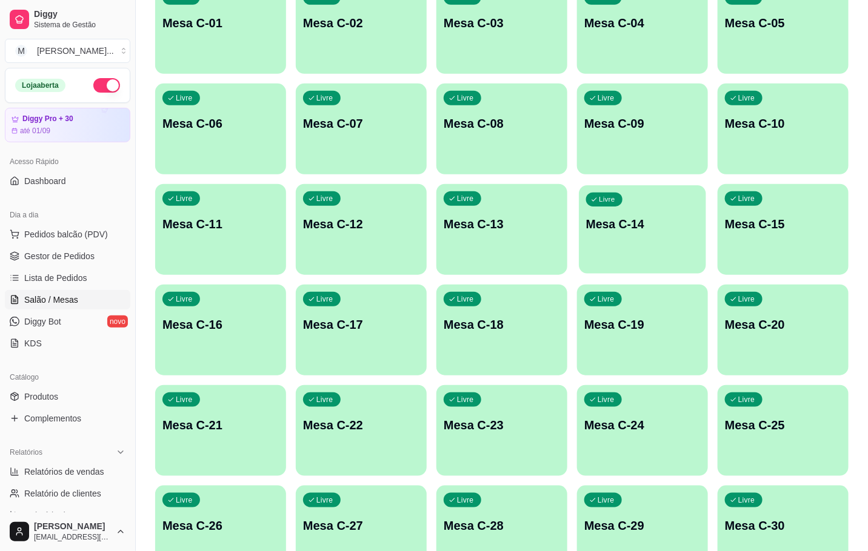
click at [619, 257] on div "Livre Mesa C-14" at bounding box center [642, 222] width 127 height 74
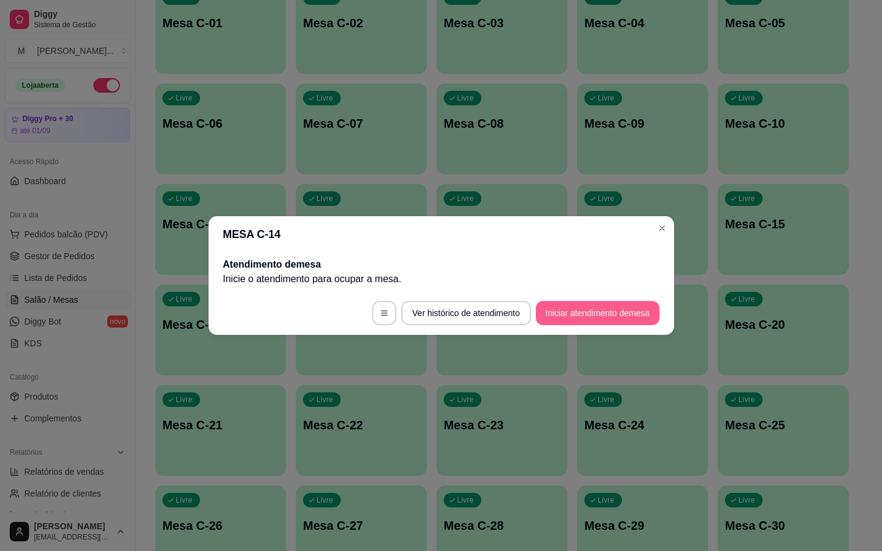
click at [595, 311] on button "Iniciar atendimento de mesa" at bounding box center [598, 313] width 124 height 24
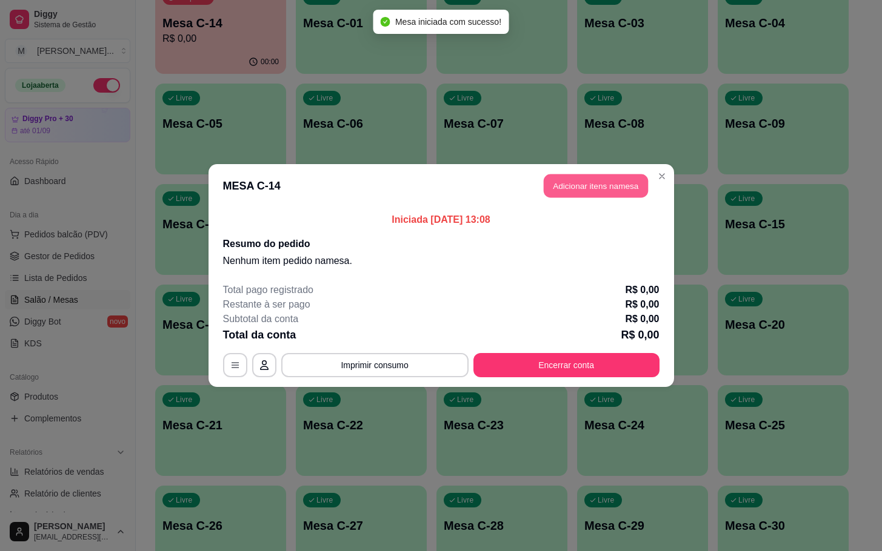
click at [600, 182] on button "Adicionar itens na mesa" at bounding box center [596, 187] width 104 height 24
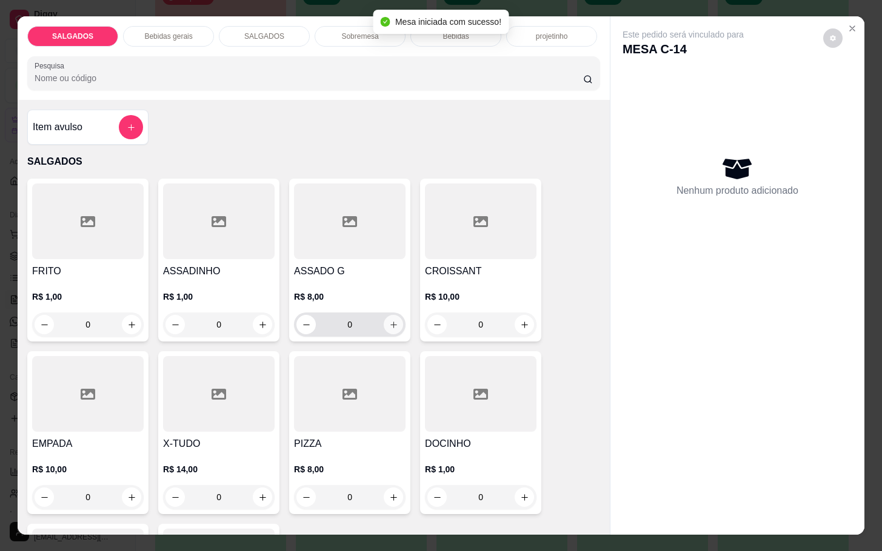
click at [389, 321] on icon "increase-product-quantity" at bounding box center [393, 325] width 9 height 9
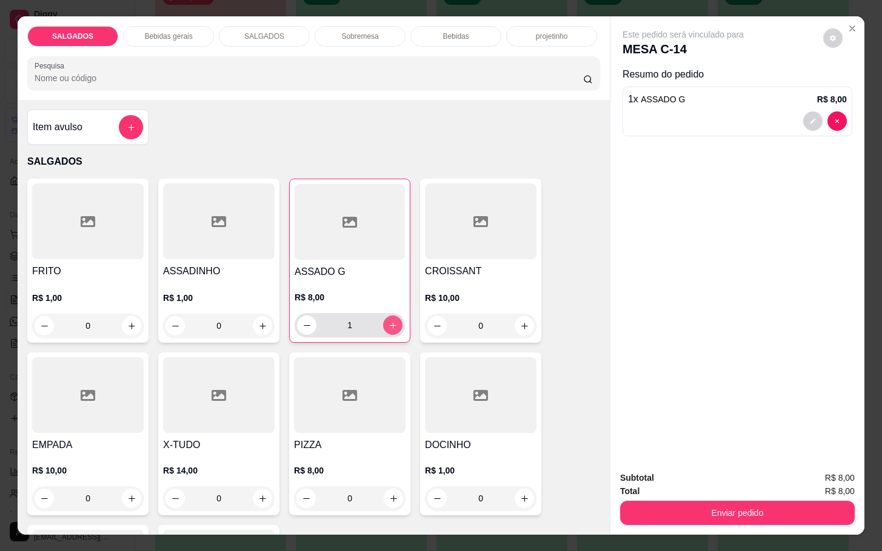
click at [388, 321] on icon "increase-product-quantity" at bounding box center [392, 325] width 9 height 9
type input "2"
click at [128, 325] on icon "increase-product-quantity" at bounding box center [131, 326] width 9 height 9
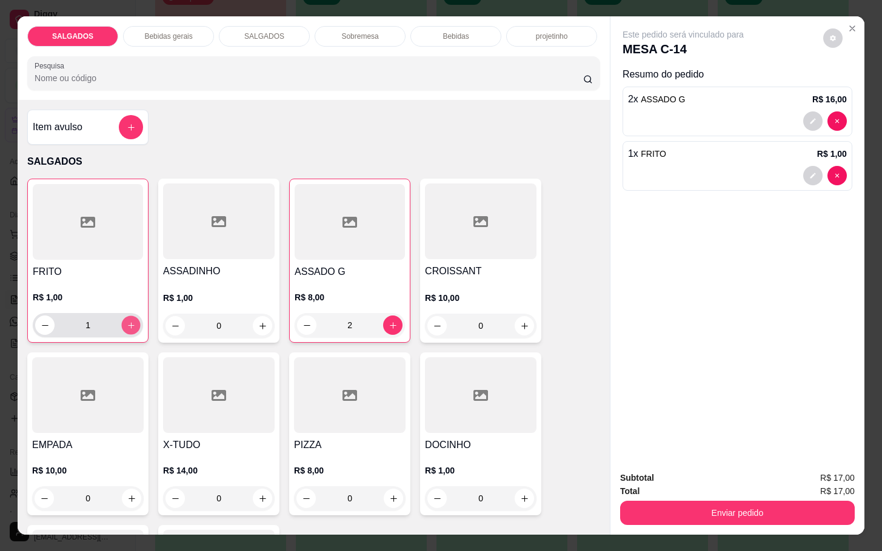
click at [128, 325] on button "increase-product-quantity" at bounding box center [131, 325] width 19 height 19
click at [128, 325] on button "increase-product-quantity" at bounding box center [130, 325] width 19 height 19
type input "4"
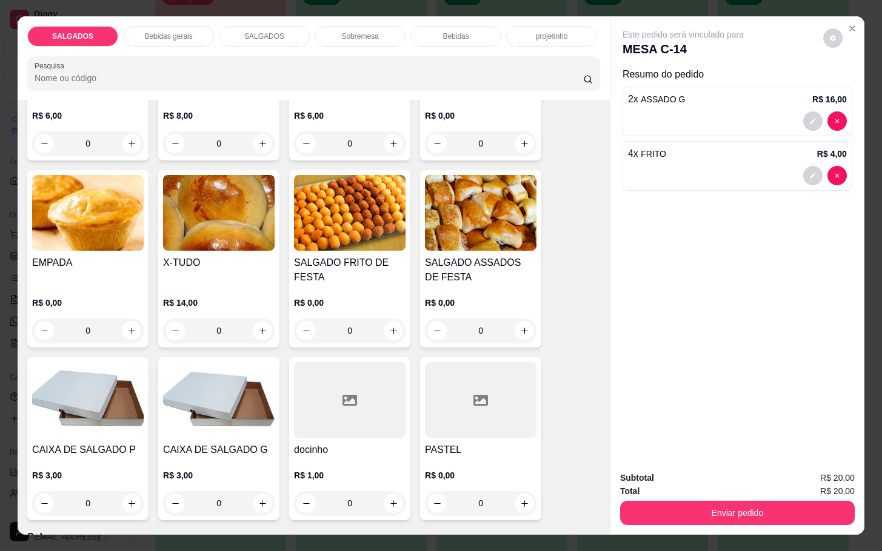
scroll to position [1909, 0]
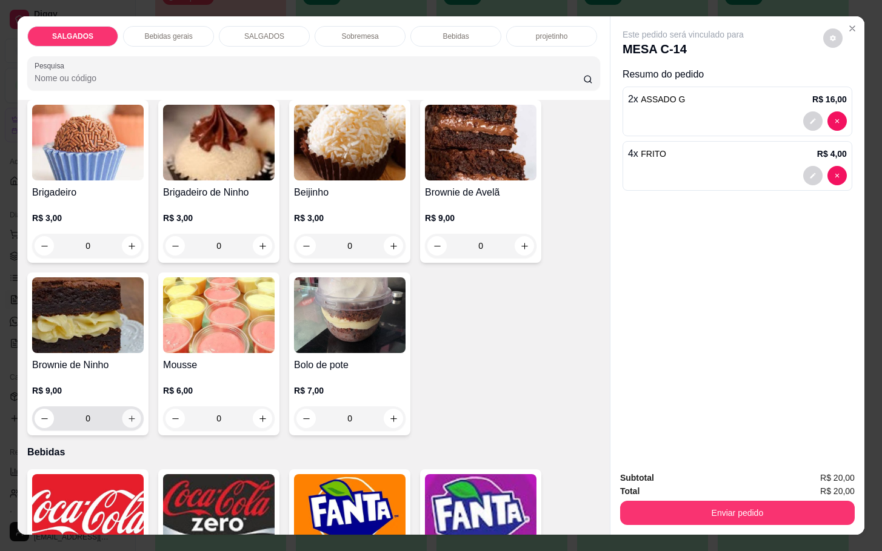
click at [126, 410] on button "increase-product-quantity" at bounding box center [131, 419] width 19 height 19
type input "1"
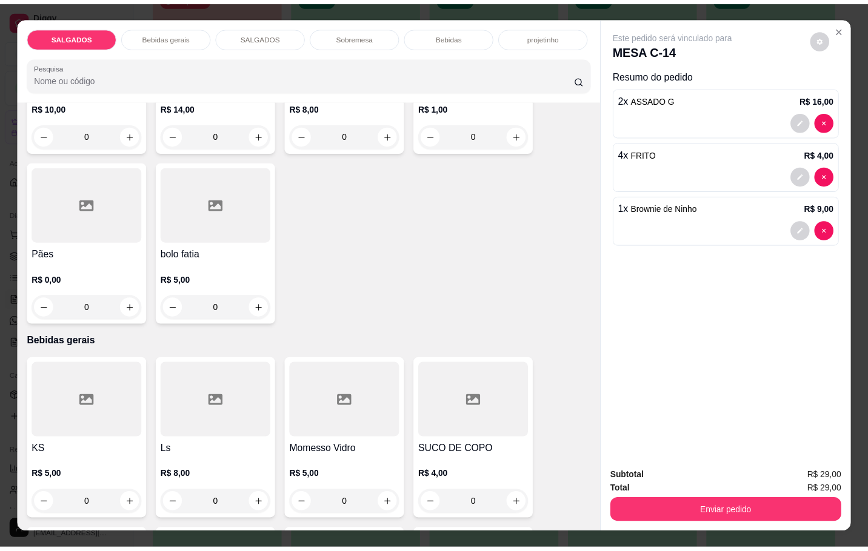
scroll to position [455, 0]
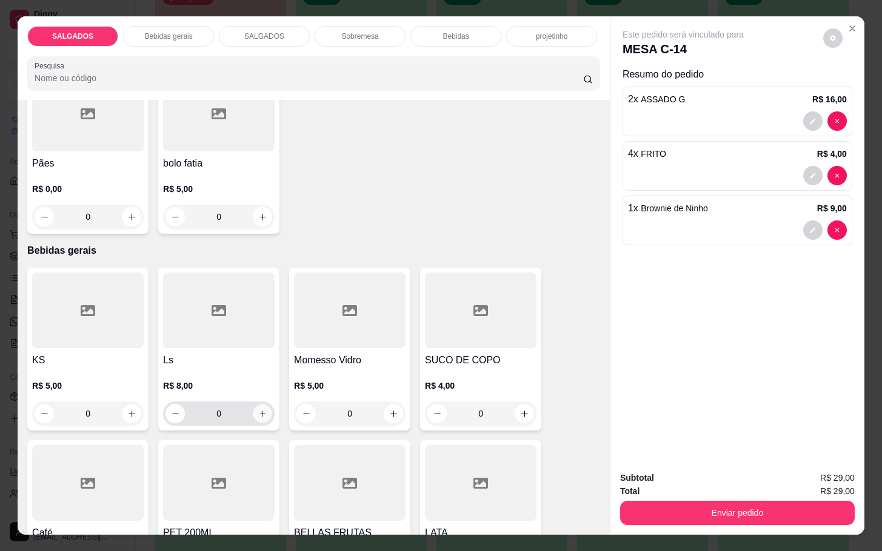
click at [258, 410] on icon "increase-product-quantity" at bounding box center [262, 414] width 9 height 9
type input "1"
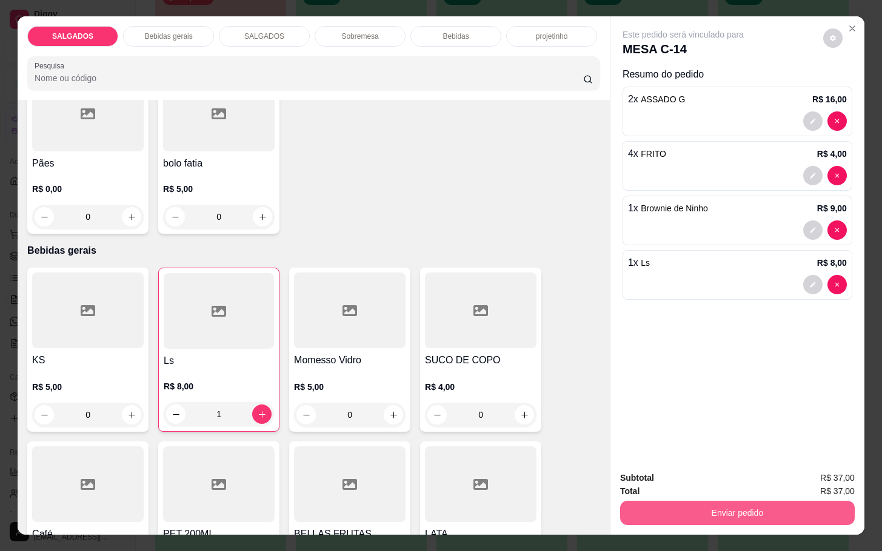
click at [739, 504] on button "Enviar pedido" at bounding box center [737, 513] width 235 height 24
click at [686, 466] on button "Não registrar e enviar pedido" at bounding box center [695, 476] width 126 height 23
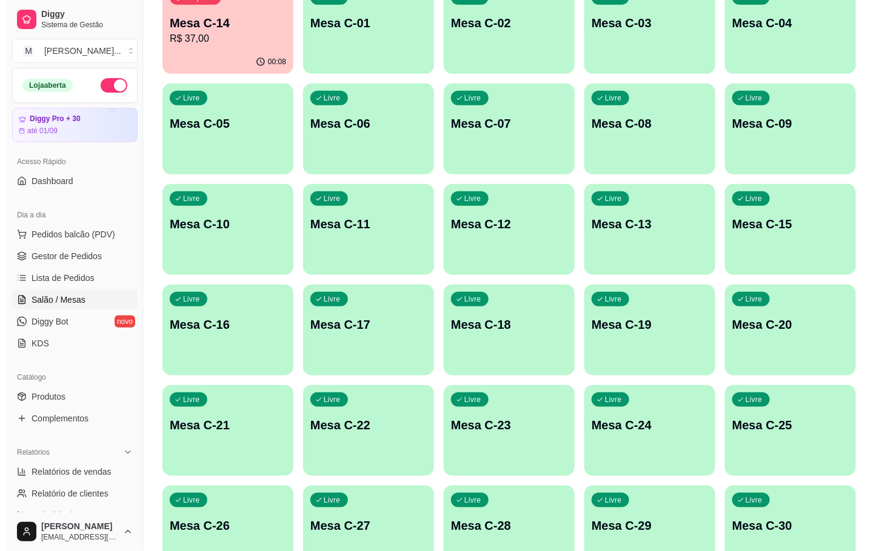
scroll to position [329, 0]
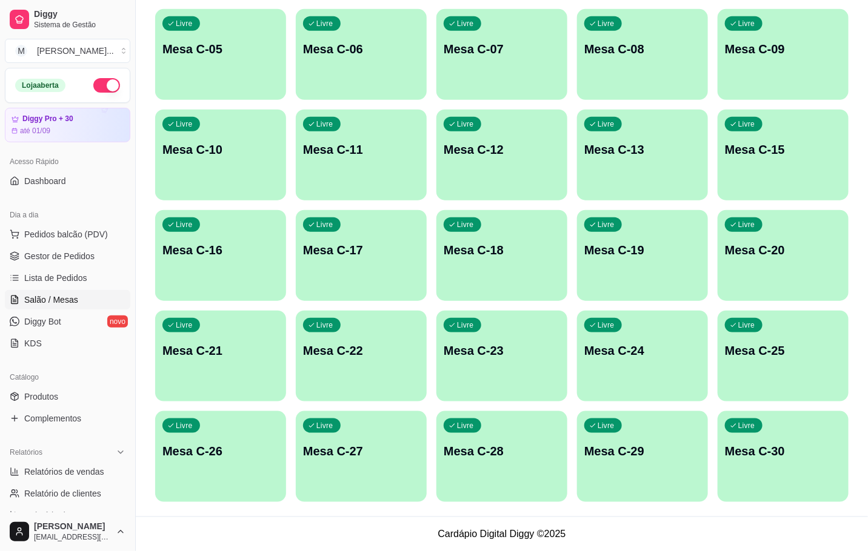
click at [757, 439] on div "Livre Mesa C-30" at bounding box center [783, 450] width 131 height 76
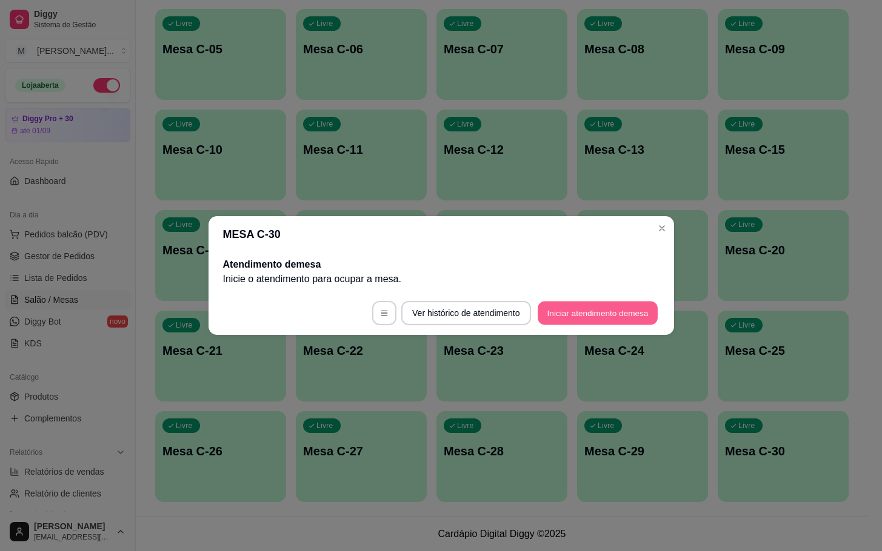
click at [629, 315] on button "Iniciar atendimento de mesa" at bounding box center [598, 314] width 120 height 24
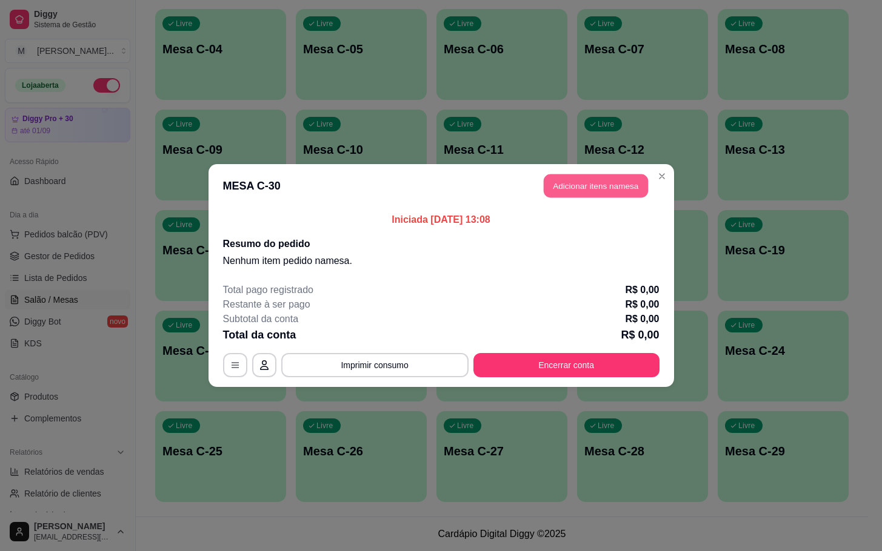
click at [622, 184] on button "Adicionar itens na mesa" at bounding box center [596, 187] width 104 height 24
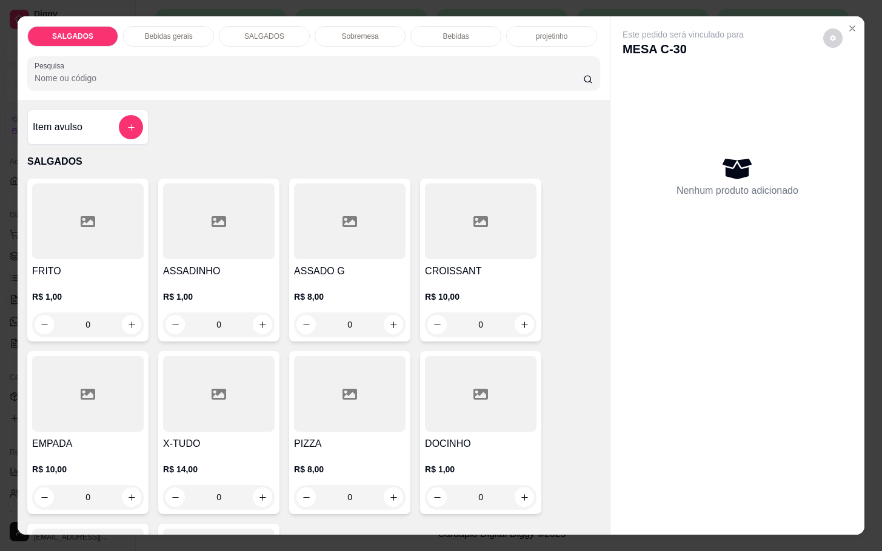
drag, startPoint x: 491, startPoint y: 502, endPoint x: 282, endPoint y: 513, distance: 208.8
click at [335, 516] on div "FRITO R$ 1,00 0 ASSADINHO R$ 1,00 0 ASSADO G R$ 8,00 0 CROISSANT R$ 10,00 0 EMP…" at bounding box center [313, 433] width 573 height 508
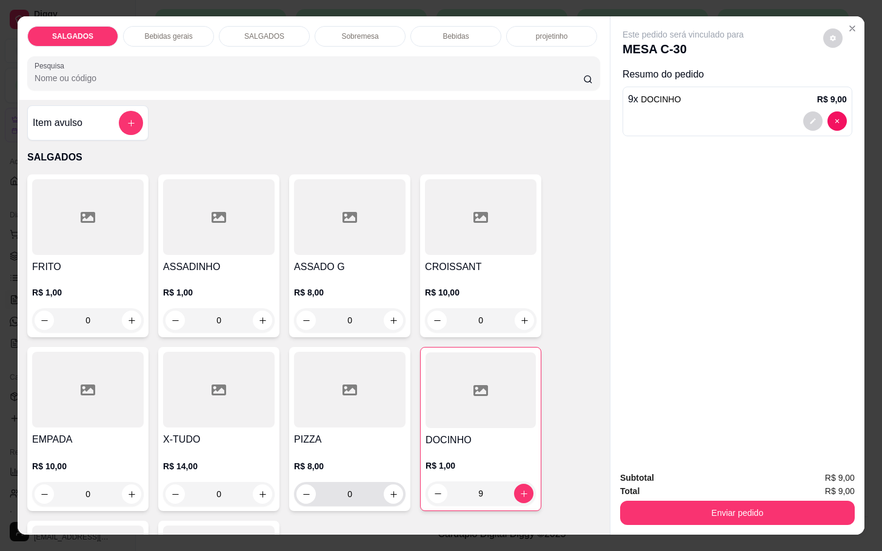
type input "9"
click at [387, 495] on button "increase-product-quantity" at bounding box center [393, 494] width 19 height 19
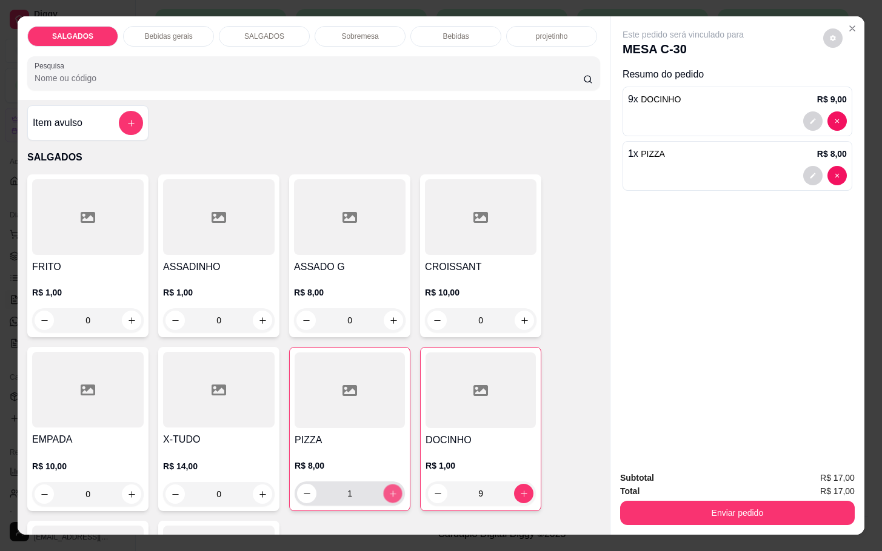
click at [387, 495] on button "increase-product-quantity" at bounding box center [393, 494] width 19 height 19
type input "2"
click at [127, 321] on button "increase-product-quantity" at bounding box center [131, 320] width 19 height 19
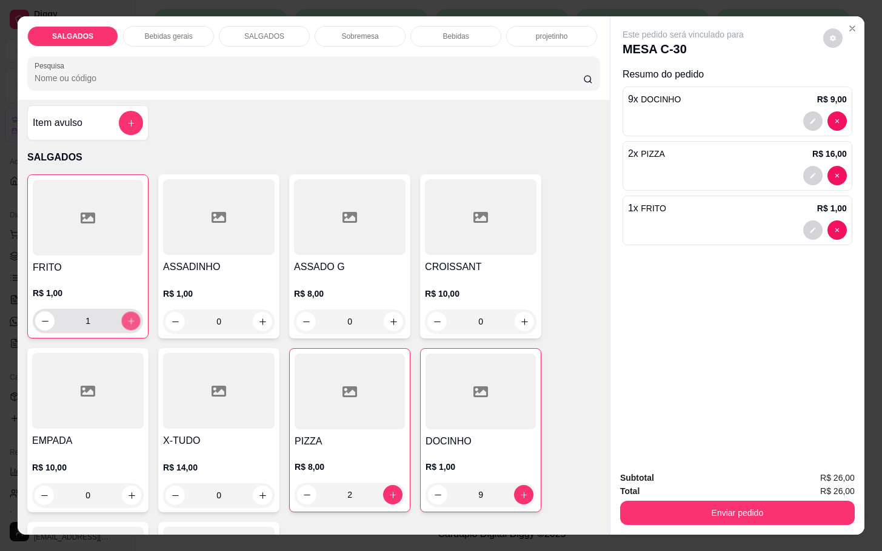
click at [127, 321] on button "increase-product-quantity" at bounding box center [131, 321] width 19 height 19
click at [127, 321] on button "increase-product-quantity" at bounding box center [130, 321] width 19 height 19
type input "4"
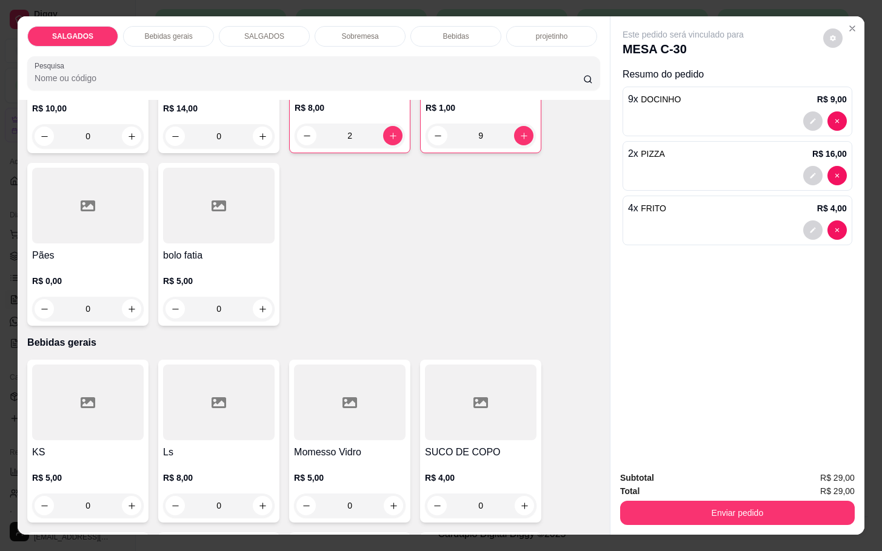
scroll to position [545, 0]
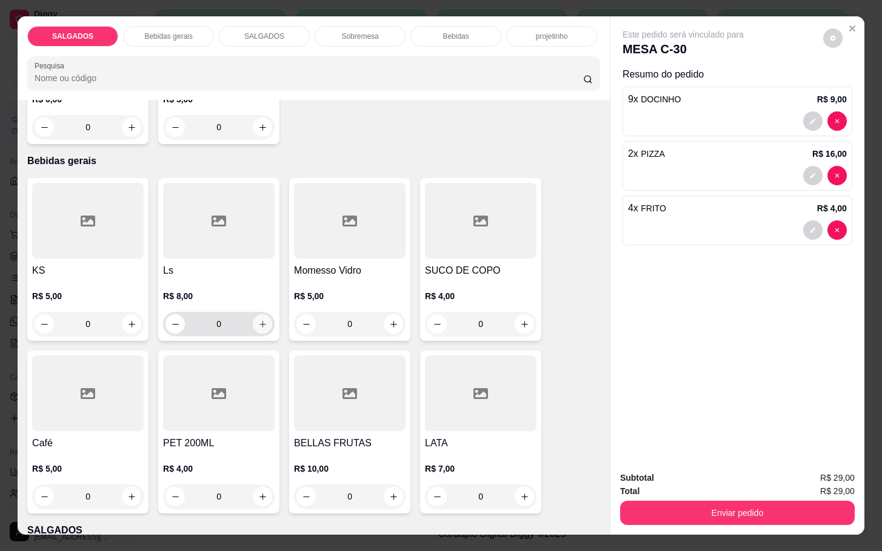
click at [258, 320] on icon "increase-product-quantity" at bounding box center [262, 324] width 9 height 9
type input "1"
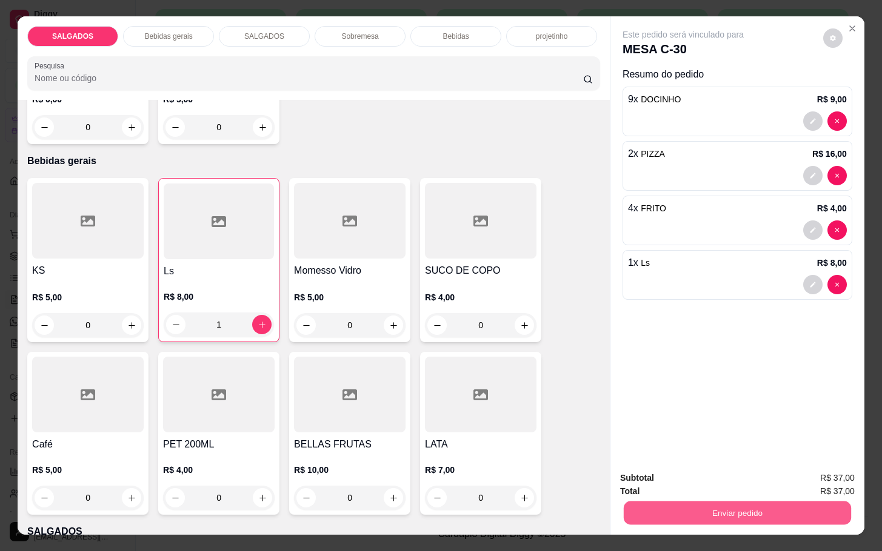
click at [676, 510] on button "Enviar pedido" at bounding box center [737, 513] width 227 height 24
click at [664, 476] on button "Não registrar e enviar pedido" at bounding box center [695, 476] width 122 height 22
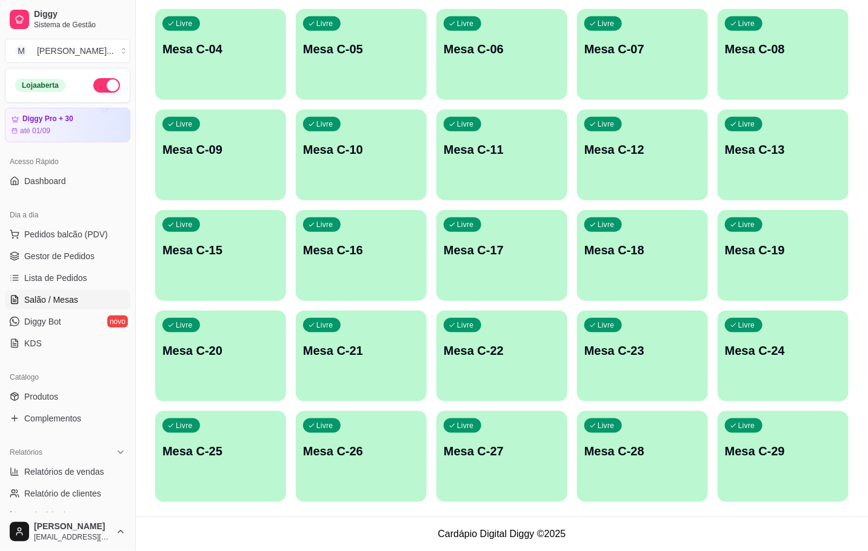
click at [668, 260] on div "Livre Mesa C-18" at bounding box center [642, 248] width 131 height 76
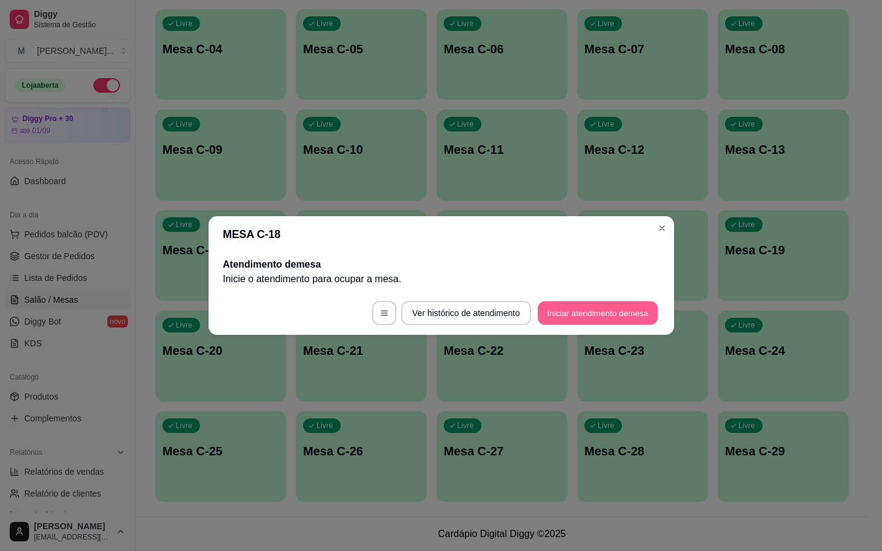
click at [564, 324] on button "Iniciar atendimento de mesa" at bounding box center [598, 314] width 120 height 24
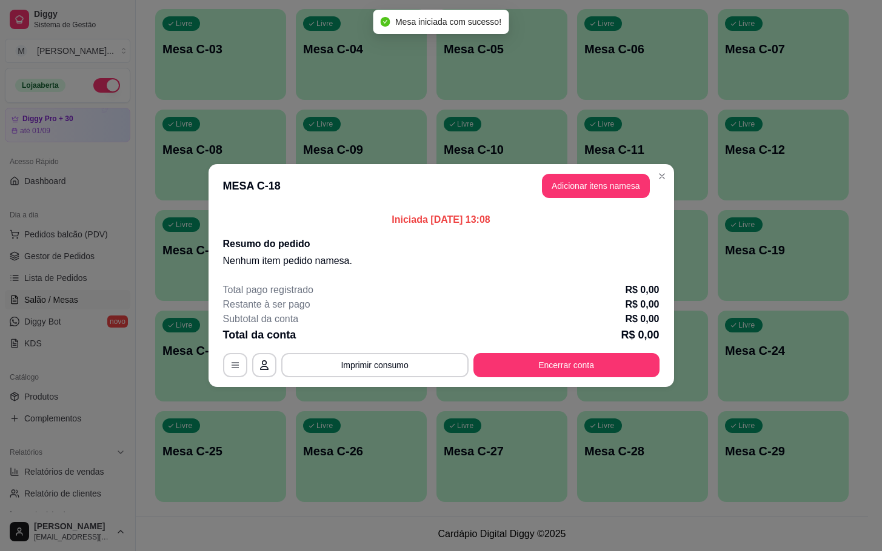
click at [606, 199] on header "MESA C-18 Adicionar itens na mesa" at bounding box center [440, 186] width 465 height 44
click at [570, 189] on button "Adicionar itens na mesa" at bounding box center [596, 187] width 104 height 24
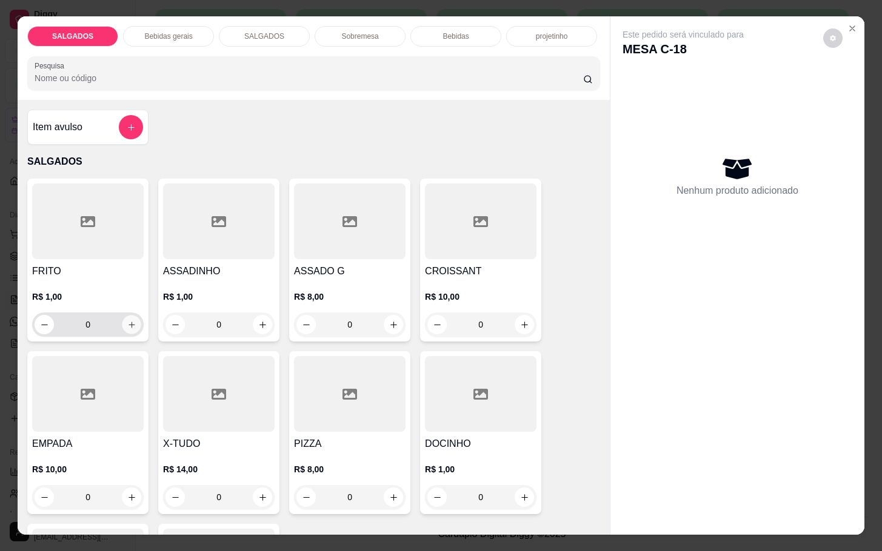
click at [122, 319] on button "increase-product-quantity" at bounding box center [131, 325] width 19 height 19
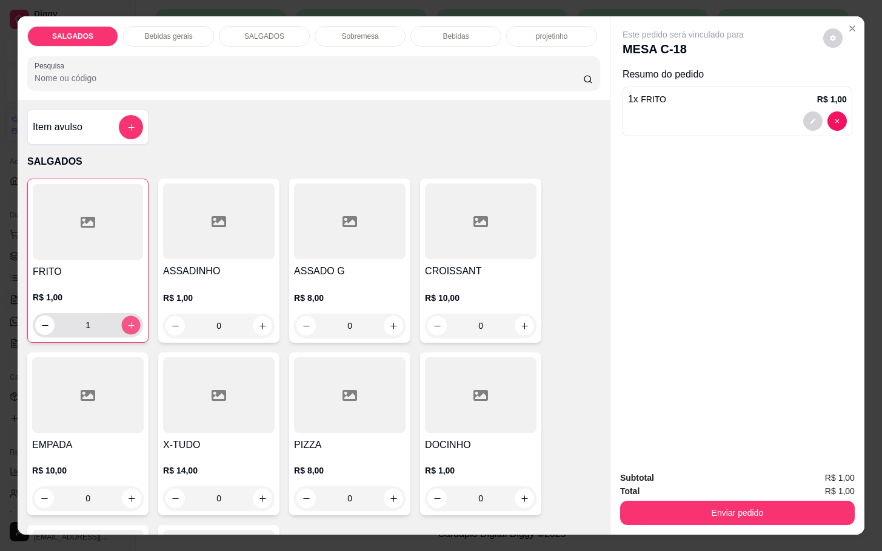
click at [122, 319] on button "increase-product-quantity" at bounding box center [131, 325] width 19 height 19
click at [121, 319] on button "increase-product-quantity" at bounding box center [130, 325] width 19 height 19
click at [122, 319] on button "increase-product-quantity" at bounding box center [131, 325] width 19 height 19
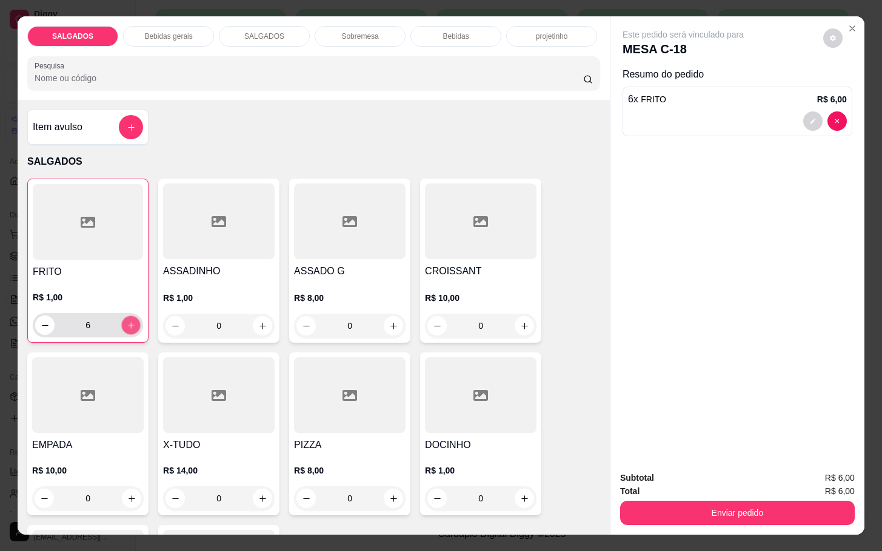
click at [122, 319] on button "increase-product-quantity" at bounding box center [131, 325] width 19 height 19
type input "10"
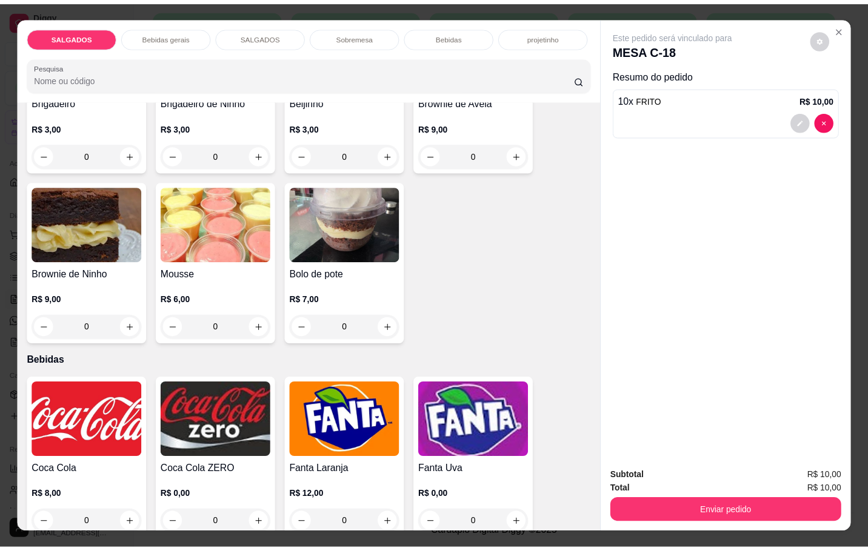
scroll to position [2182, 0]
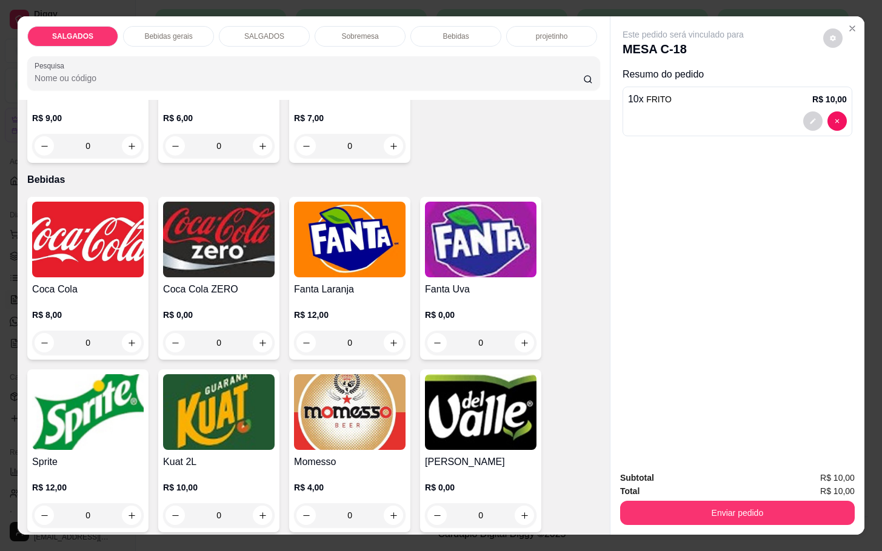
click at [331, 415] on img at bounding box center [350, 413] width 112 height 76
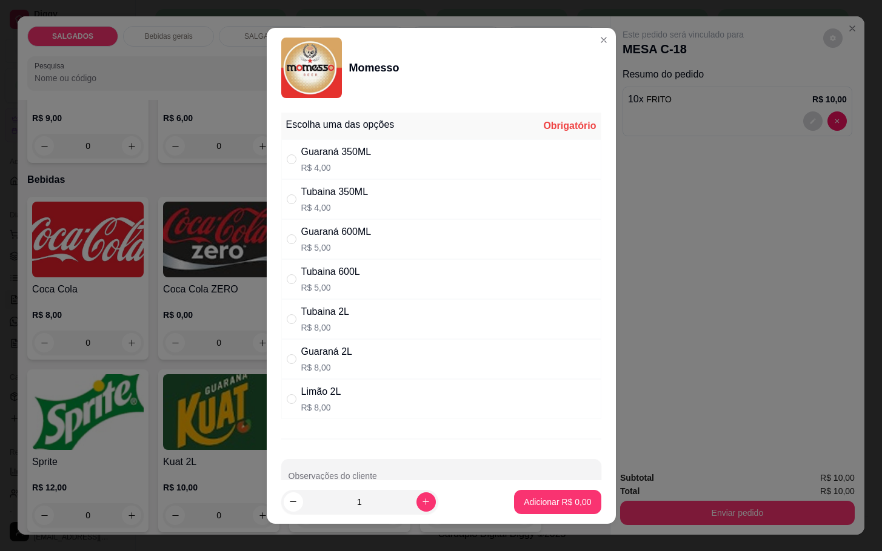
click at [342, 275] on div "Tubaina 600L" at bounding box center [330, 272] width 59 height 15
radio input "true"
click at [525, 499] on p "Adicionar R$ 5,00" at bounding box center [557, 502] width 65 height 12
type input "1"
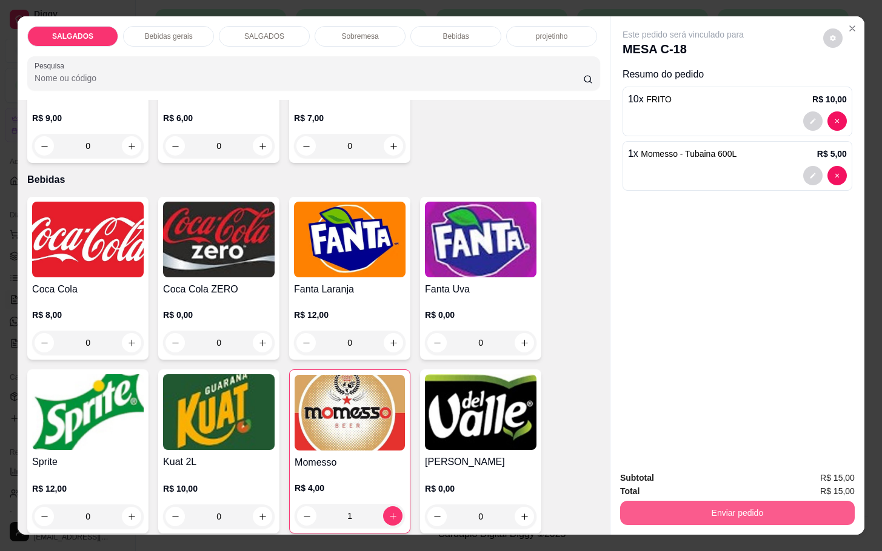
click at [651, 501] on button "Enviar pedido" at bounding box center [737, 513] width 235 height 24
click at [661, 475] on button "Não registrar e enviar pedido" at bounding box center [695, 476] width 126 height 23
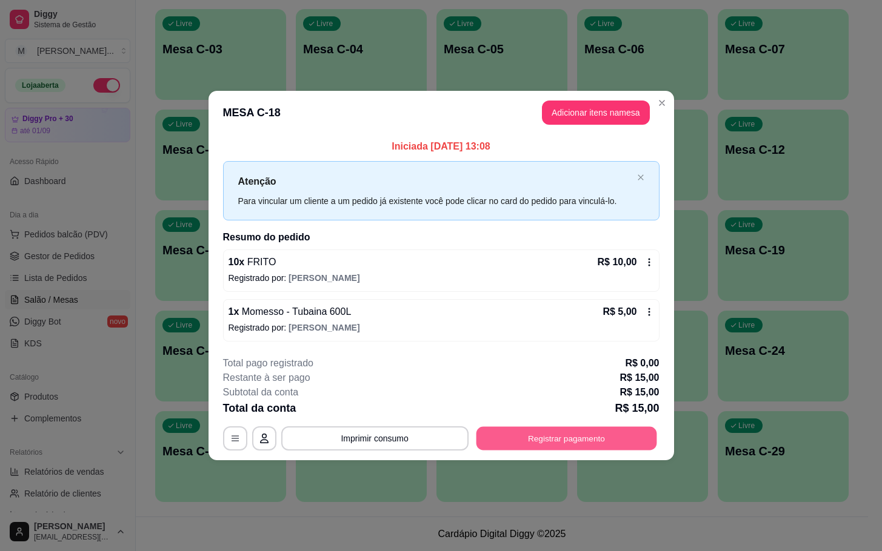
click at [576, 440] on button "Registrar pagamento" at bounding box center [566, 439] width 181 height 24
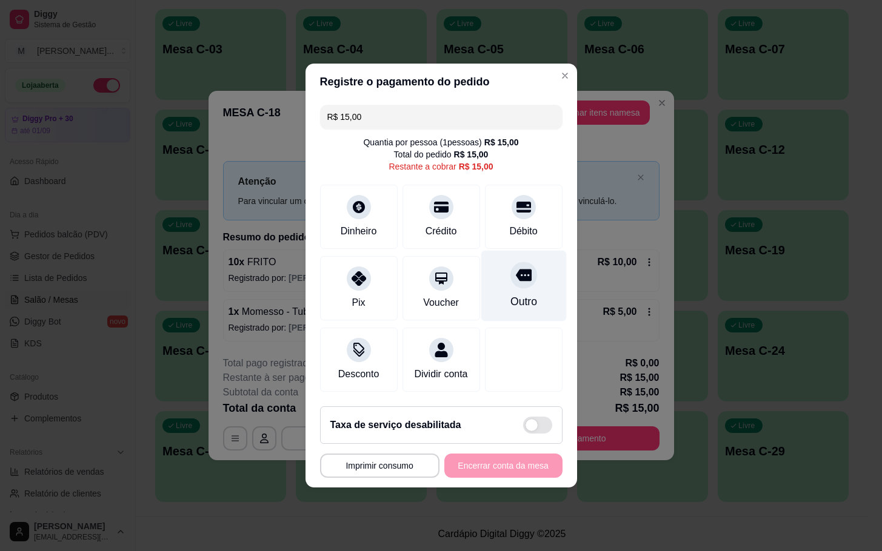
click at [510, 294] on div "Outro" at bounding box center [523, 302] width 27 height 16
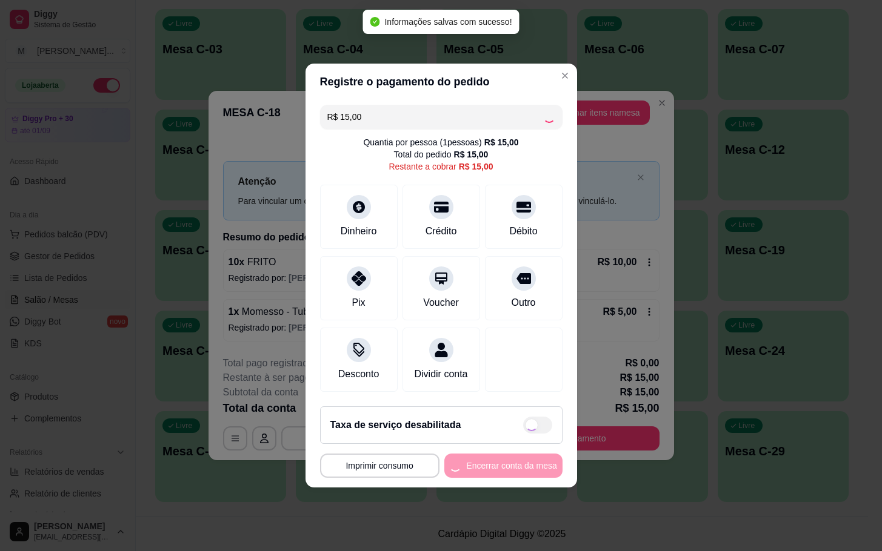
type input "R$ 0,00"
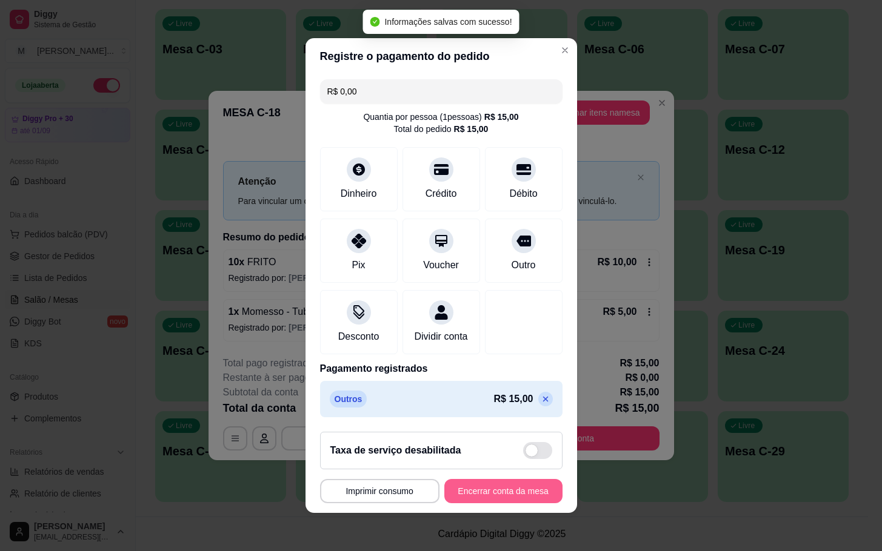
click at [479, 504] on button "Encerrar conta da mesa" at bounding box center [503, 491] width 118 height 24
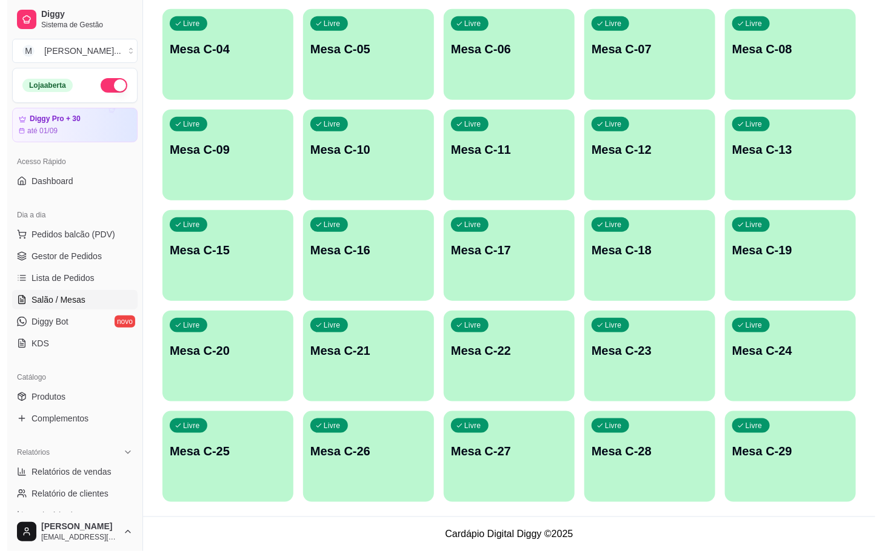
scroll to position [147, 0]
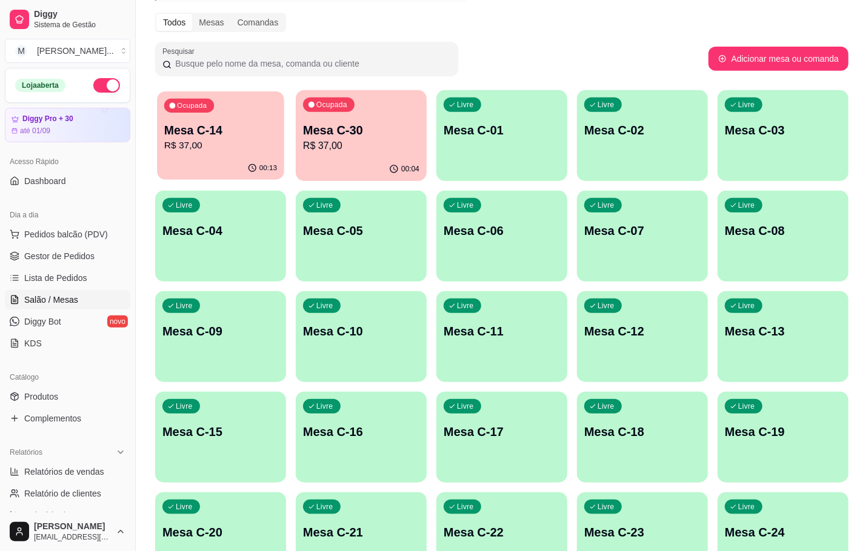
click at [202, 132] on p "Mesa C-14" at bounding box center [220, 130] width 113 height 16
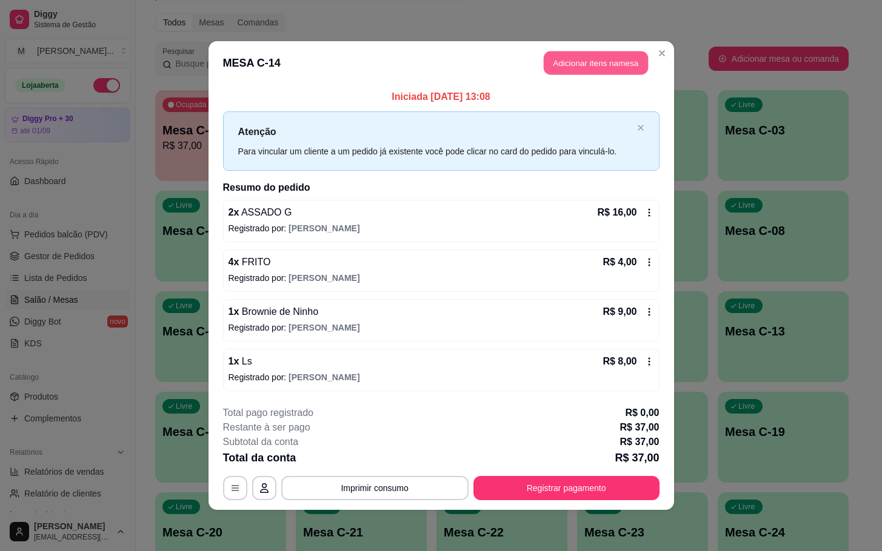
click at [573, 62] on button "Adicionar itens na mesa" at bounding box center [596, 64] width 104 height 24
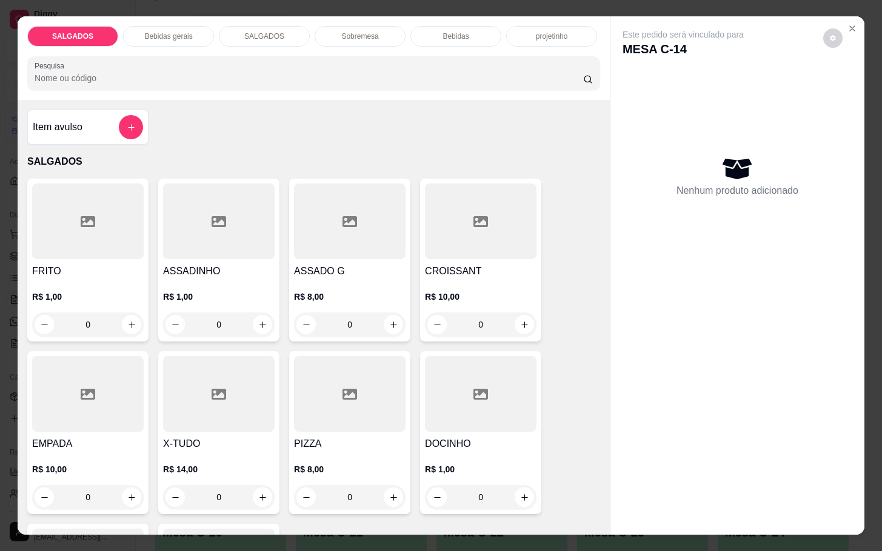
drag, startPoint x: 469, startPoint y: 497, endPoint x: 382, endPoint y: 513, distance: 88.8
click at [382, 513] on div "FRITO R$ 1,00 0 ASSADINHO R$ 1,00 0 ASSADO G R$ 8,00 0 CROISSANT R$ 10,00 0 EMP…" at bounding box center [313, 433] width 573 height 508
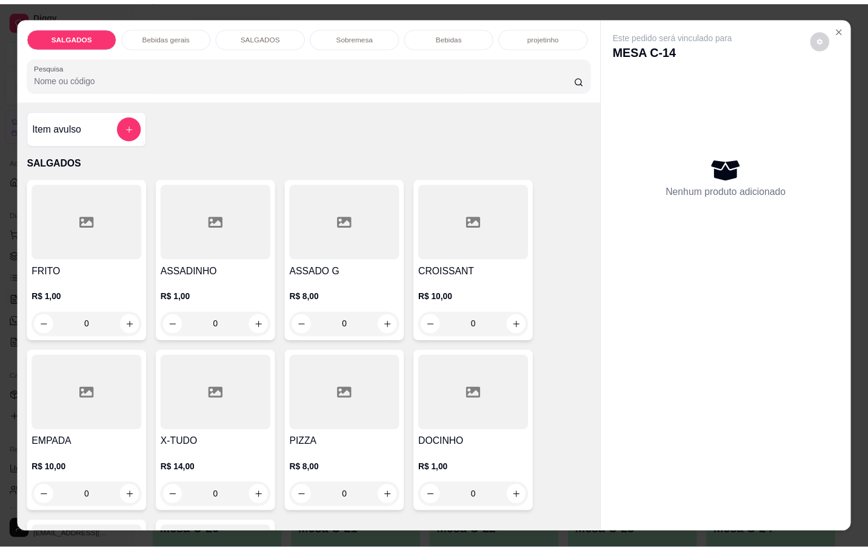
scroll to position [26, 0]
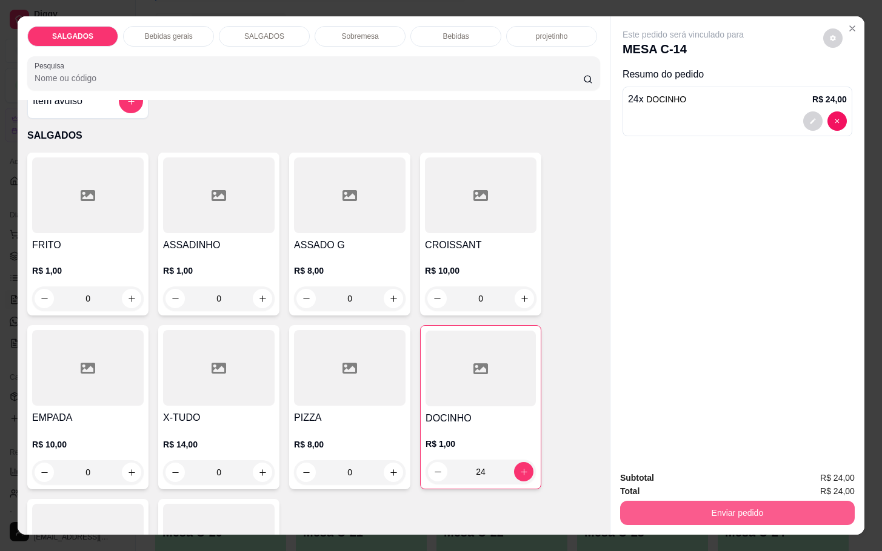
type input "24"
click at [693, 501] on button "Enviar pedido" at bounding box center [737, 513] width 227 height 24
click at [696, 475] on button "Não registrar e enviar pedido" at bounding box center [695, 476] width 126 height 23
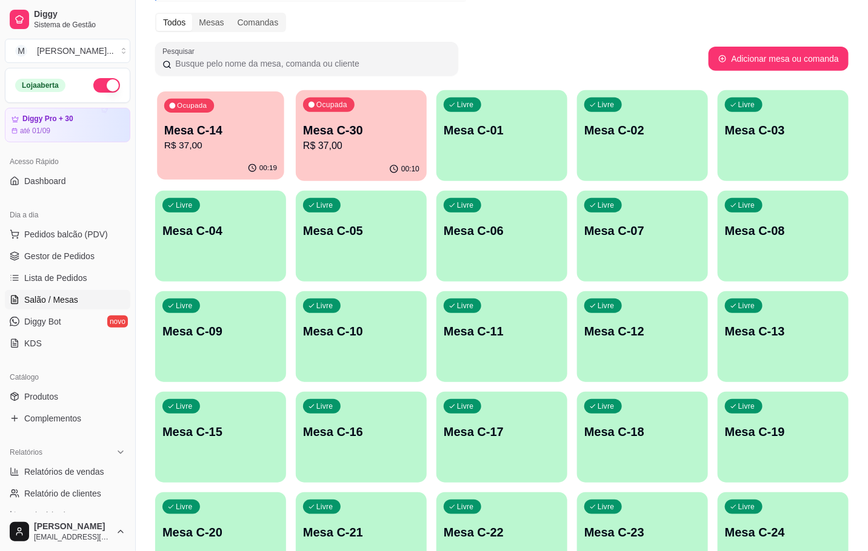
click at [258, 169] on icon "button" at bounding box center [253, 169] width 10 height 10
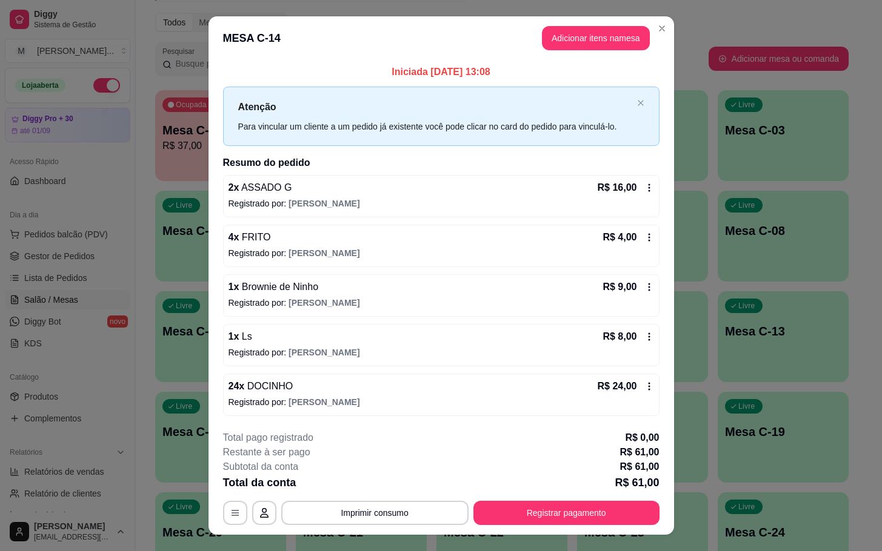
click at [498, 499] on div "**********" at bounding box center [441, 478] width 436 height 95
click at [513, 516] on button "Registrar pagamento" at bounding box center [566, 513] width 181 height 24
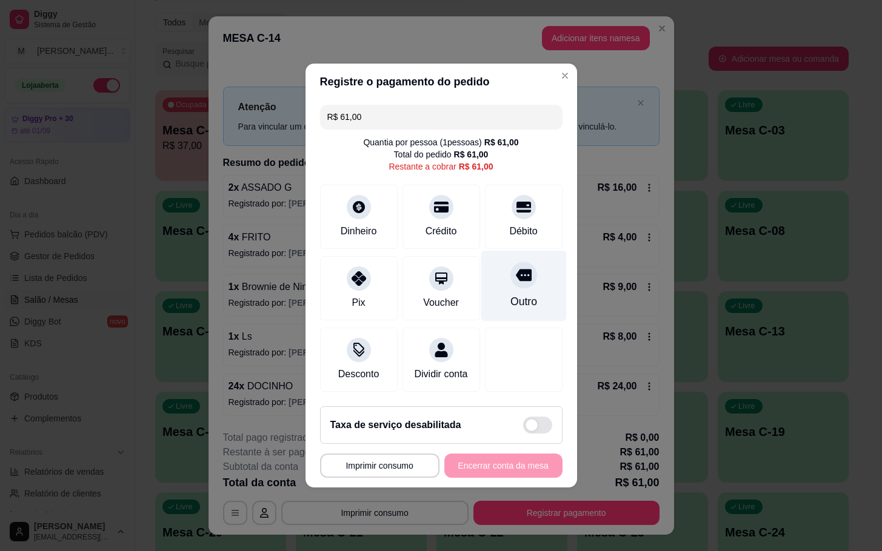
click at [524, 273] on div "Outro" at bounding box center [523, 286] width 85 height 71
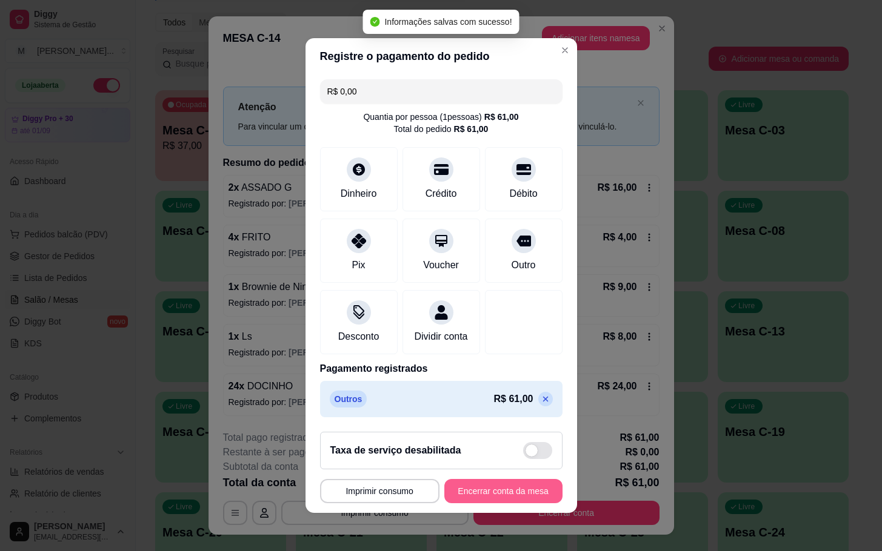
type input "R$ 0,00"
click at [489, 498] on button "Encerrar conta da mesa" at bounding box center [503, 492] width 115 height 24
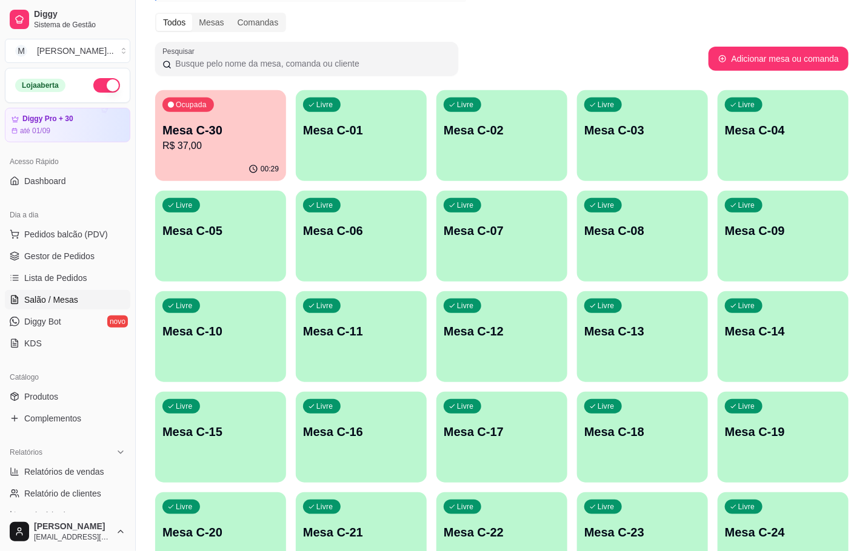
click at [210, 136] on p "Mesa C-30" at bounding box center [220, 130] width 116 height 17
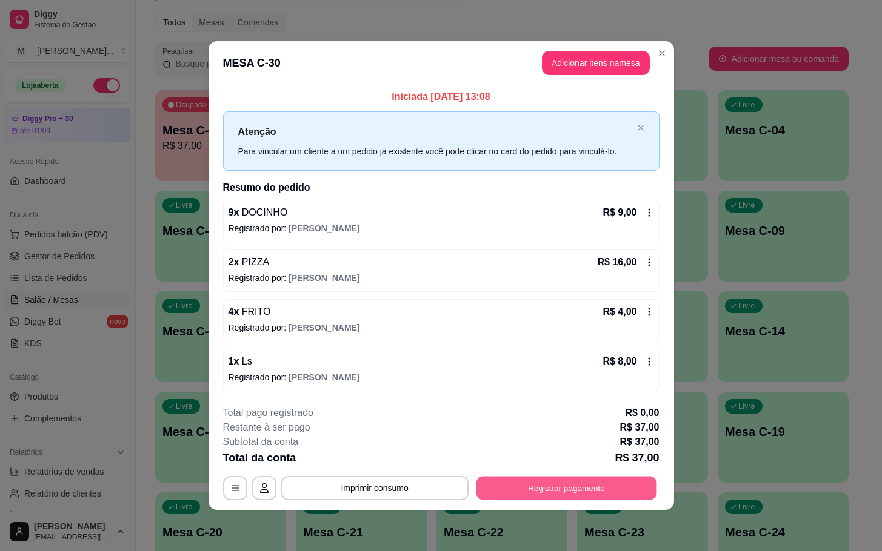
click at [544, 482] on button "Registrar pagamento" at bounding box center [566, 488] width 181 height 24
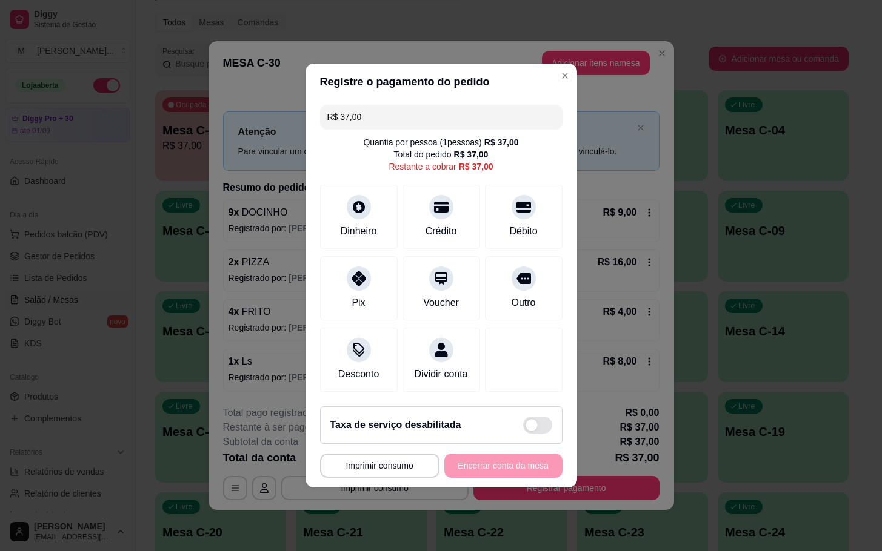
drag, startPoint x: 415, startPoint y: 104, endPoint x: 306, endPoint y: 112, distance: 108.8
click at [306, 112] on div "R$ 37,00 Quantia por pessoa ( 1 pessoas) R$ 37,00 Total do pedido R$ 37,00 Rest…" at bounding box center [441, 248] width 272 height 297
click at [515, 299] on div "Outro" at bounding box center [523, 302] width 27 height 16
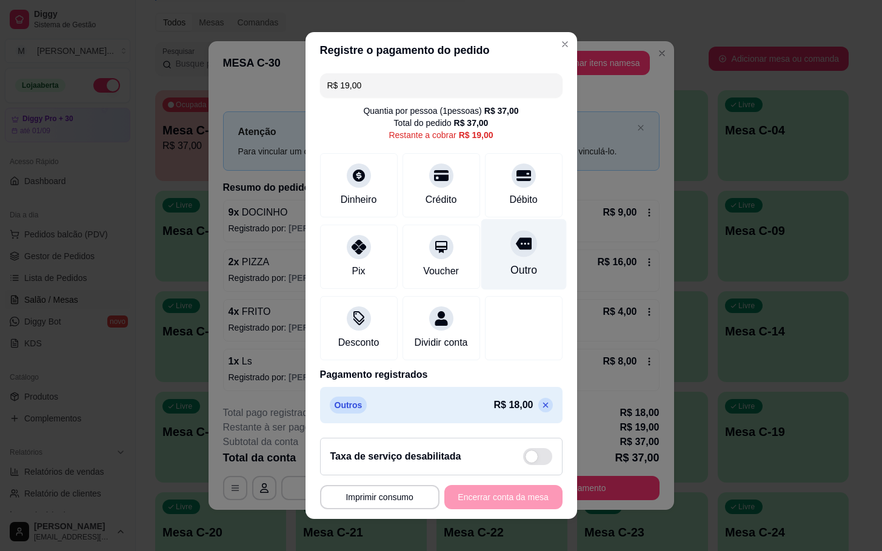
click at [515, 242] on icon at bounding box center [523, 244] width 16 height 12
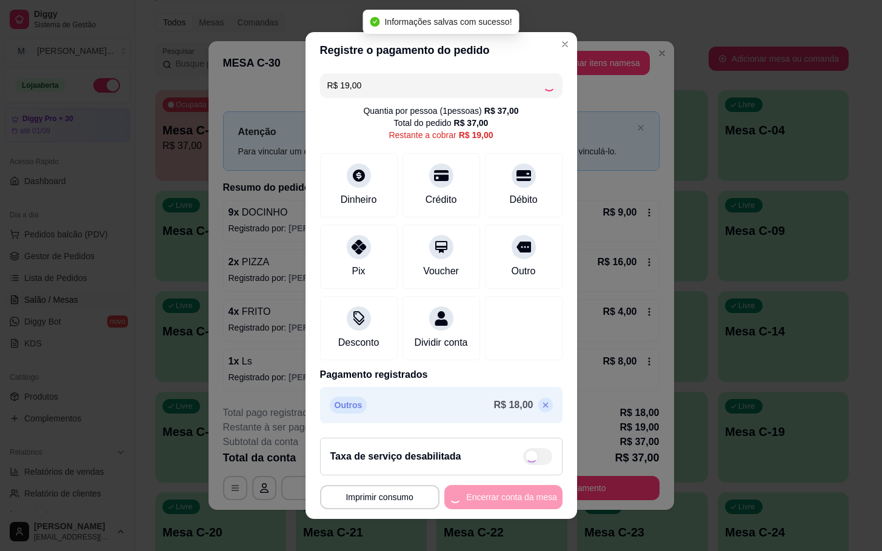
type input "R$ 0,00"
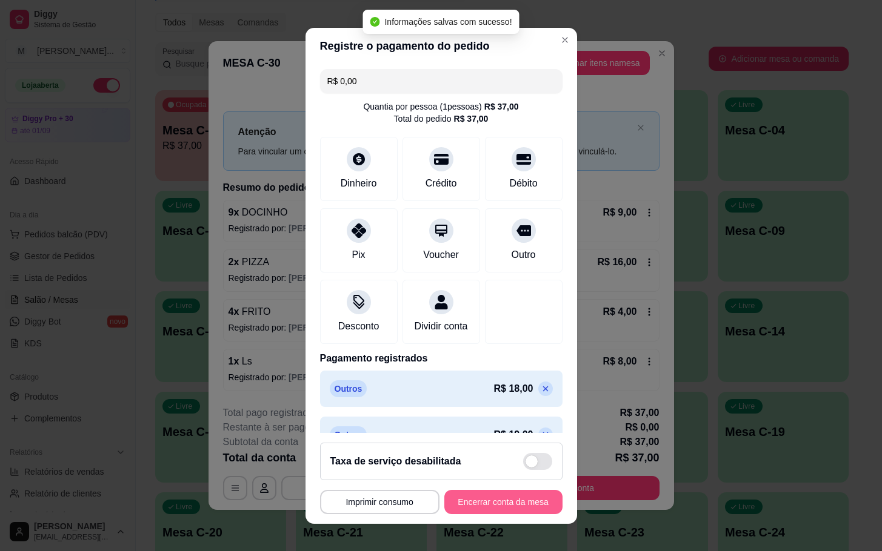
click at [464, 508] on button "Encerrar conta da mesa" at bounding box center [503, 502] width 118 height 24
